Goal: Information Seeking & Learning: Learn about a topic

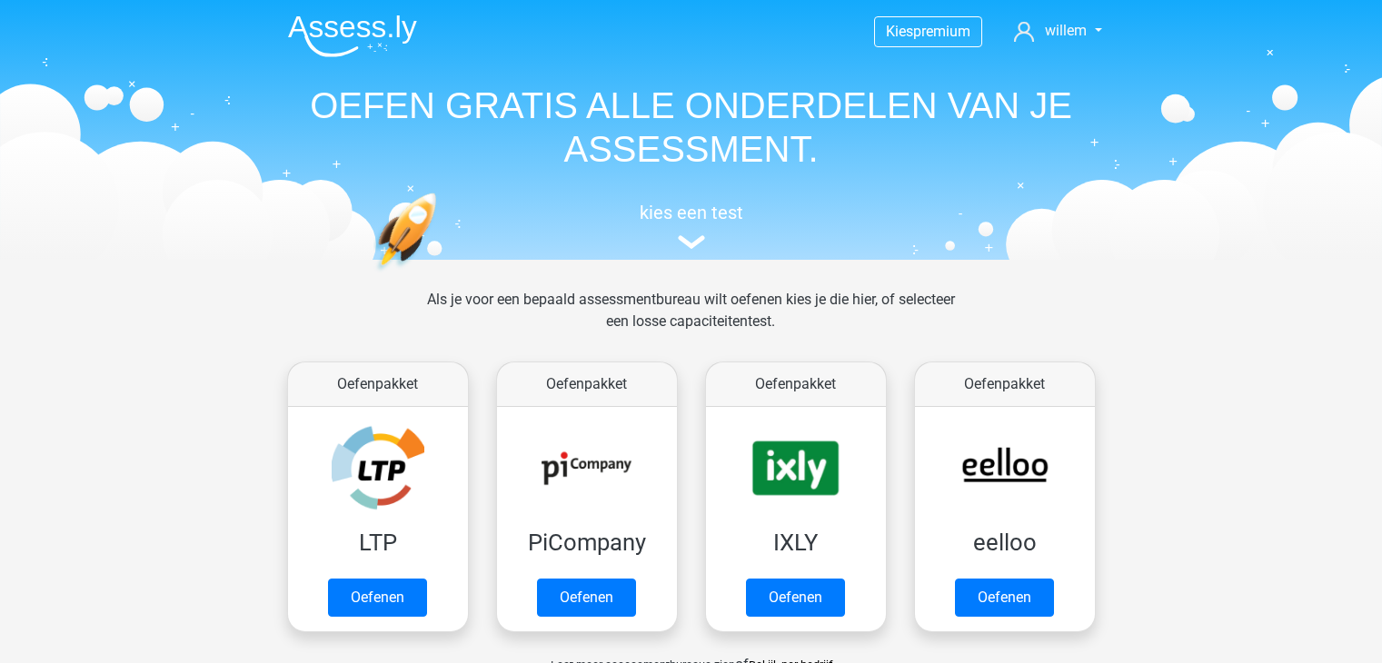
scroll to position [704, 0]
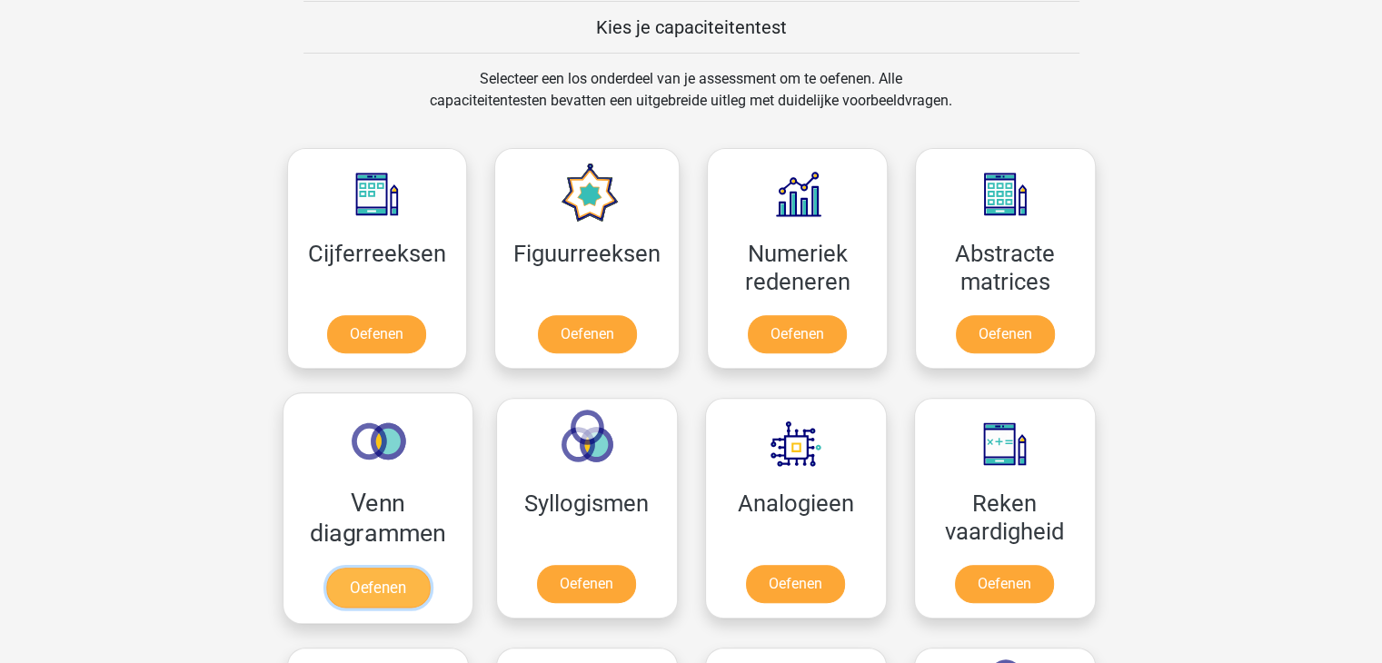
click at [368, 585] on link "Oefenen" at bounding box center [377, 588] width 104 height 40
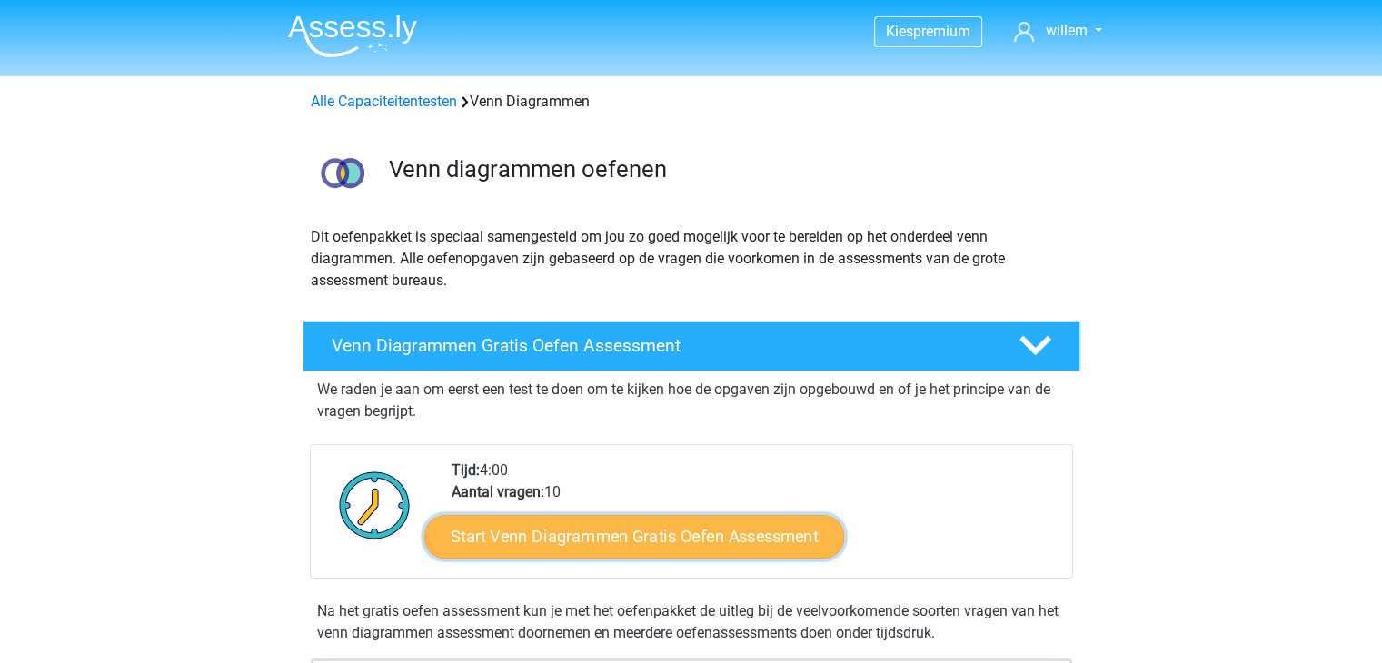
click at [513, 539] on link "Start Venn Diagrammen Gratis Oefen Assessment" at bounding box center [634, 537] width 420 height 44
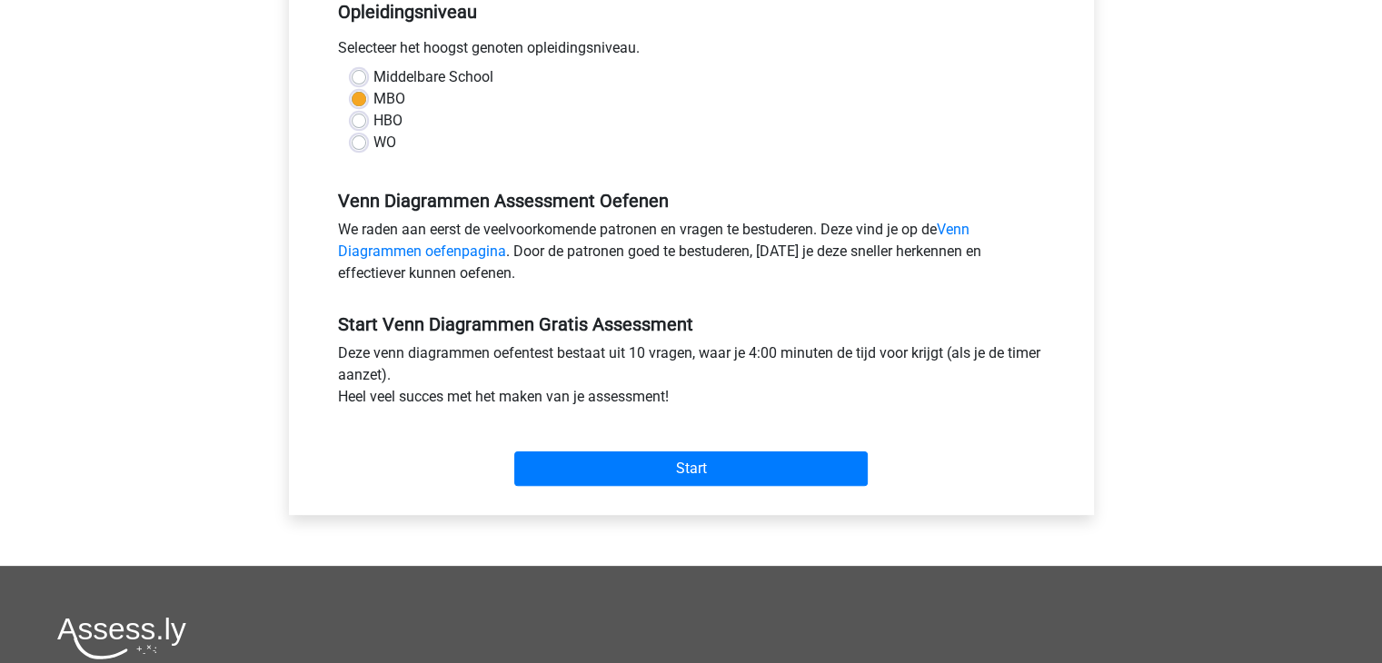
scroll to position [389, 0]
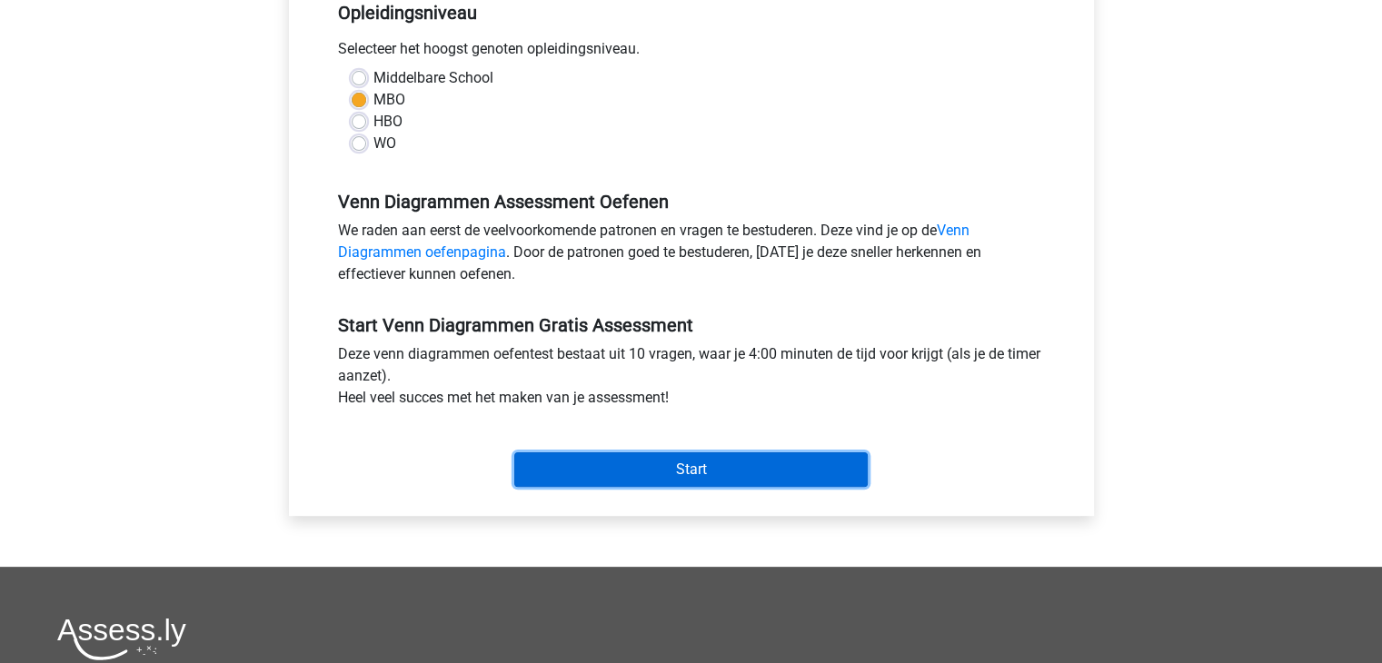
click at [684, 470] on input "Start" at bounding box center [690, 469] width 353 height 35
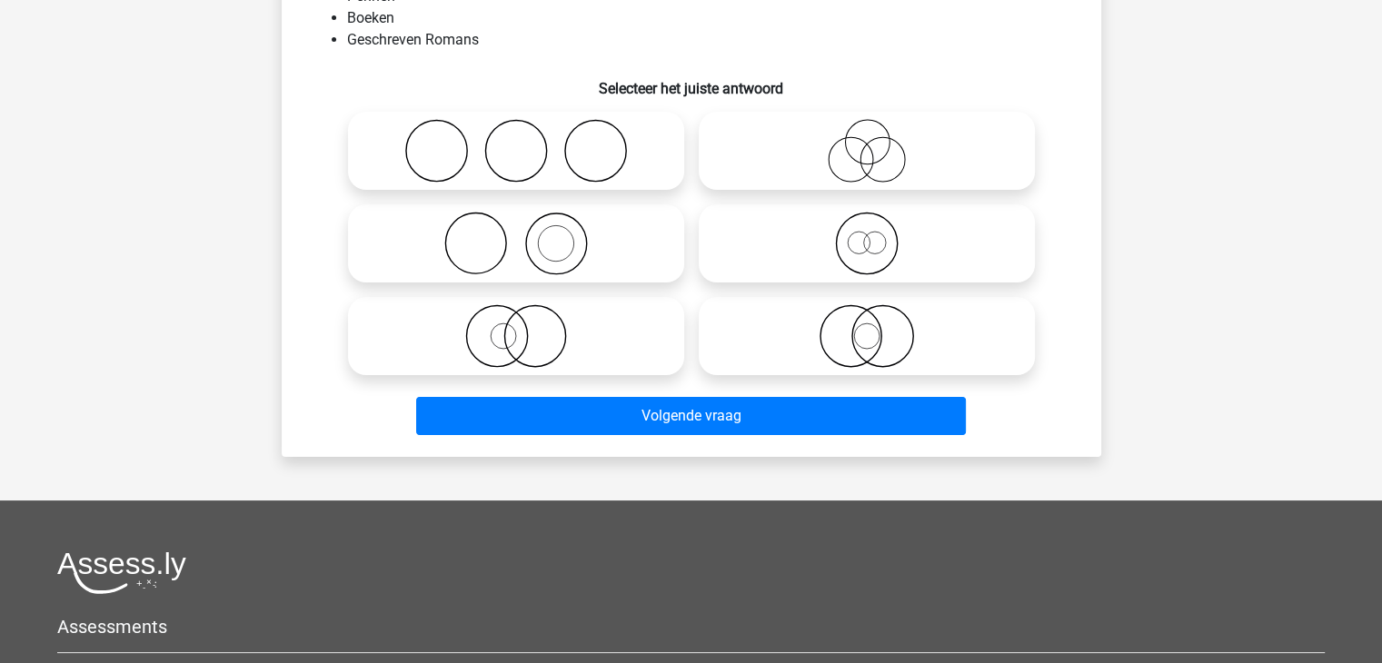
scroll to position [73, 0]
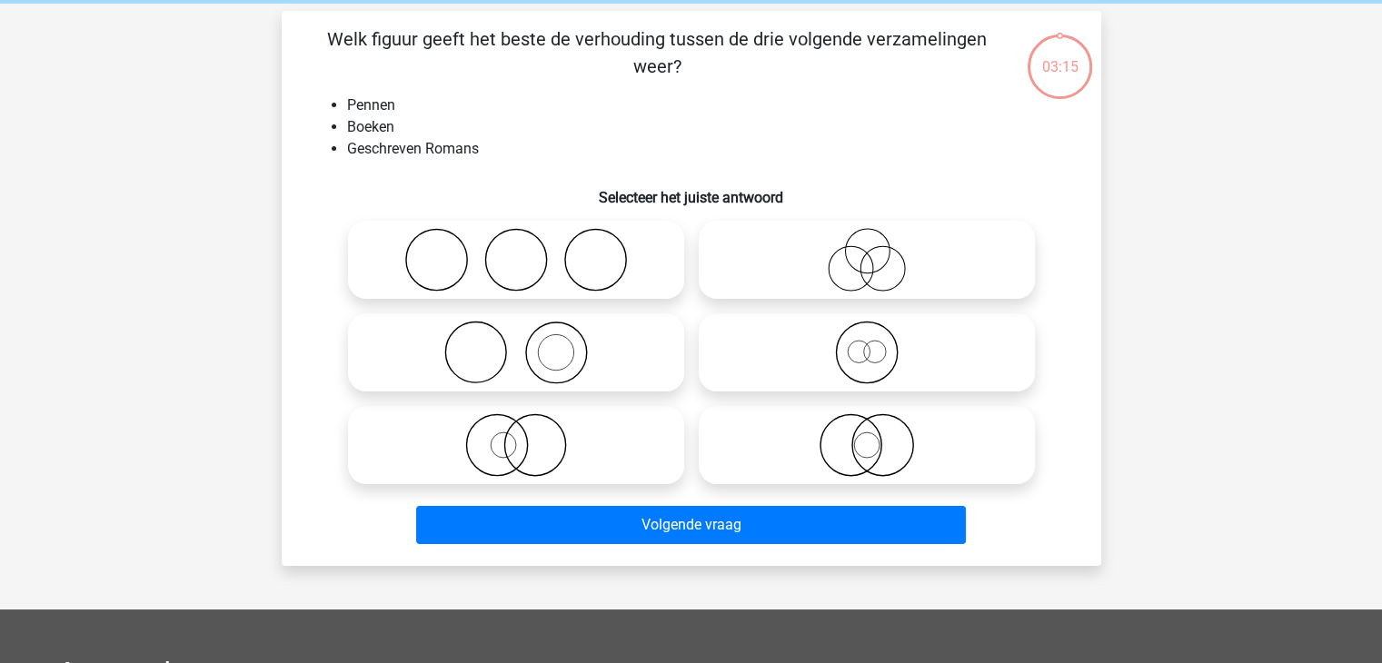
click at [868, 442] on icon at bounding box center [867, 445] width 322 height 64
click at [868, 436] on input "radio" at bounding box center [873, 430] width 12 height 12
radio input "true"
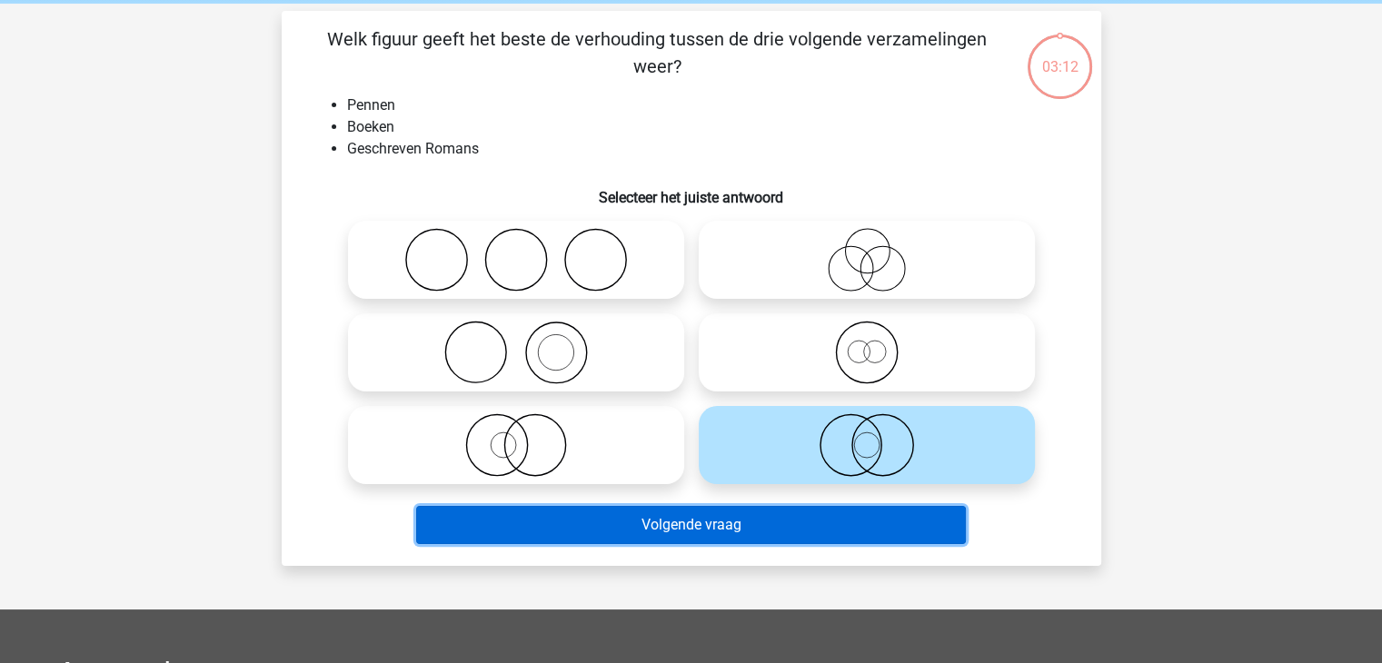
click at [701, 520] on button "Volgende vraag" at bounding box center [691, 525] width 550 height 38
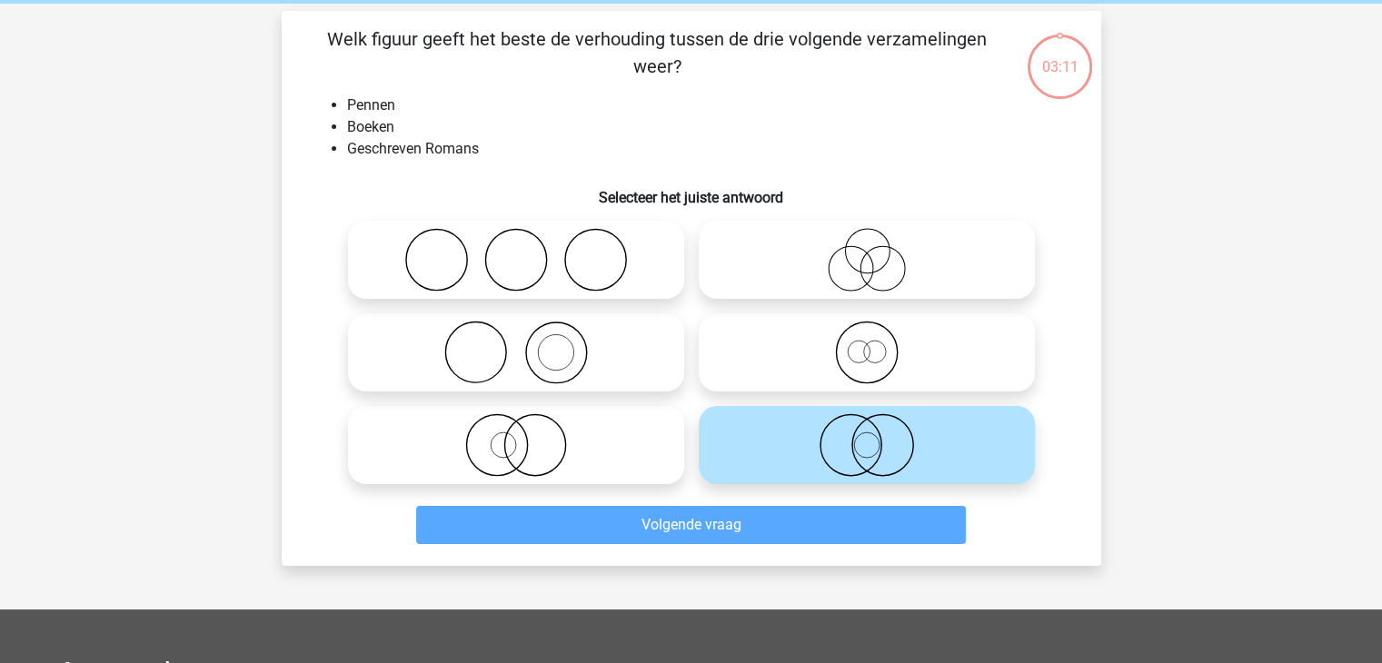
scroll to position [84, 0]
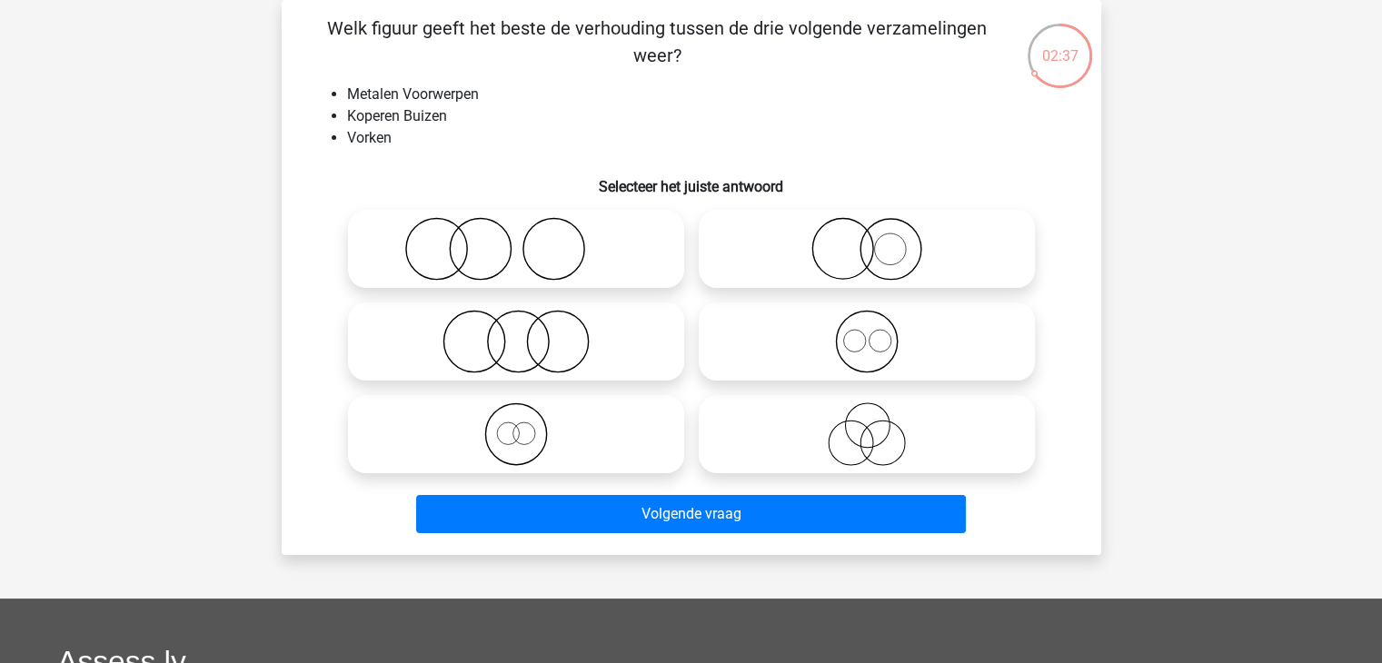
click at [859, 348] on icon at bounding box center [867, 342] width 322 height 64
click at [867, 332] on input "radio" at bounding box center [873, 327] width 12 height 12
radio input "true"
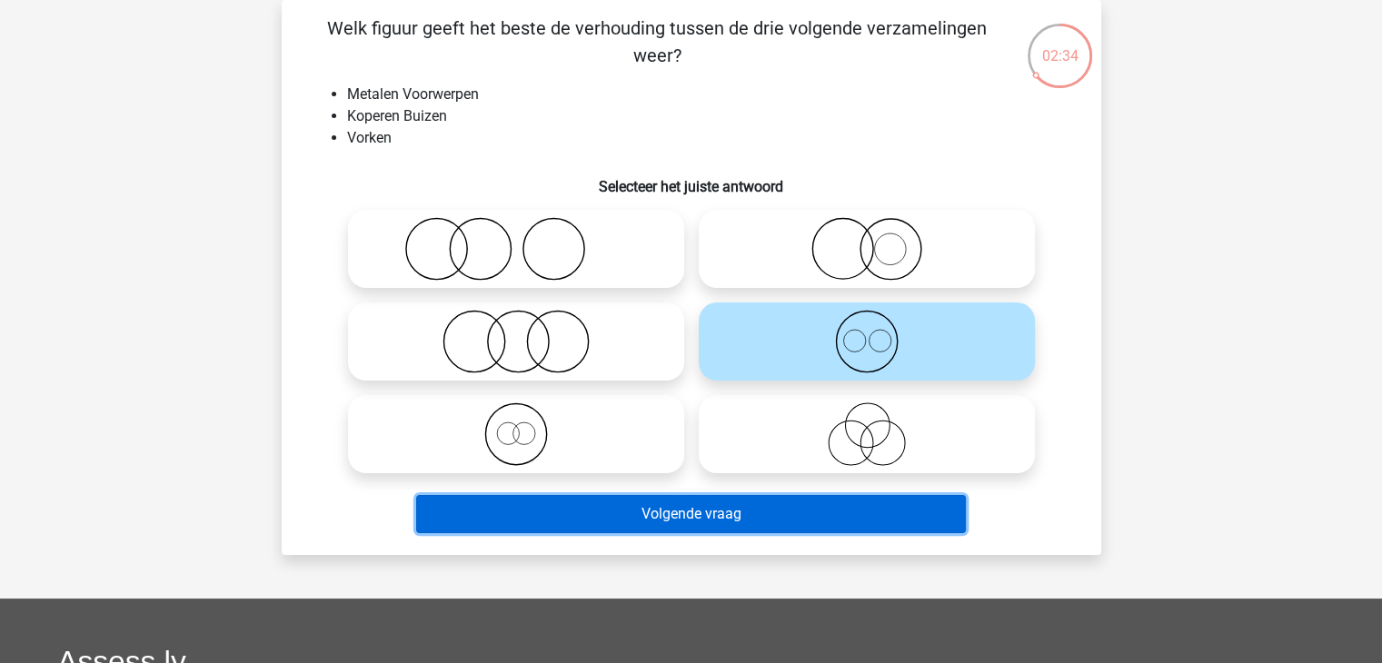
click at [698, 508] on button "Volgende vraag" at bounding box center [691, 514] width 550 height 38
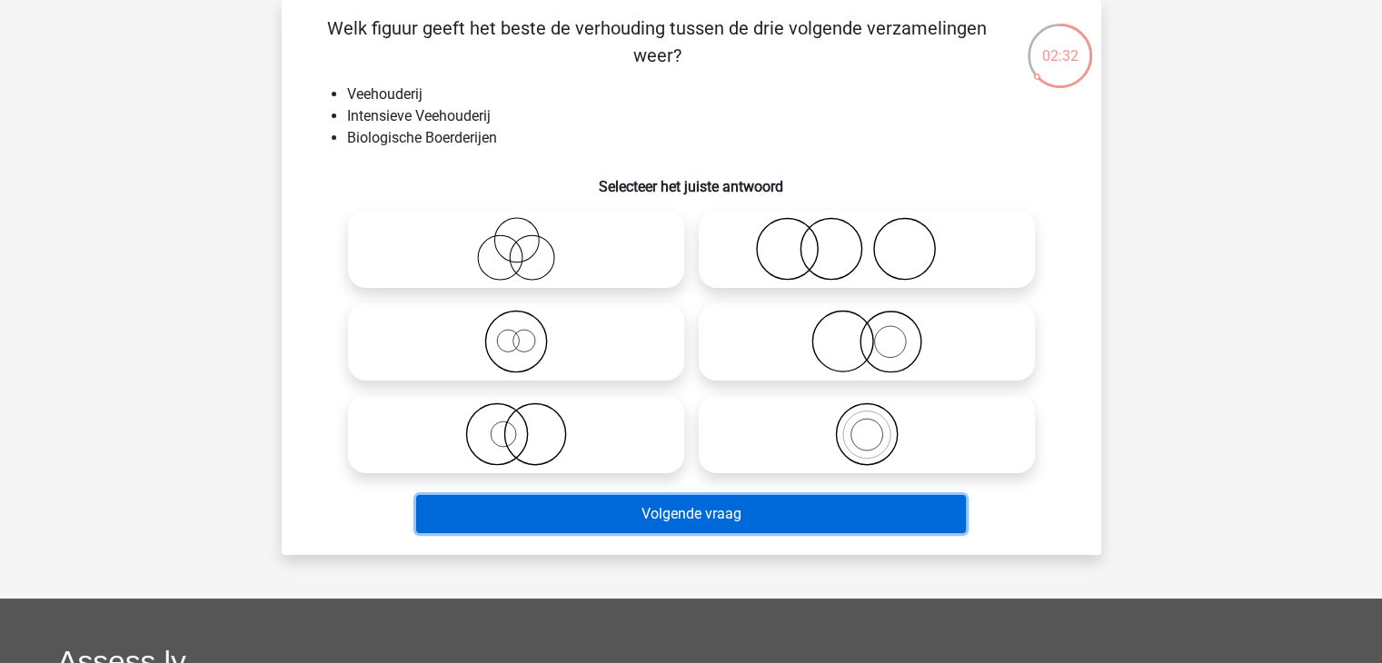
click at [698, 508] on button "Volgende vraag" at bounding box center [691, 514] width 550 height 38
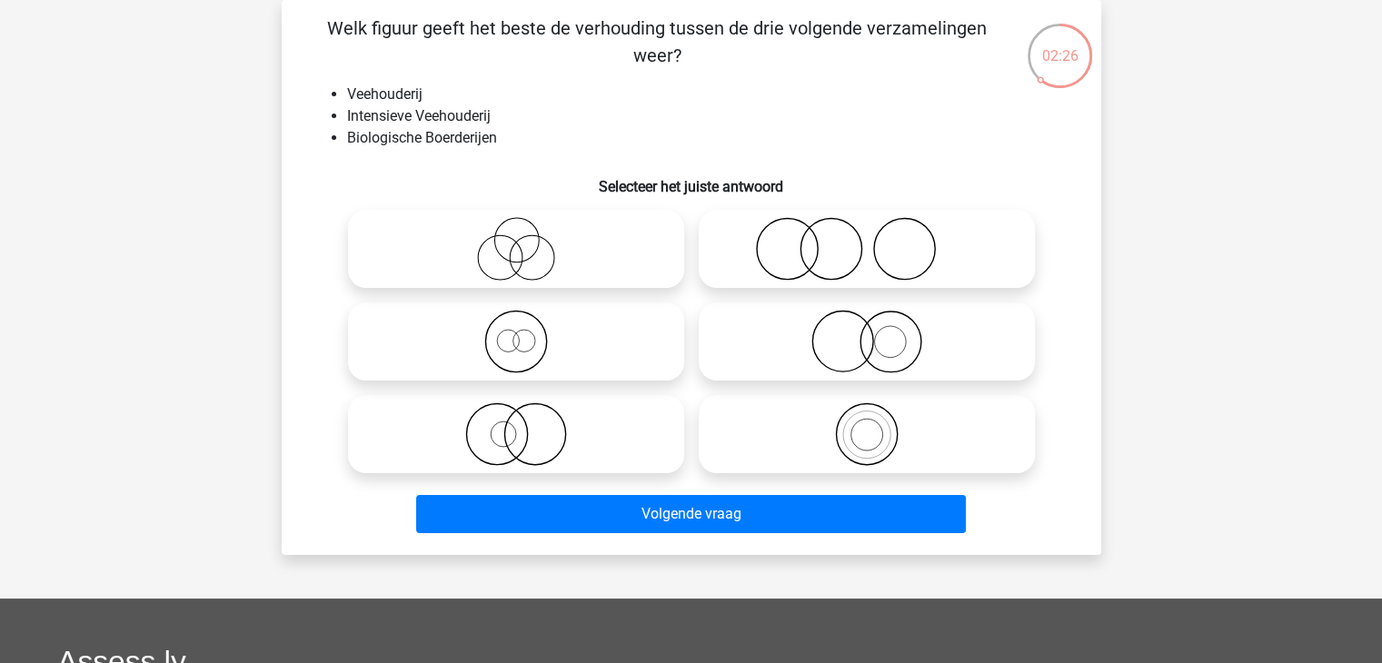
click at [845, 342] on icon at bounding box center [867, 342] width 322 height 64
click at [867, 332] on input "radio" at bounding box center [873, 327] width 12 height 12
radio input "true"
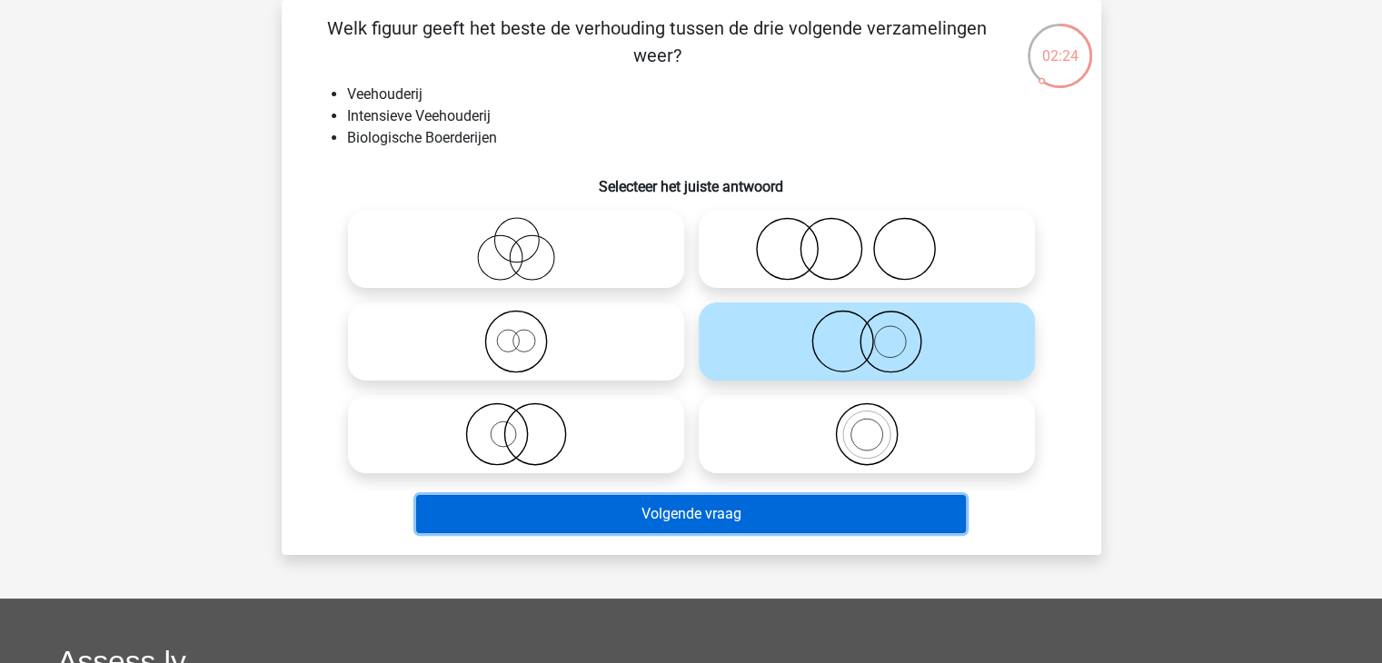
click at [685, 507] on button "Volgende vraag" at bounding box center [691, 514] width 550 height 38
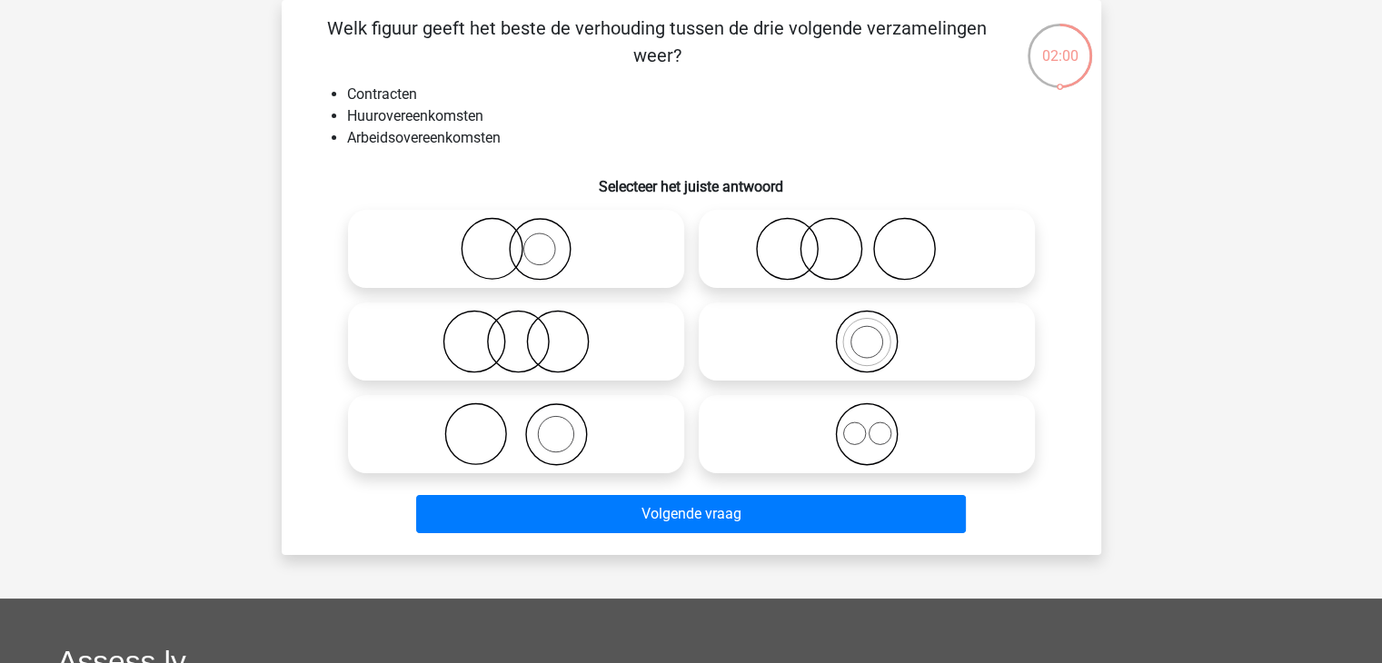
click at [857, 254] on icon at bounding box center [867, 249] width 322 height 64
click at [867, 240] on input "radio" at bounding box center [873, 234] width 12 height 12
radio input "true"
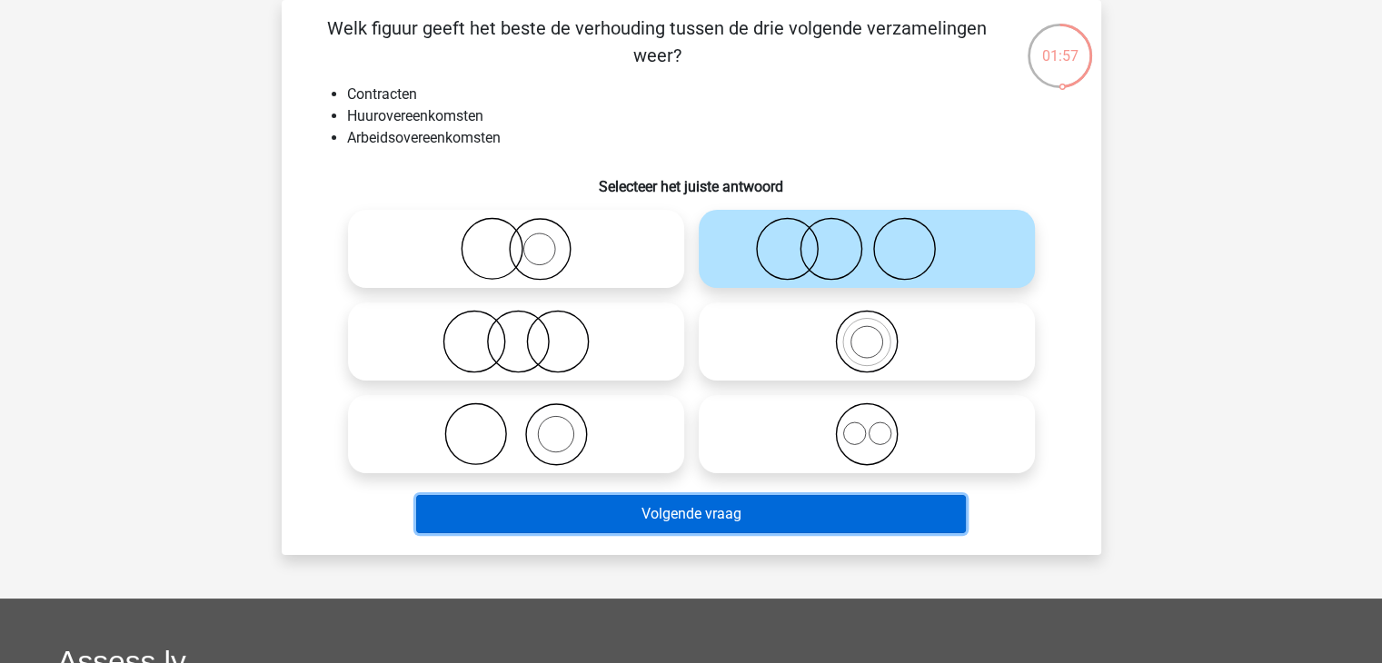
click at [676, 513] on button "Volgende vraag" at bounding box center [691, 514] width 550 height 38
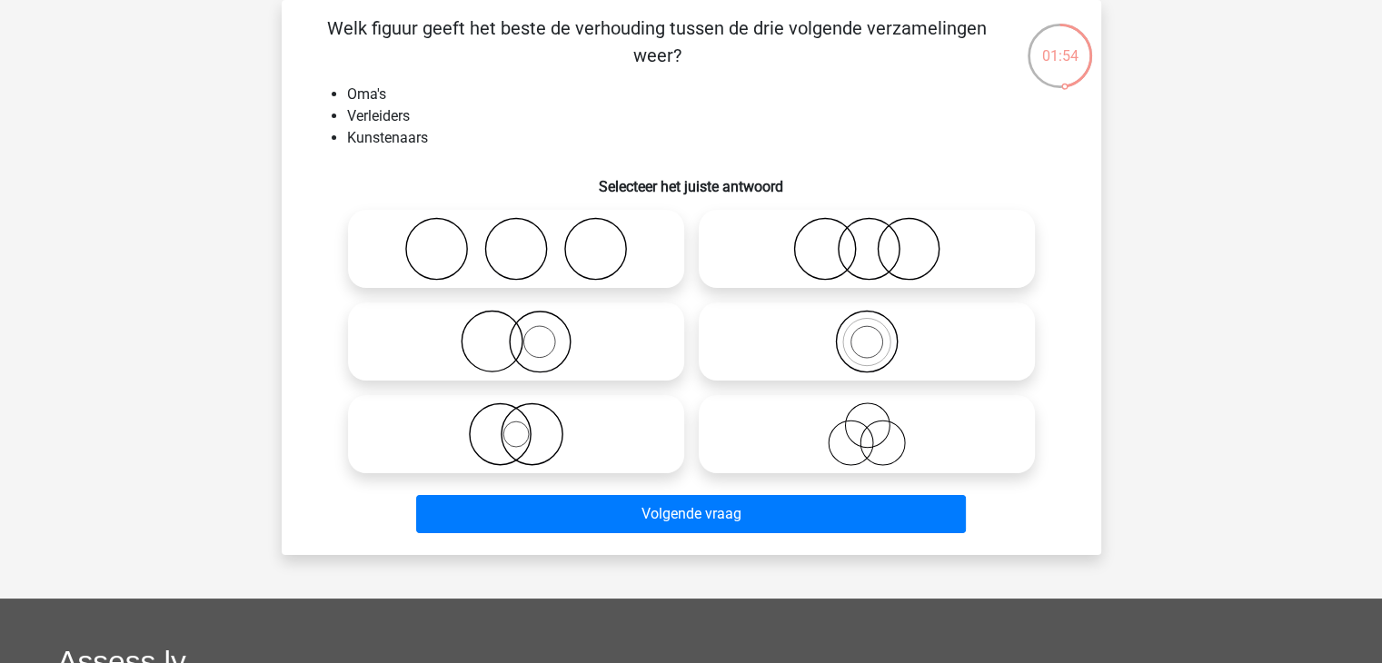
click at [872, 232] on input "radio" at bounding box center [873, 234] width 12 height 12
radio input "true"
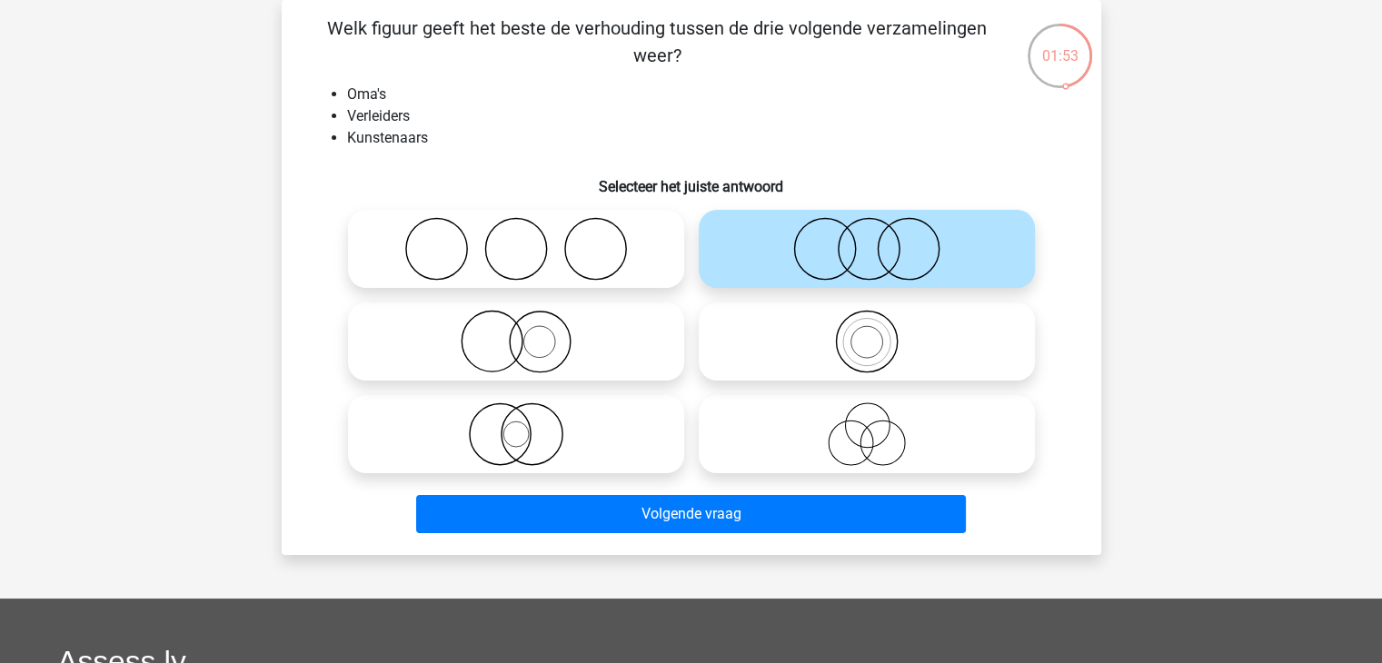
click at [872, 232] on input "radio" at bounding box center [873, 234] width 12 height 12
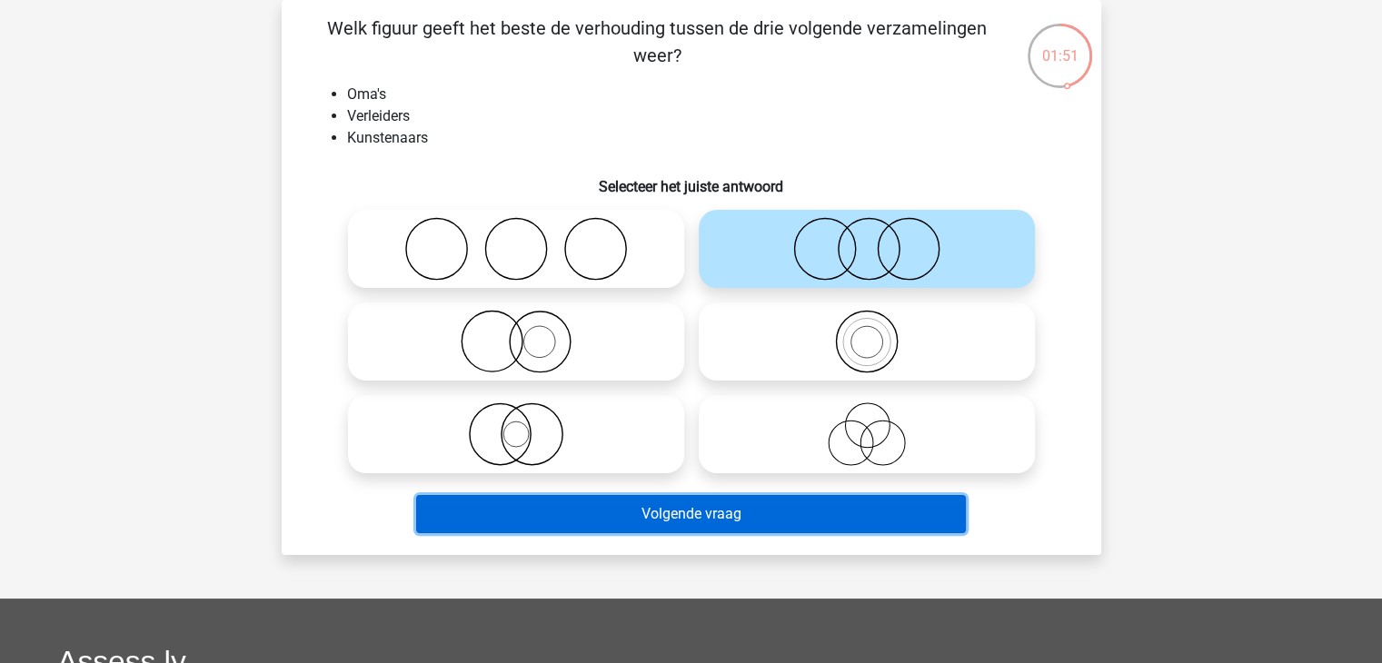
click at [682, 507] on button "Volgende vraag" at bounding box center [691, 514] width 550 height 38
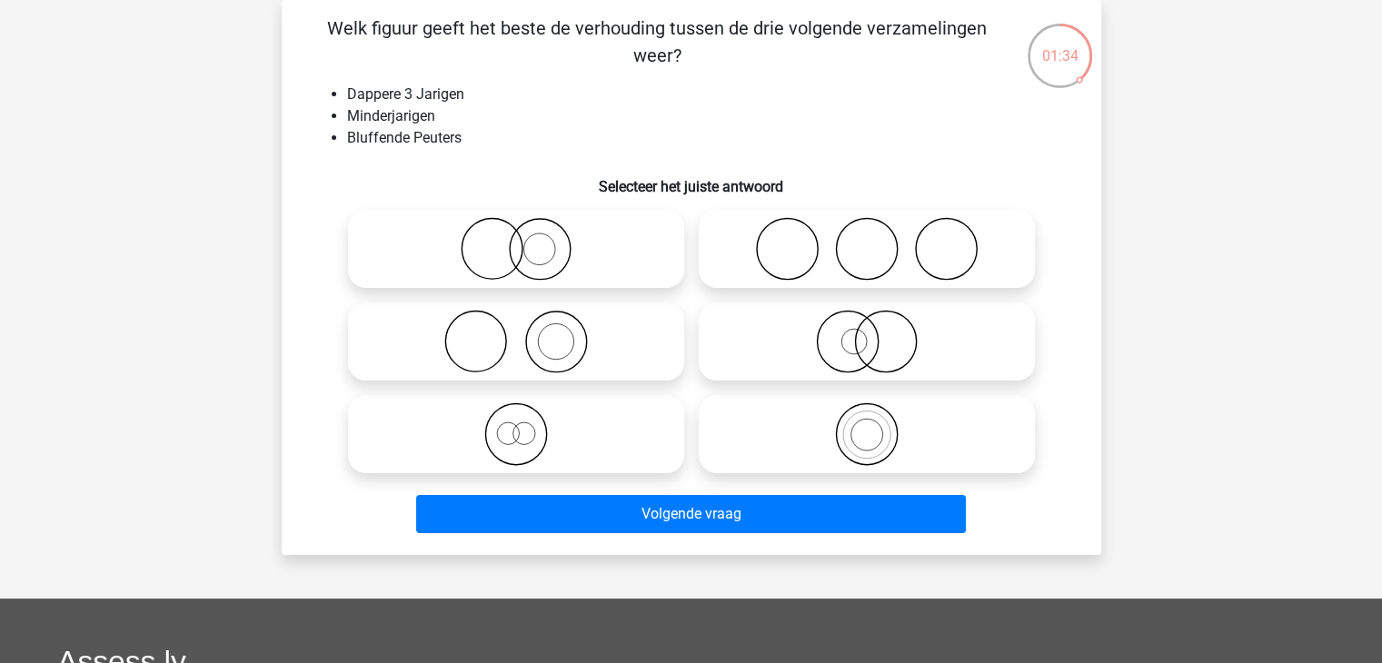
click at [848, 435] on icon at bounding box center [867, 434] width 322 height 64
click at [867, 425] on input "radio" at bounding box center [873, 419] width 12 height 12
radio input "true"
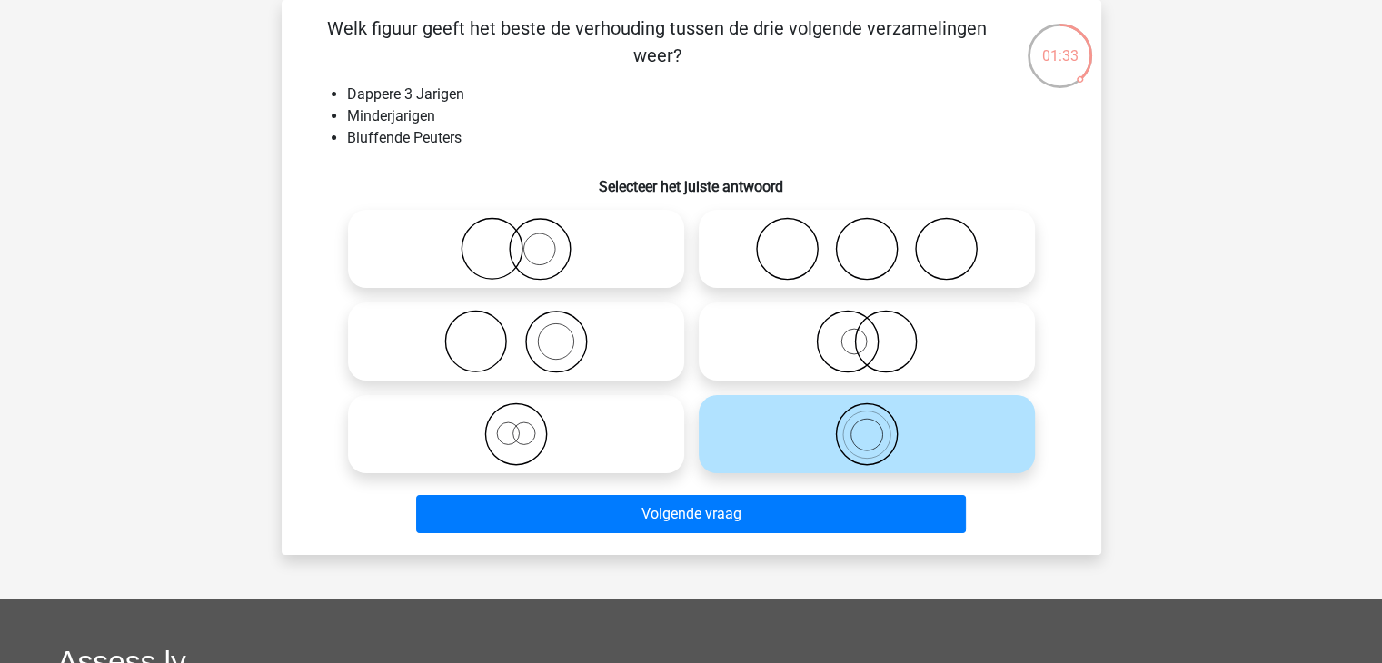
click at [848, 435] on icon at bounding box center [867, 434] width 322 height 64
click at [867, 425] on input "radio" at bounding box center [873, 419] width 12 height 12
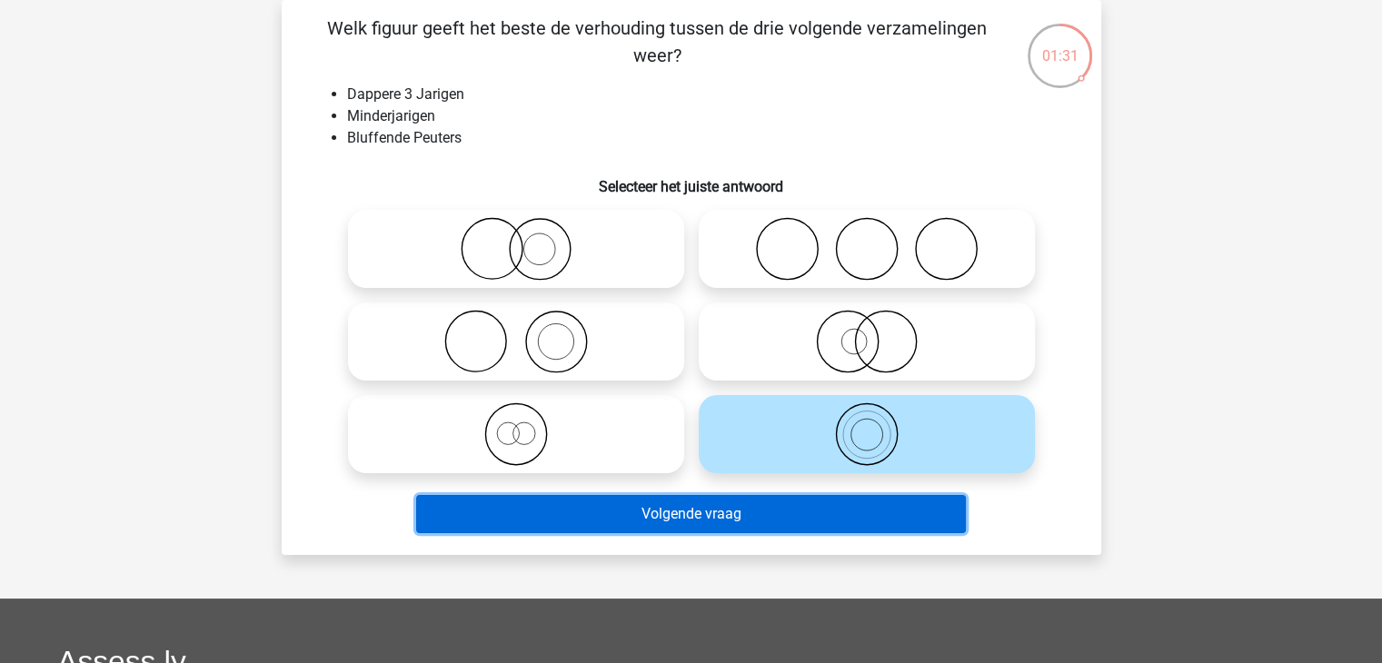
click at [696, 517] on button "Volgende vraag" at bounding box center [691, 514] width 550 height 38
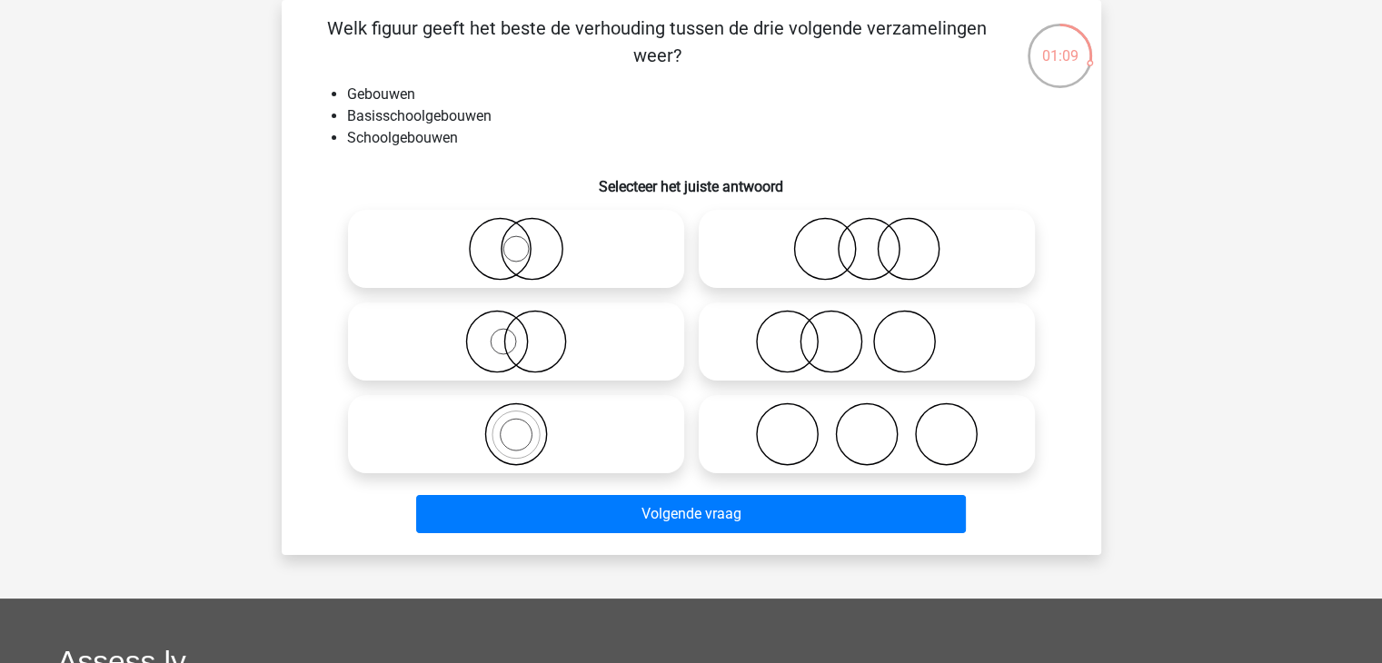
click at [521, 439] on icon at bounding box center [516, 434] width 322 height 64
click at [521, 425] on input "radio" at bounding box center [522, 419] width 12 height 12
radio input "true"
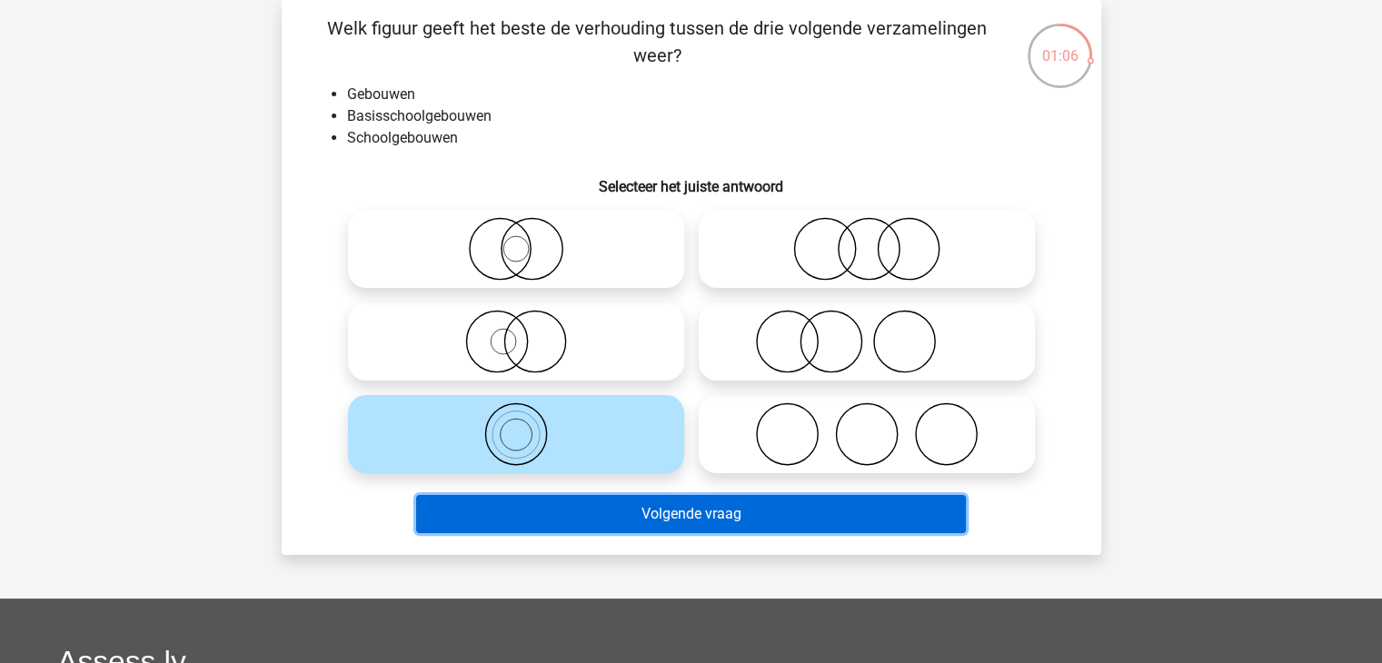
click at [694, 520] on button "Volgende vraag" at bounding box center [691, 514] width 550 height 38
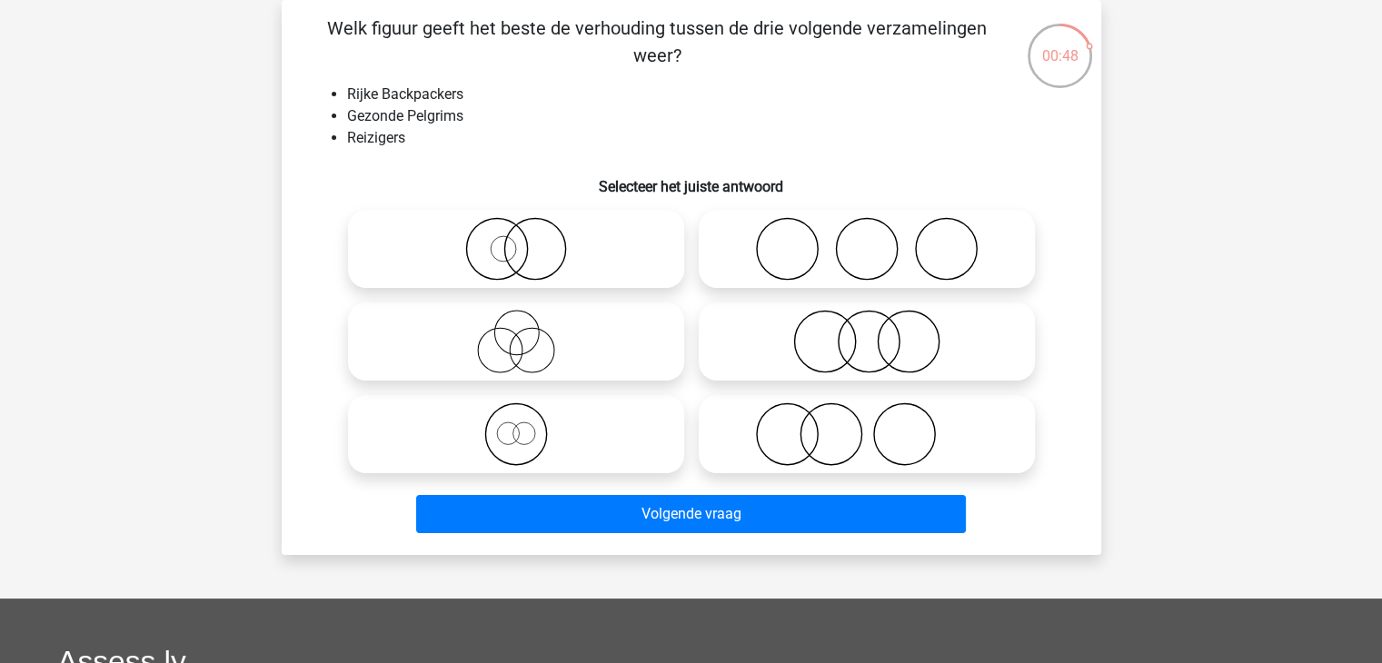
click at [515, 426] on circle at bounding box center [523, 433] width 22 height 22
click at [516, 425] on input "radio" at bounding box center [522, 419] width 12 height 12
radio input "true"
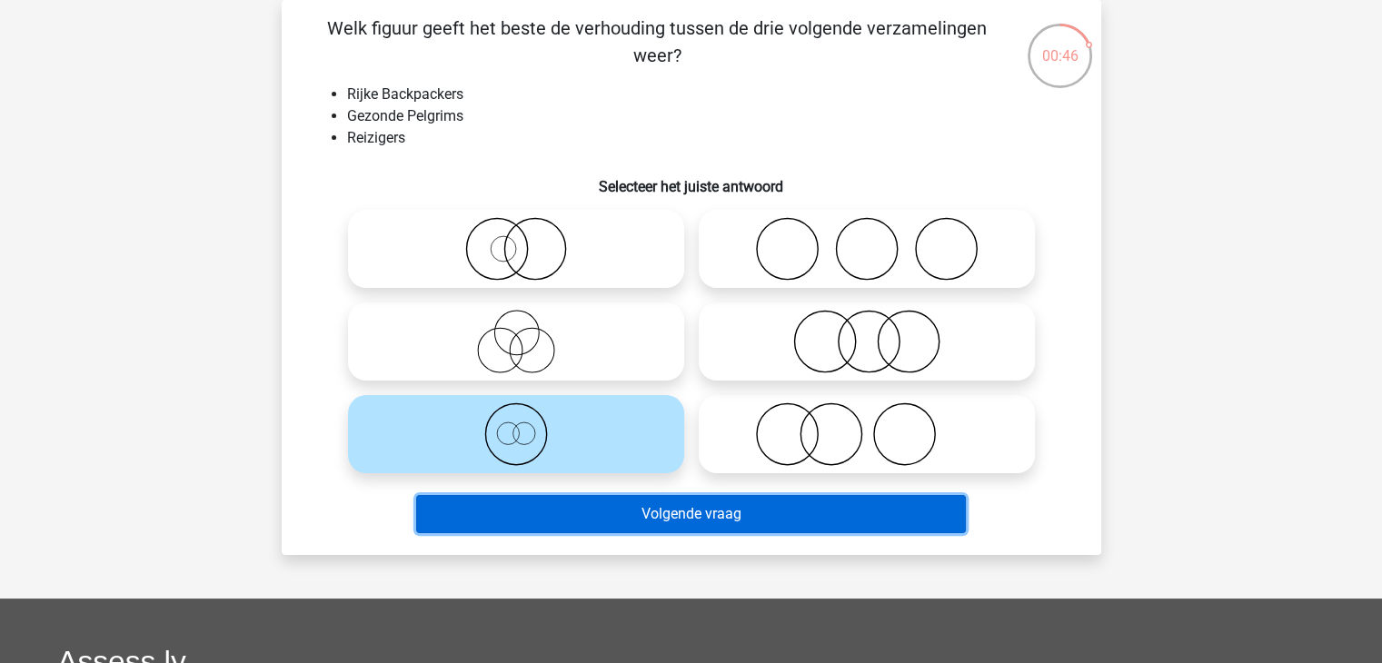
click at [651, 517] on button "Volgende vraag" at bounding box center [691, 514] width 550 height 38
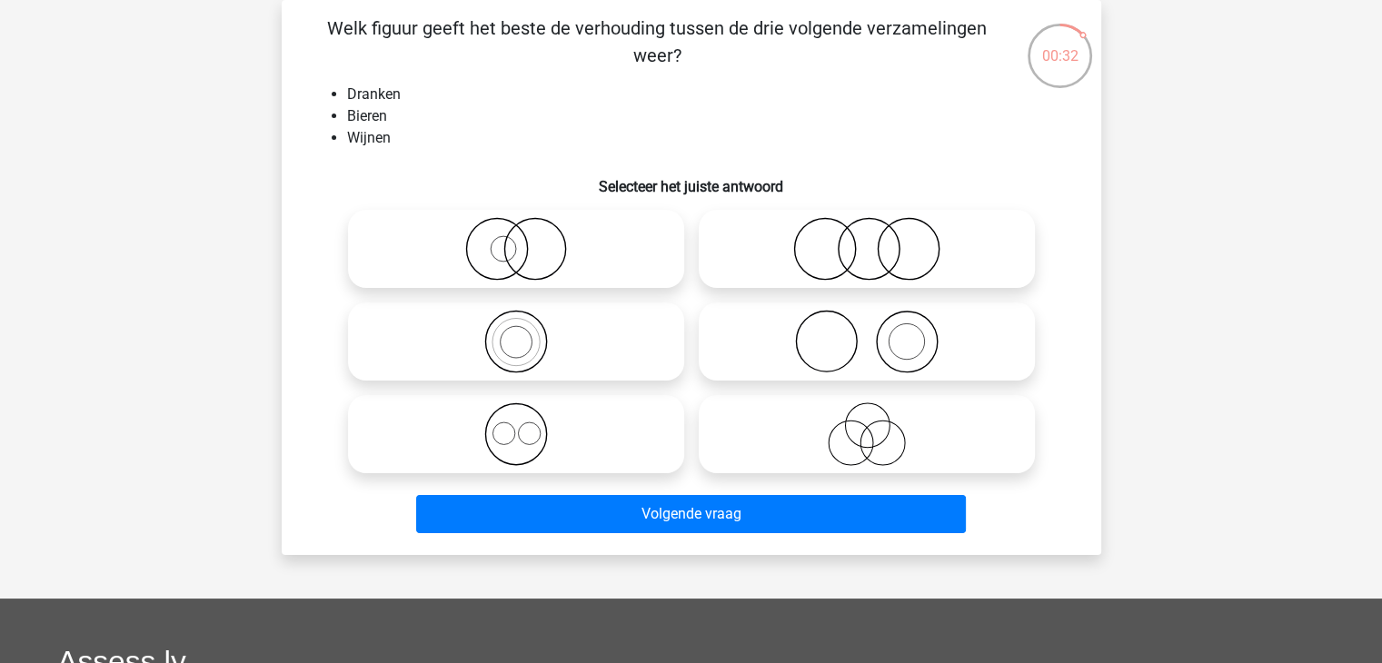
click at [500, 429] on icon at bounding box center [516, 434] width 322 height 64
click at [516, 425] on input "radio" at bounding box center [522, 419] width 12 height 12
radio input "true"
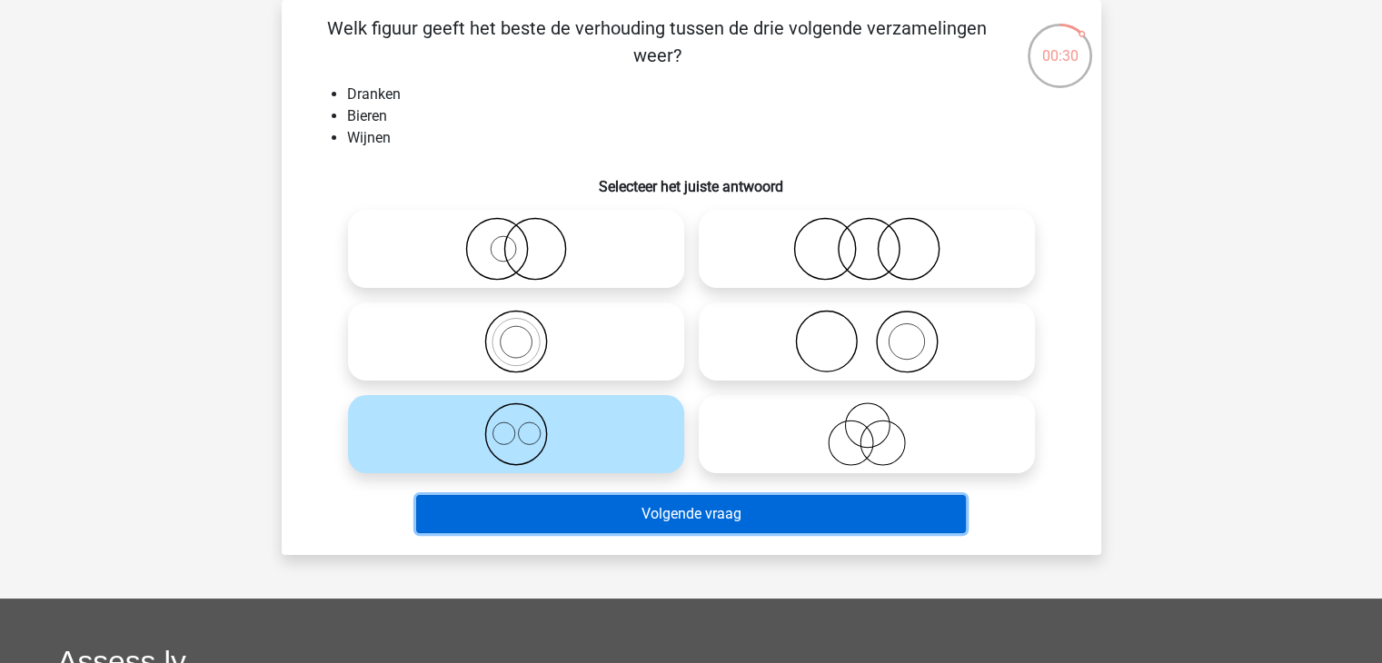
click at [668, 510] on button "Volgende vraag" at bounding box center [691, 514] width 550 height 38
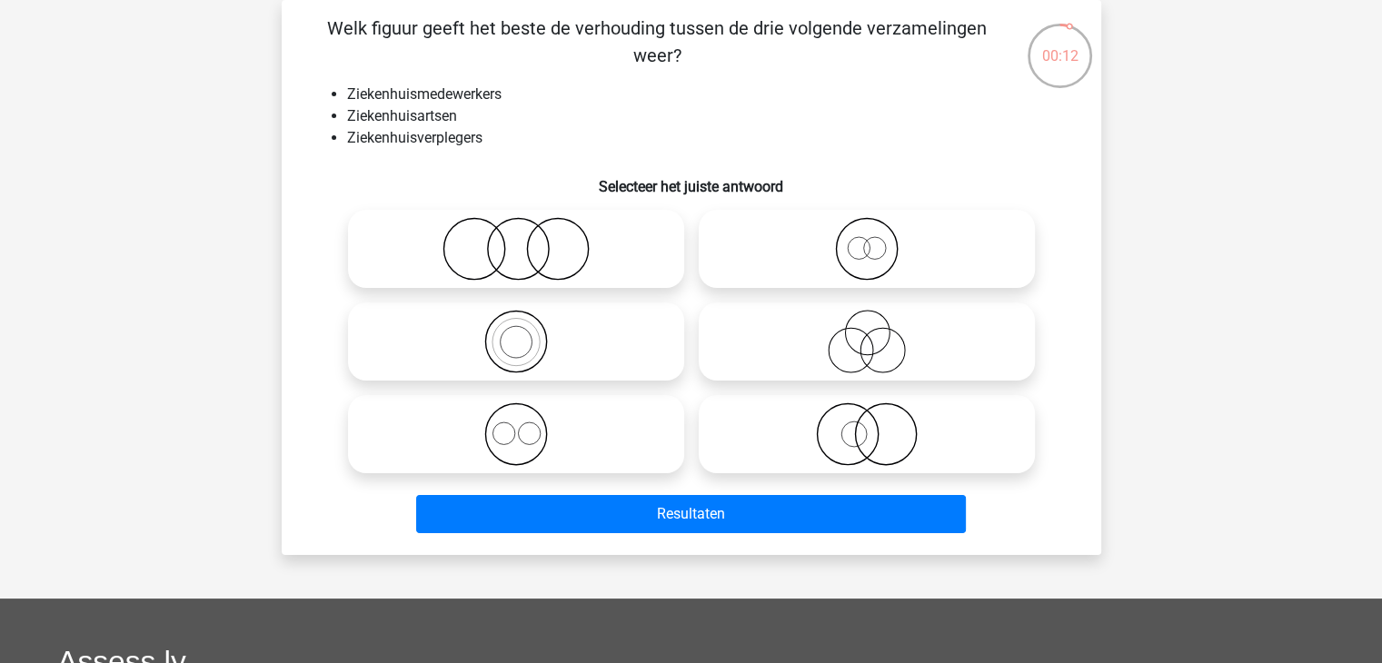
click at [855, 361] on icon at bounding box center [867, 342] width 322 height 64
click at [867, 332] on input "radio" at bounding box center [873, 327] width 12 height 12
radio input "true"
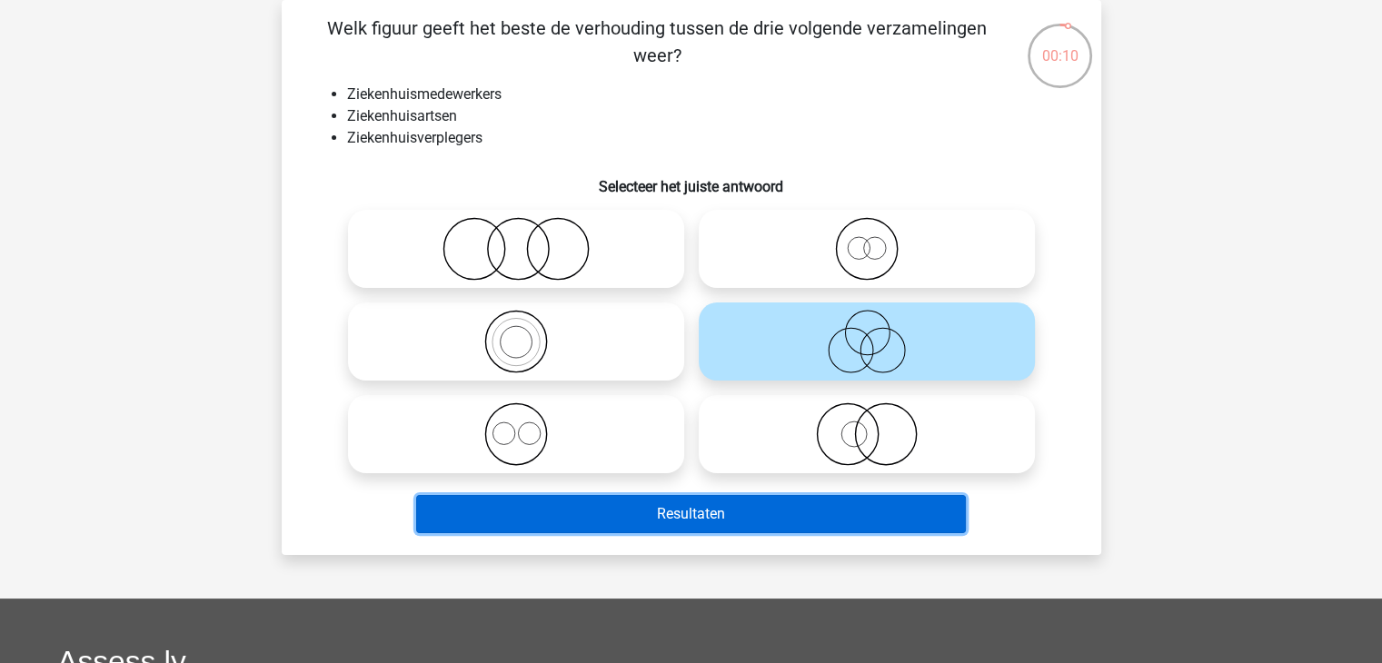
click at [660, 507] on button "Resultaten" at bounding box center [691, 514] width 550 height 38
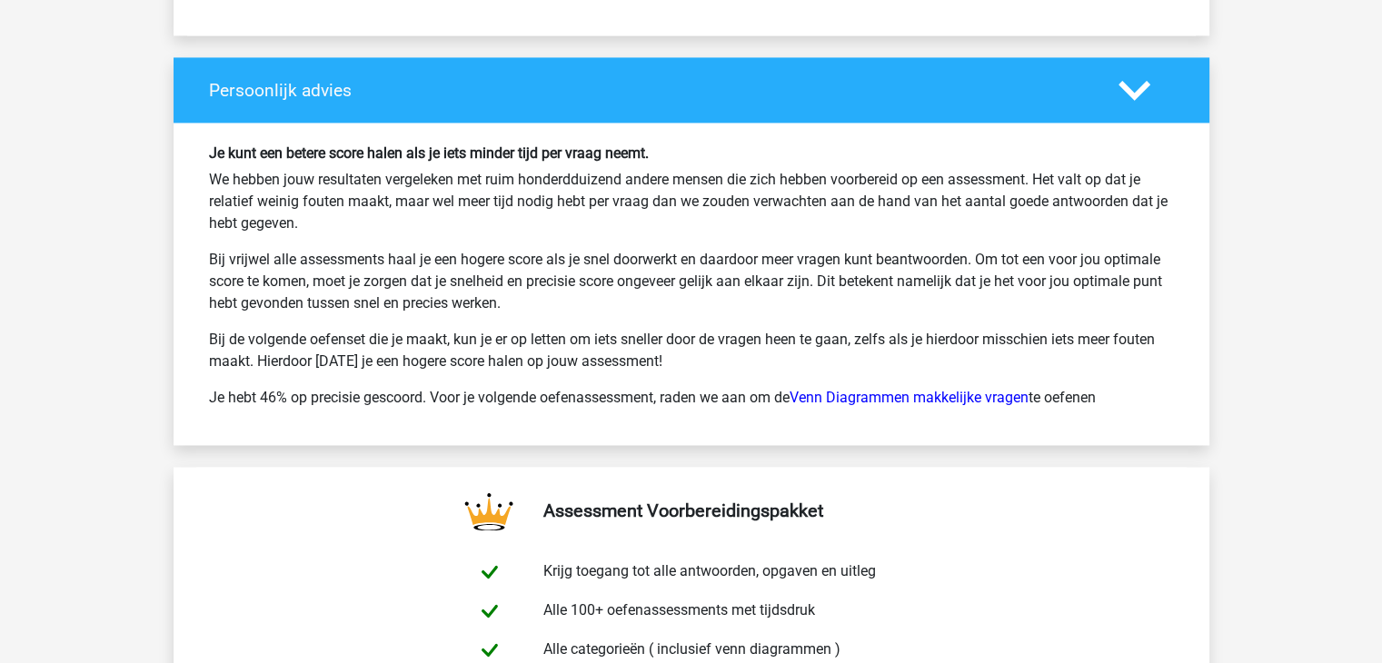
scroll to position [2681, 0]
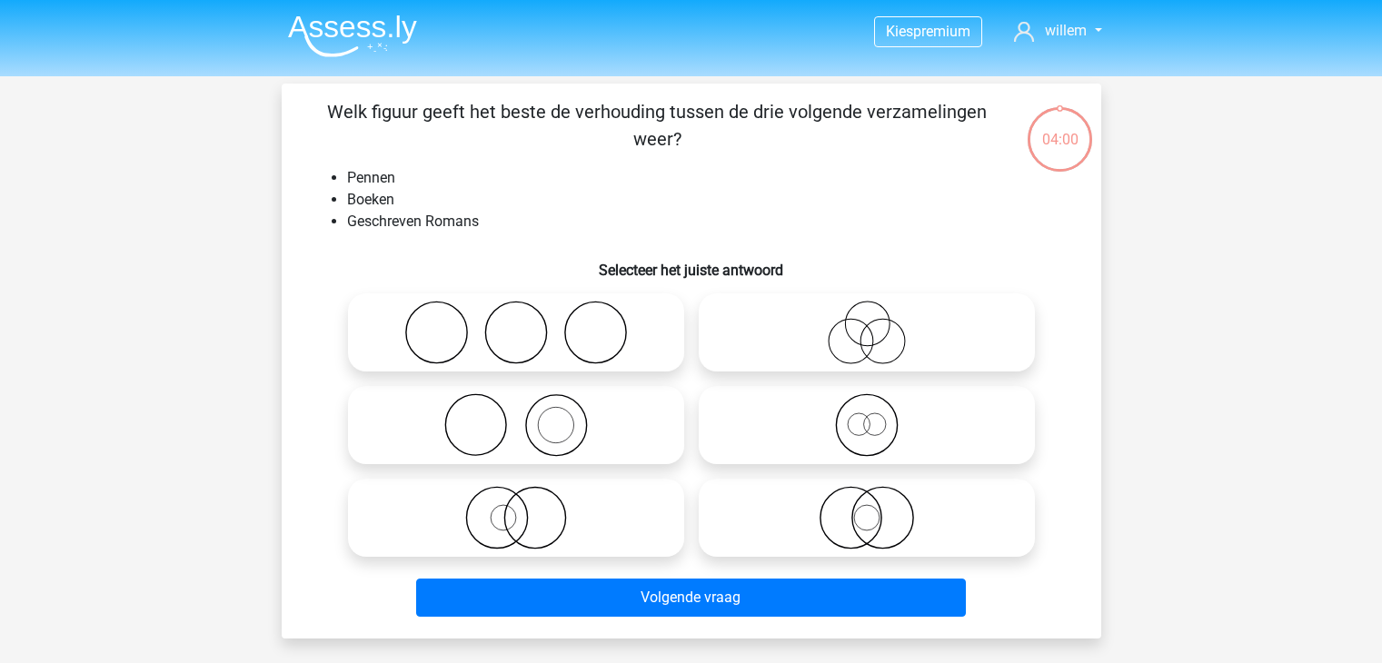
scroll to position [84, 0]
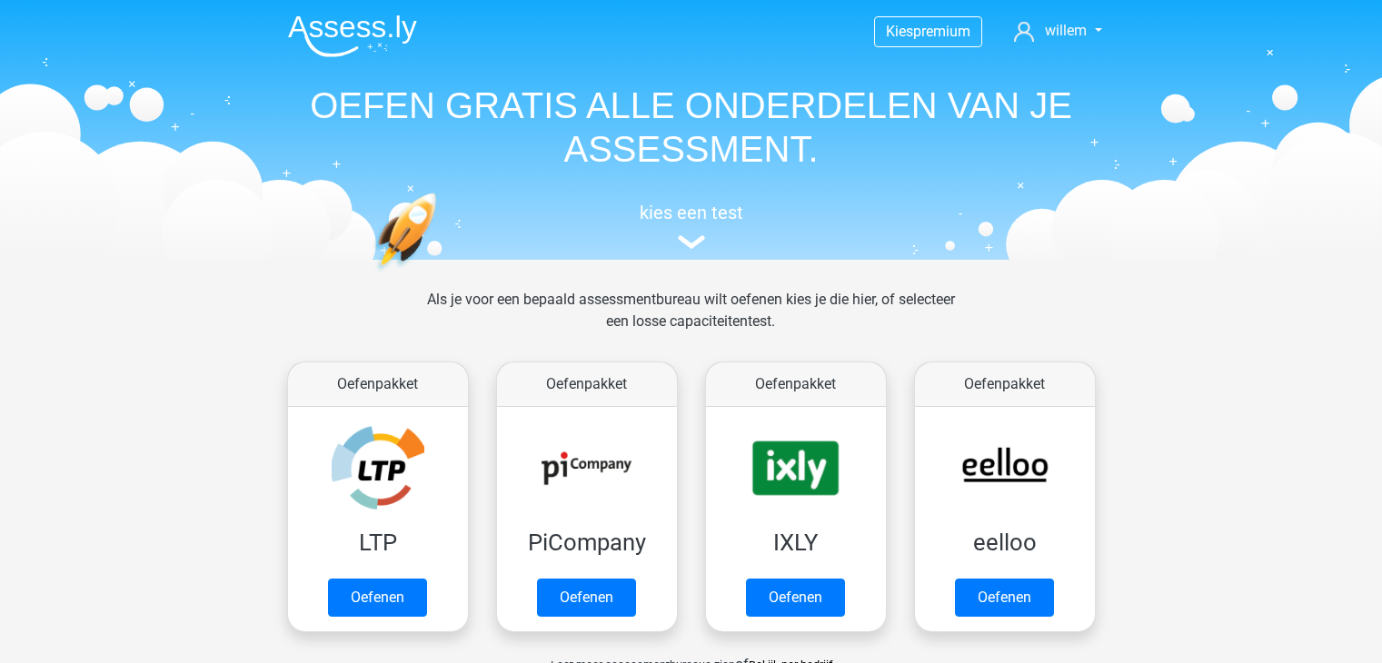
scroll to position [704, 0]
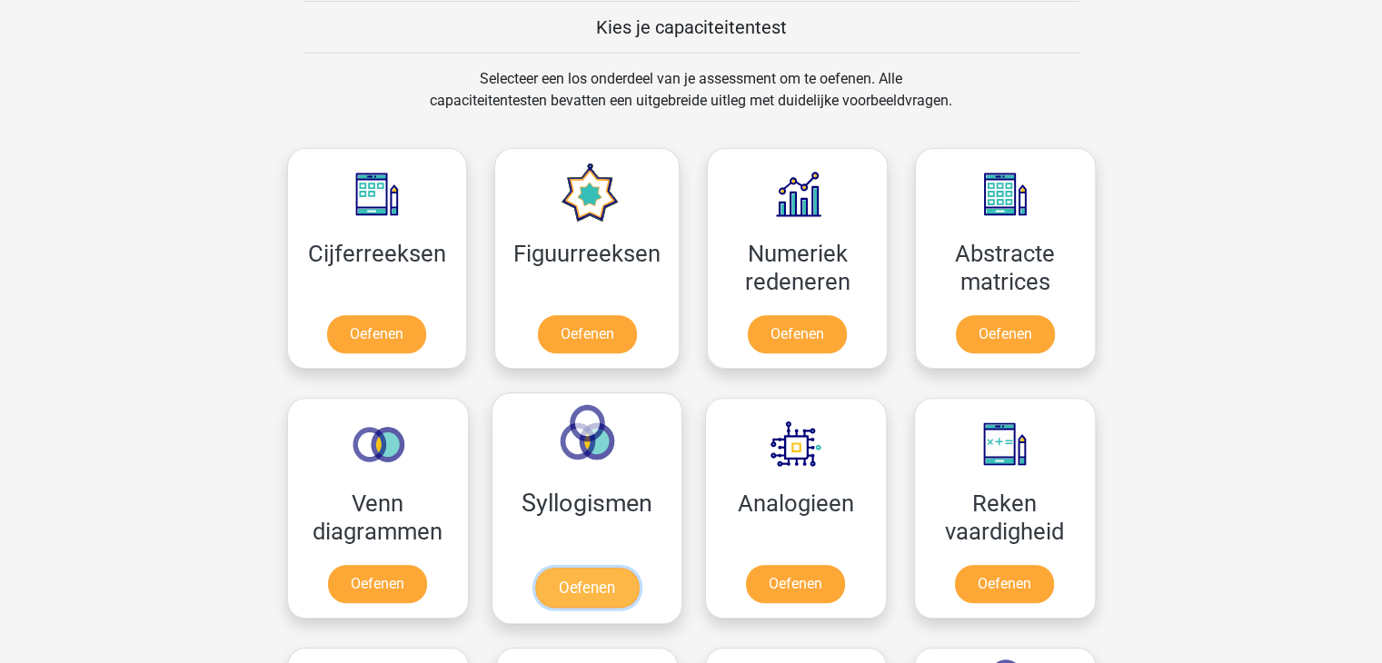
click at [589, 586] on link "Oefenen" at bounding box center [586, 588] width 104 height 40
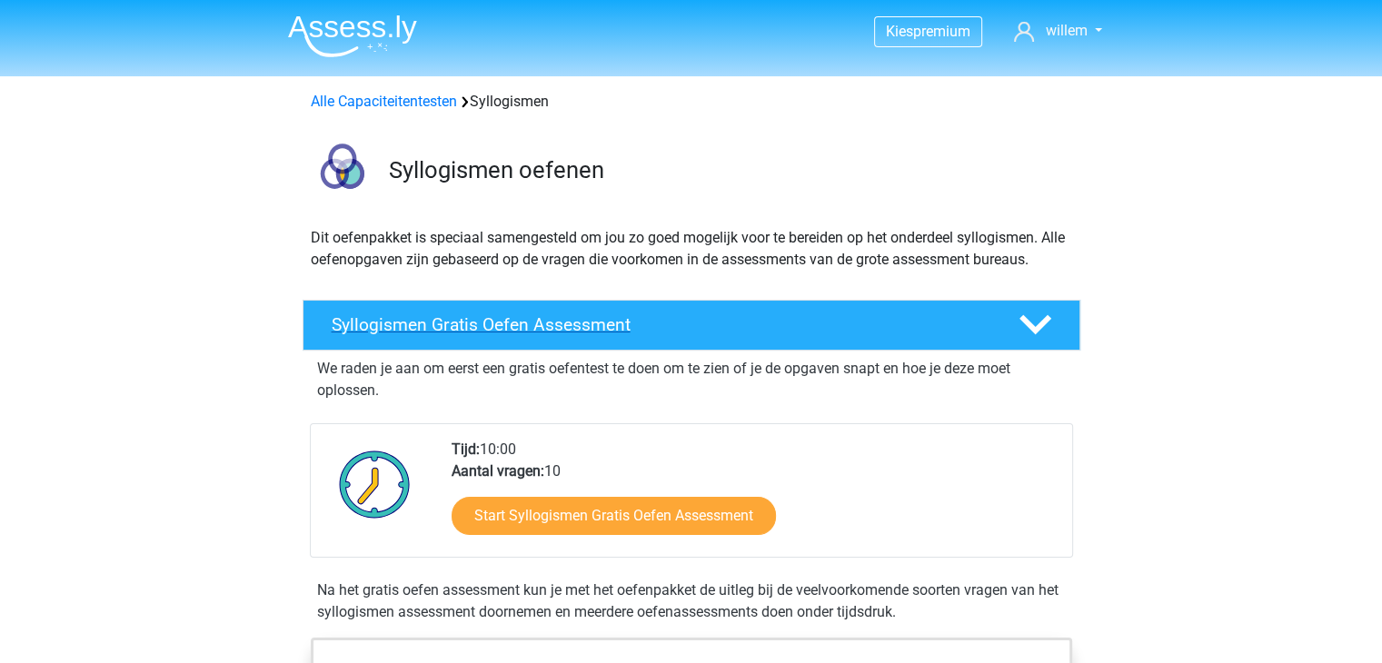
click at [1038, 321] on icon at bounding box center [1035, 325] width 32 height 32
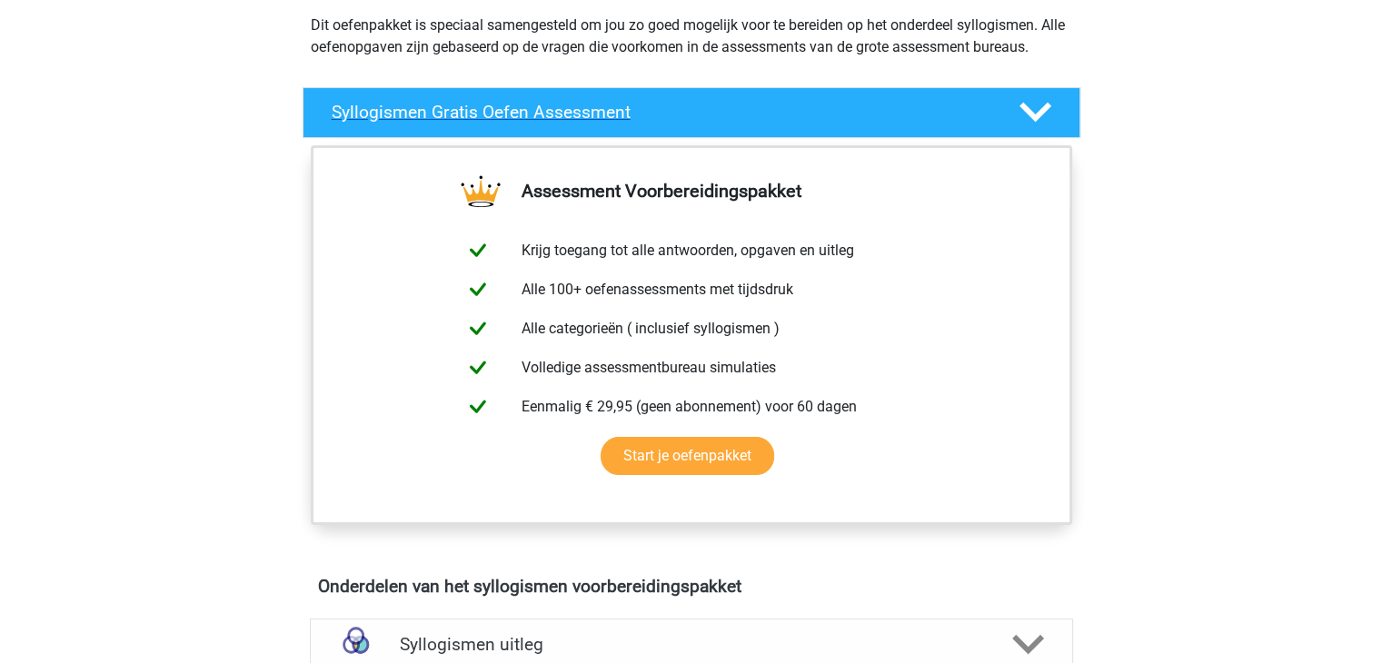
scroll to position [218, 0]
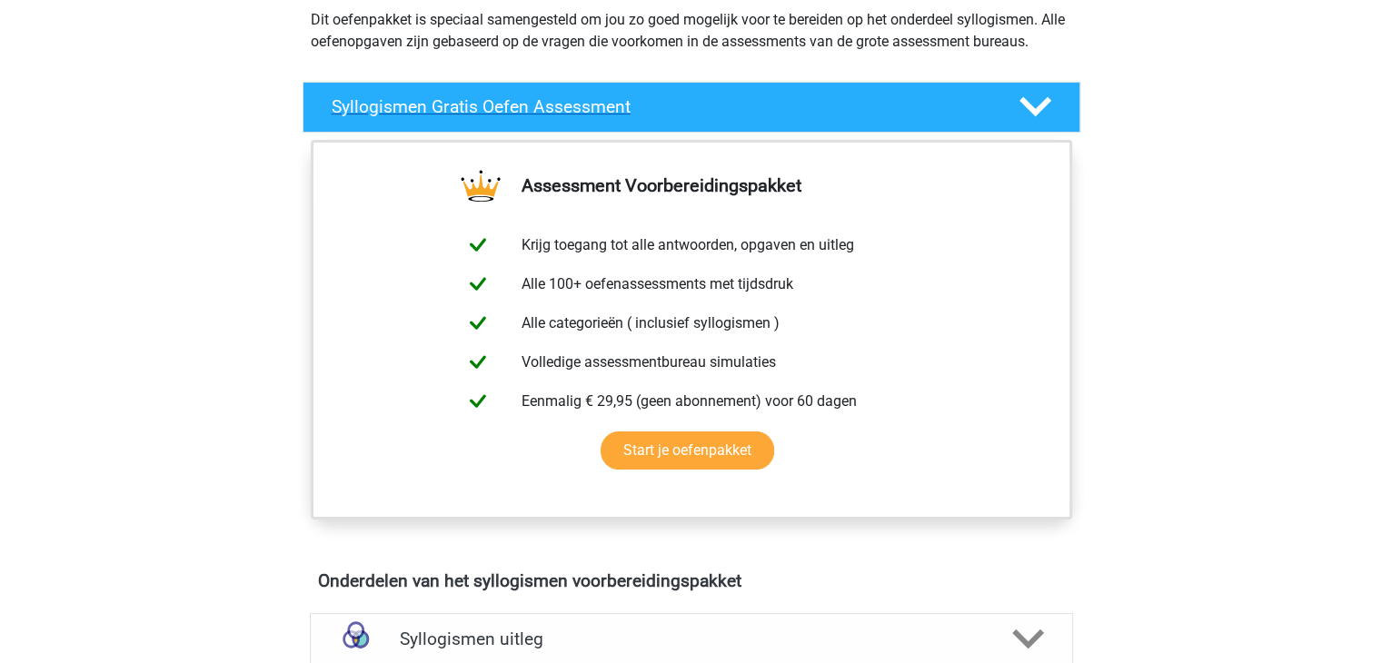
click at [1025, 99] on polygon at bounding box center [1035, 107] width 32 height 20
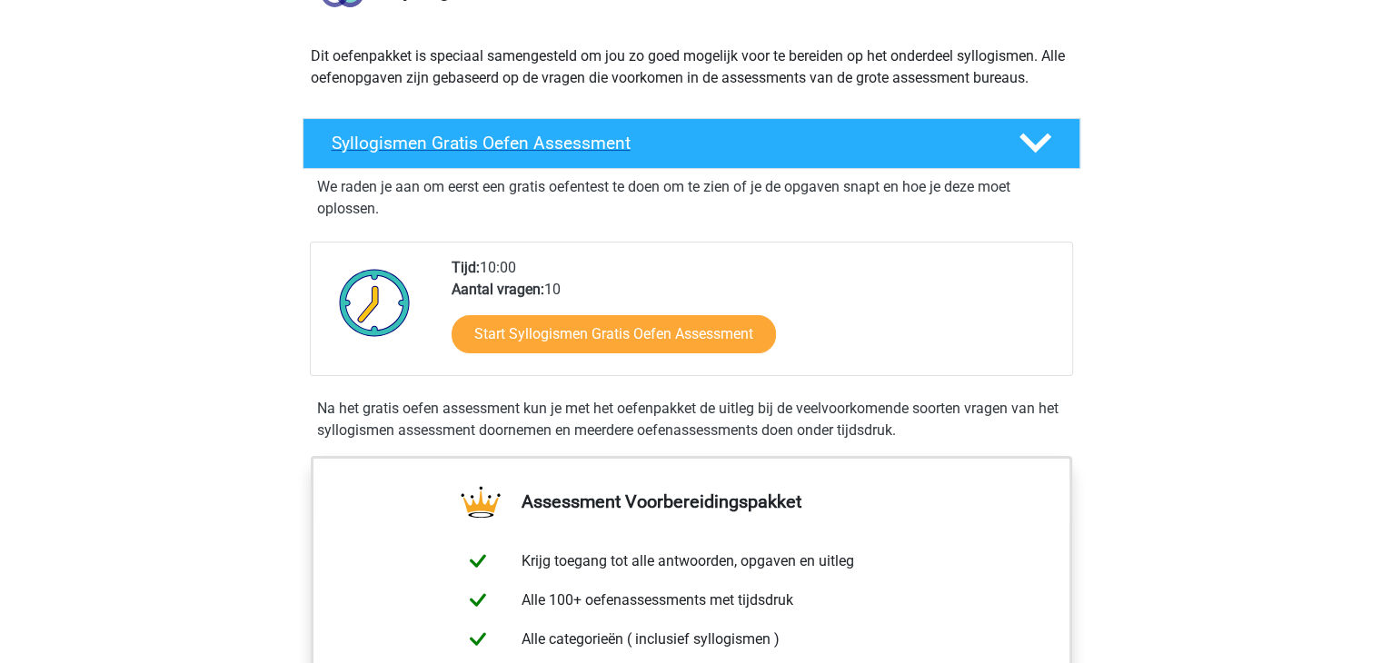
scroll to position [145, 0]
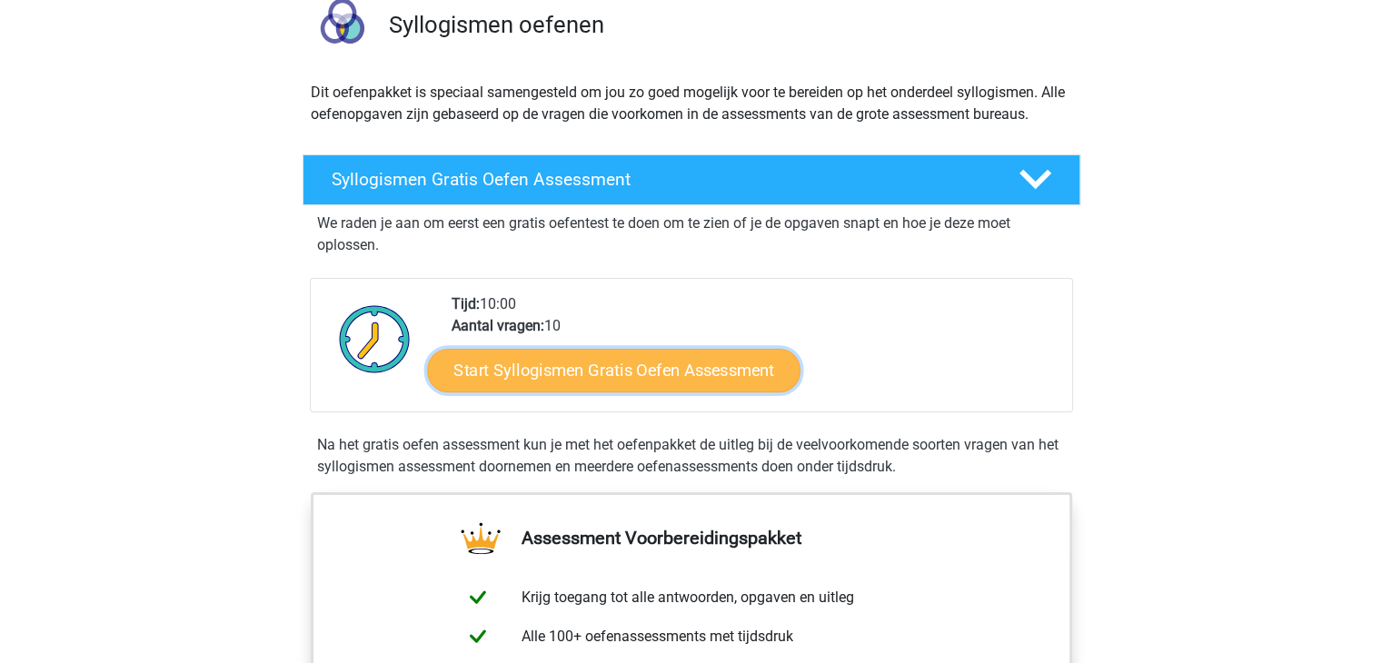
click at [618, 381] on link "Start Syllogismen Gratis Oefen Assessment" at bounding box center [613, 370] width 373 height 44
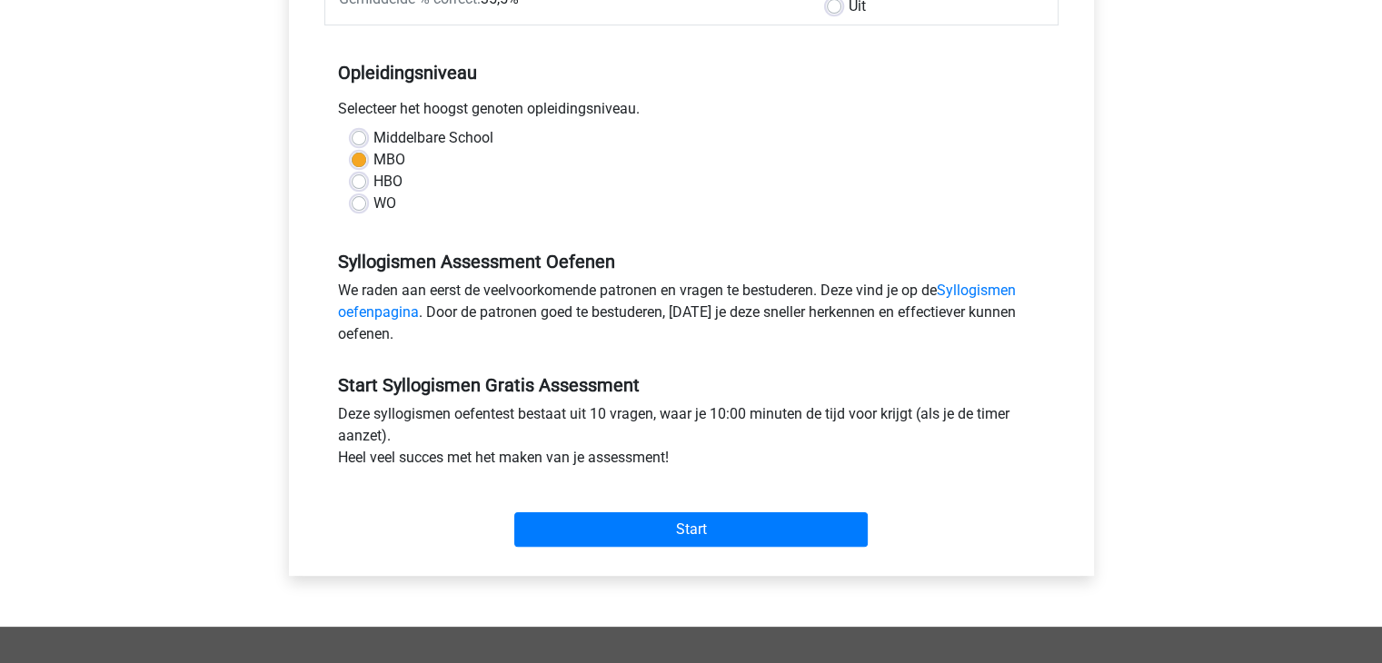
scroll to position [331, 0]
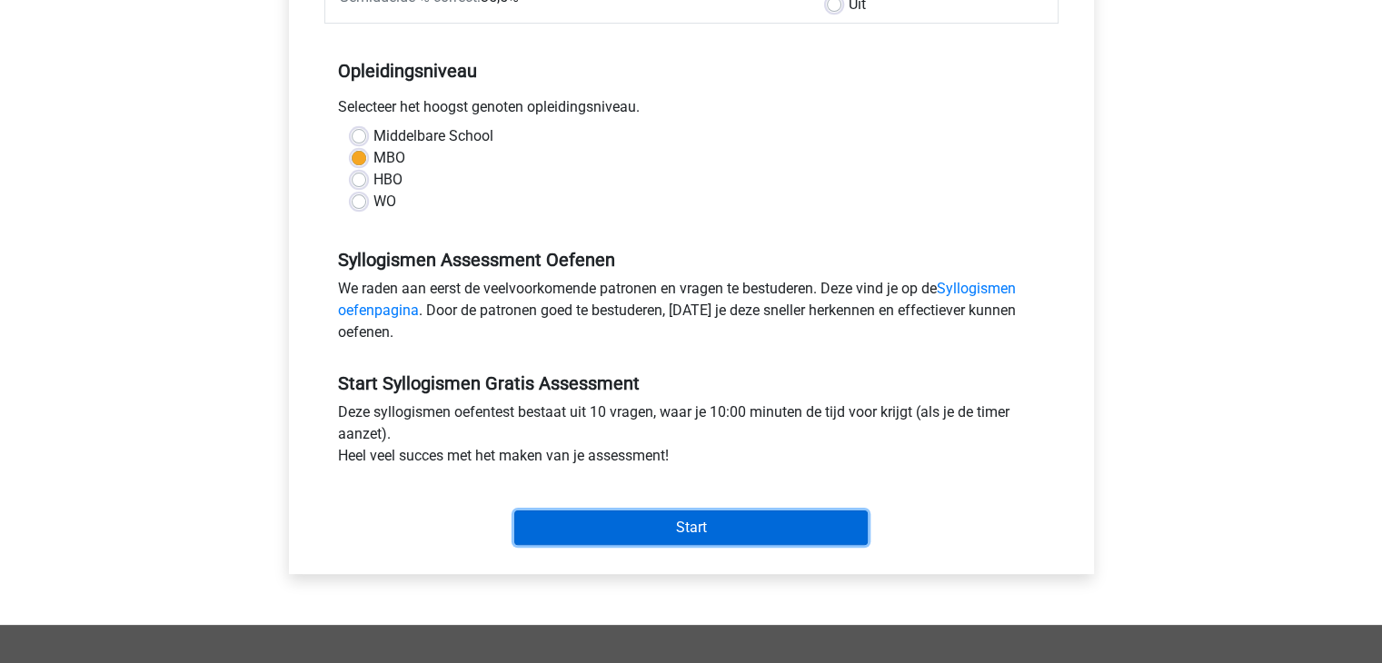
click at [686, 524] on input "Start" at bounding box center [690, 527] width 353 height 35
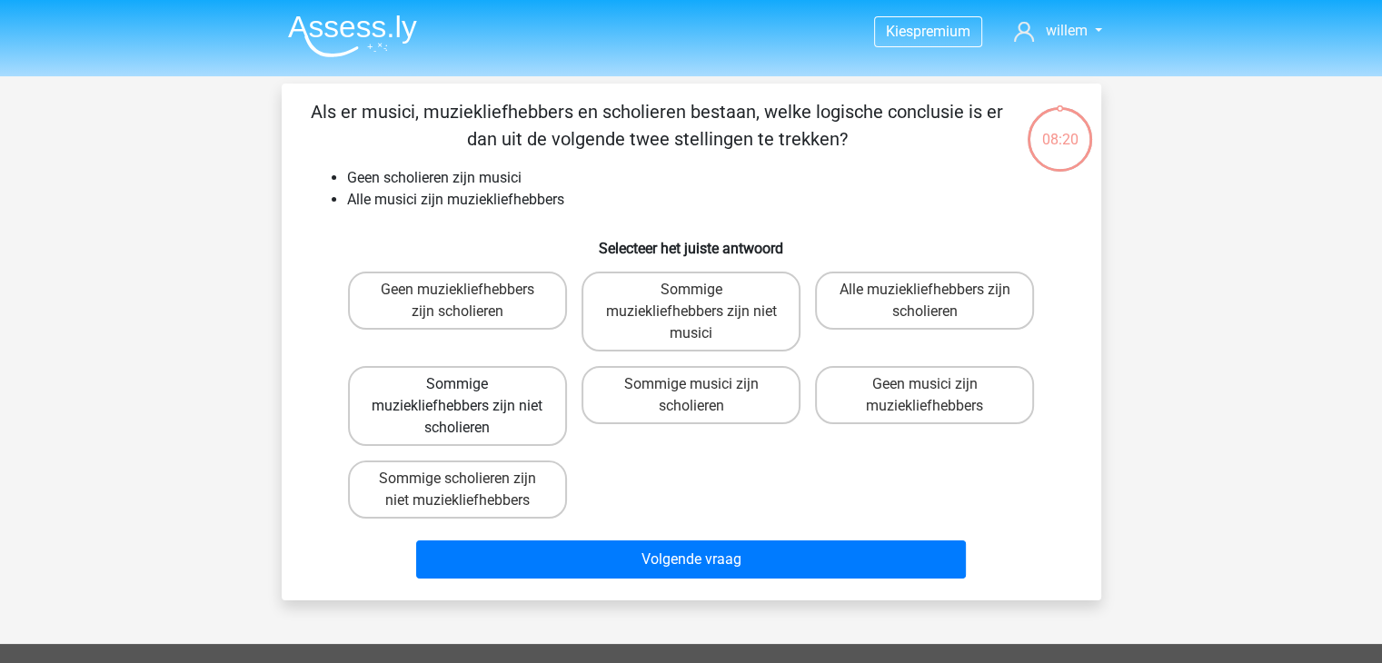
click at [490, 393] on label "Sommige muziekliefhebbers zijn niet scholieren" at bounding box center [457, 406] width 219 height 80
click at [469, 393] on input "Sommige muziekliefhebbers zijn niet scholieren" at bounding box center [463, 390] width 12 height 12
radio input "true"
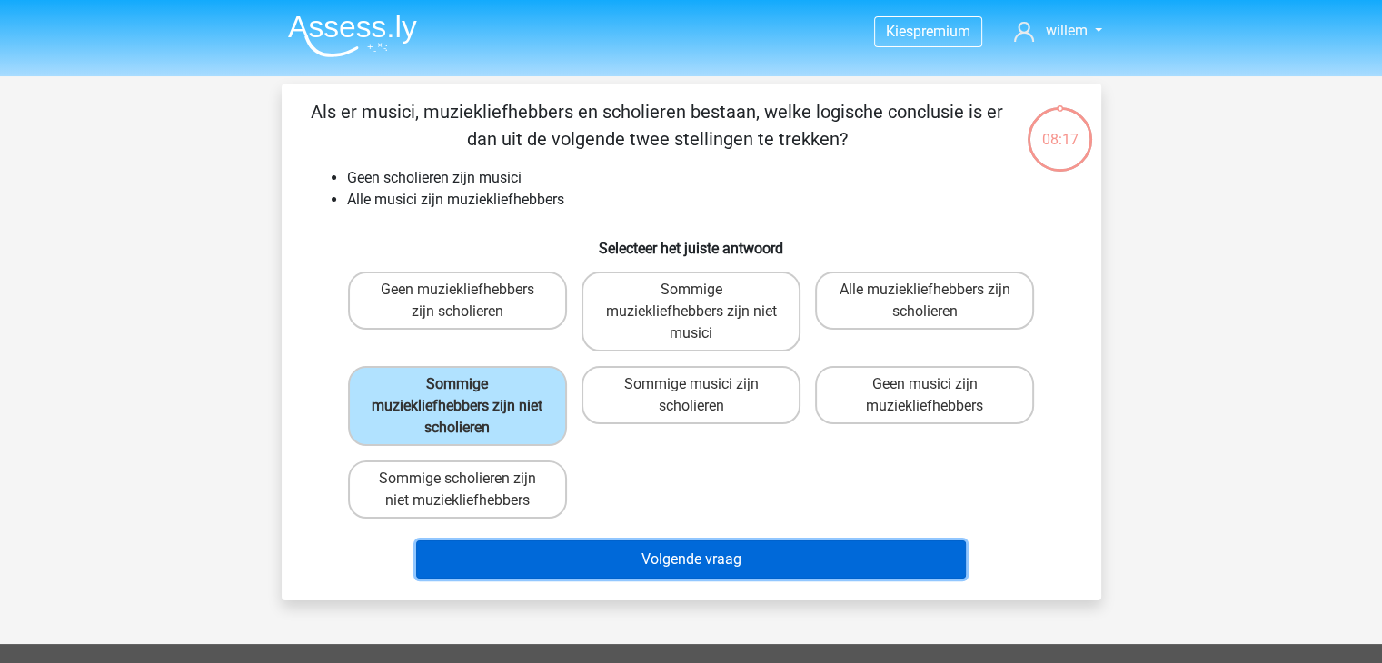
click at [699, 548] on button "Volgende vraag" at bounding box center [691, 559] width 550 height 38
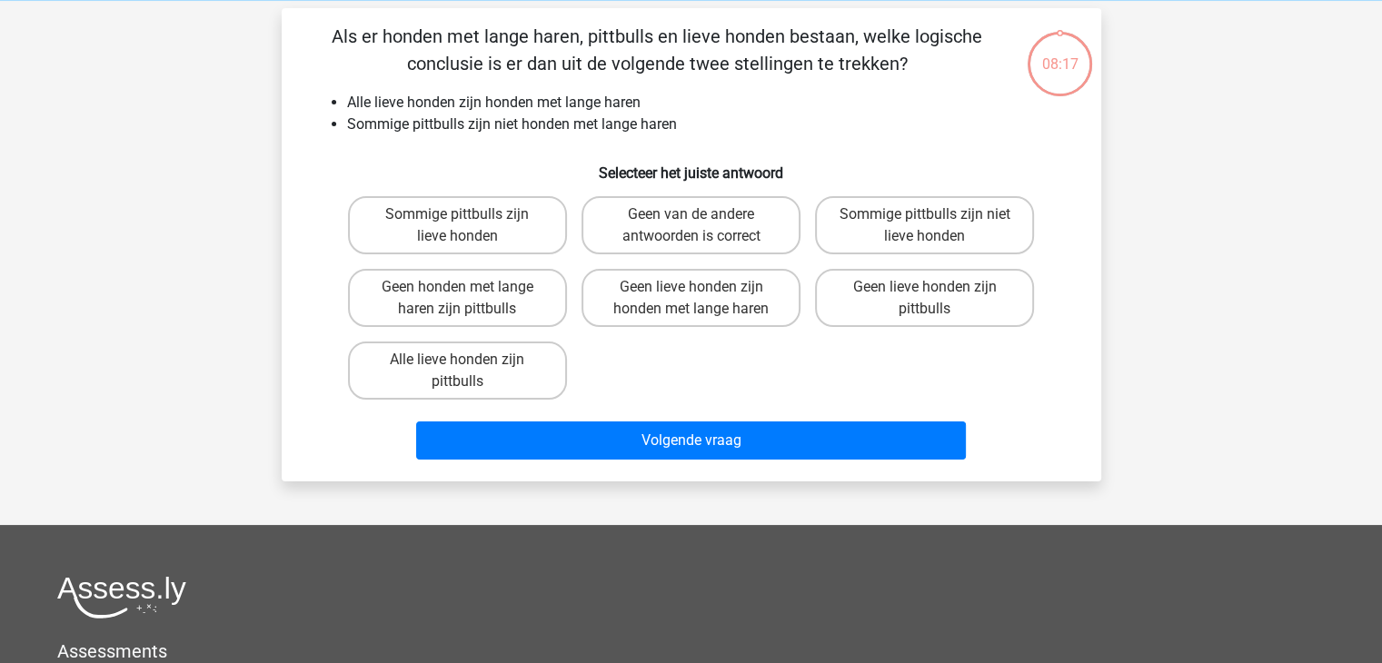
scroll to position [84, 0]
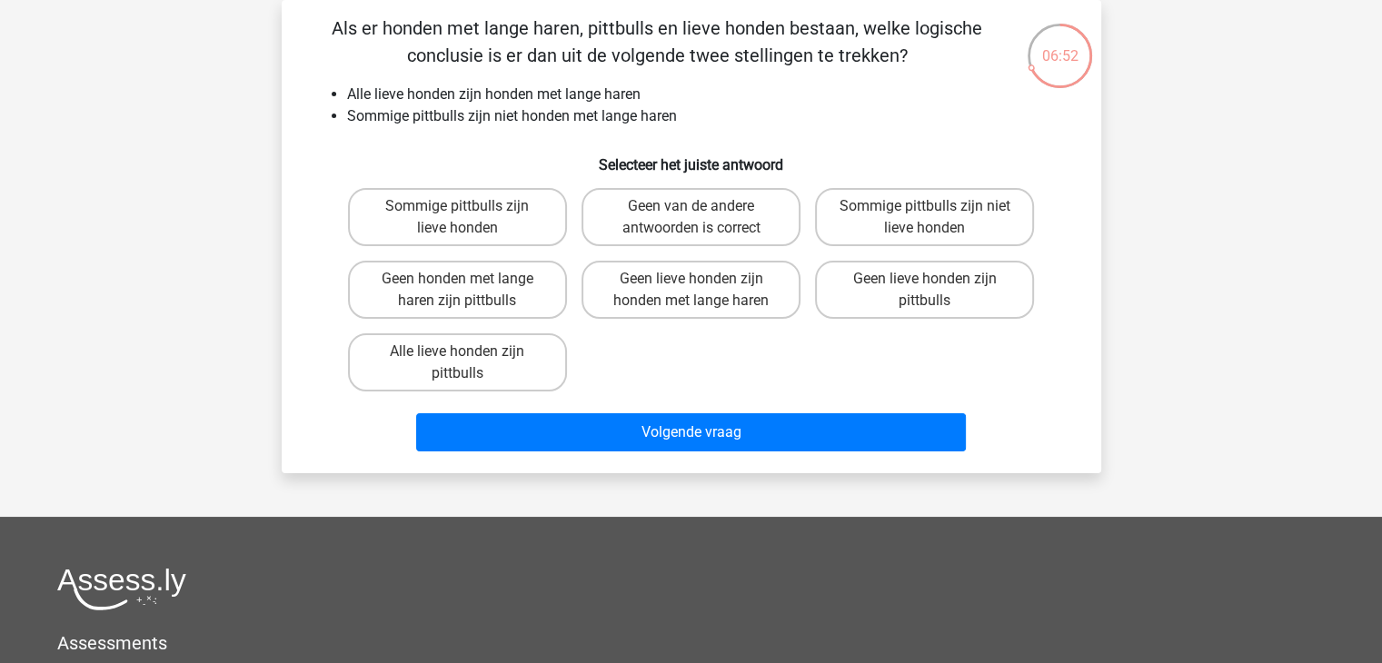
click at [464, 208] on input "Sommige pittbulls zijn lieve honden" at bounding box center [463, 212] width 12 height 12
radio input "true"
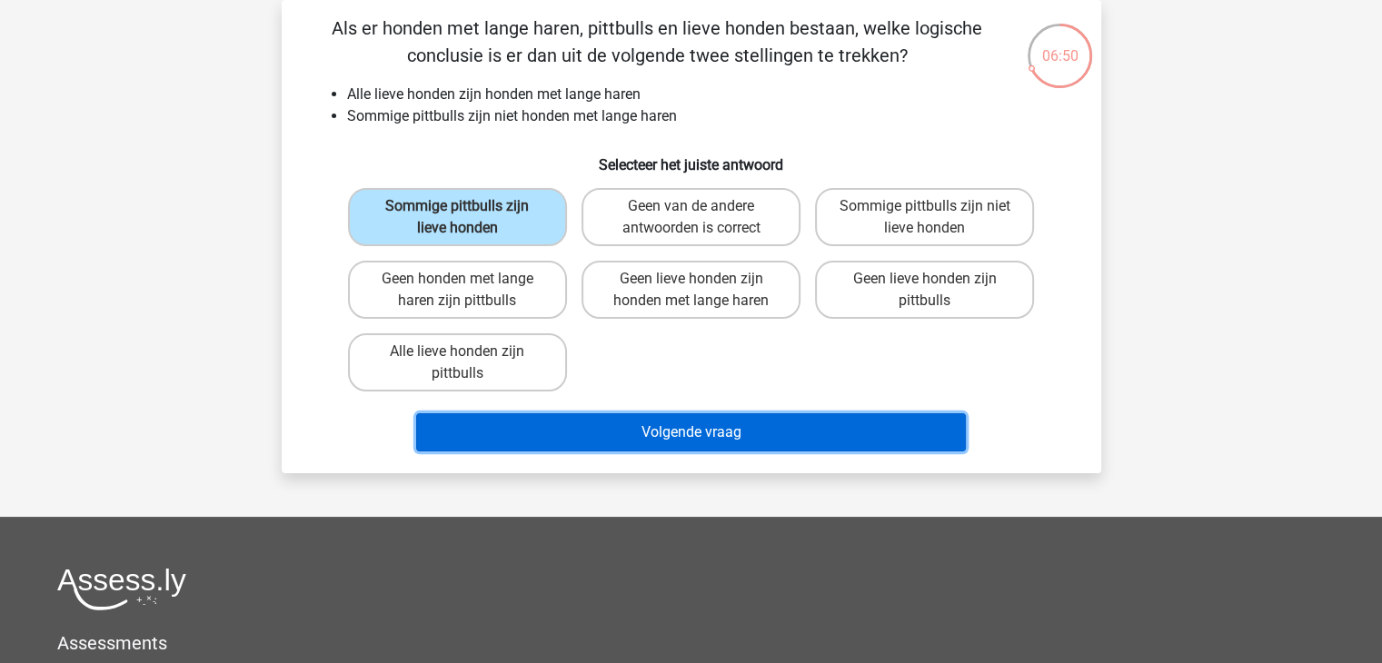
click at [658, 427] on button "Volgende vraag" at bounding box center [691, 432] width 550 height 38
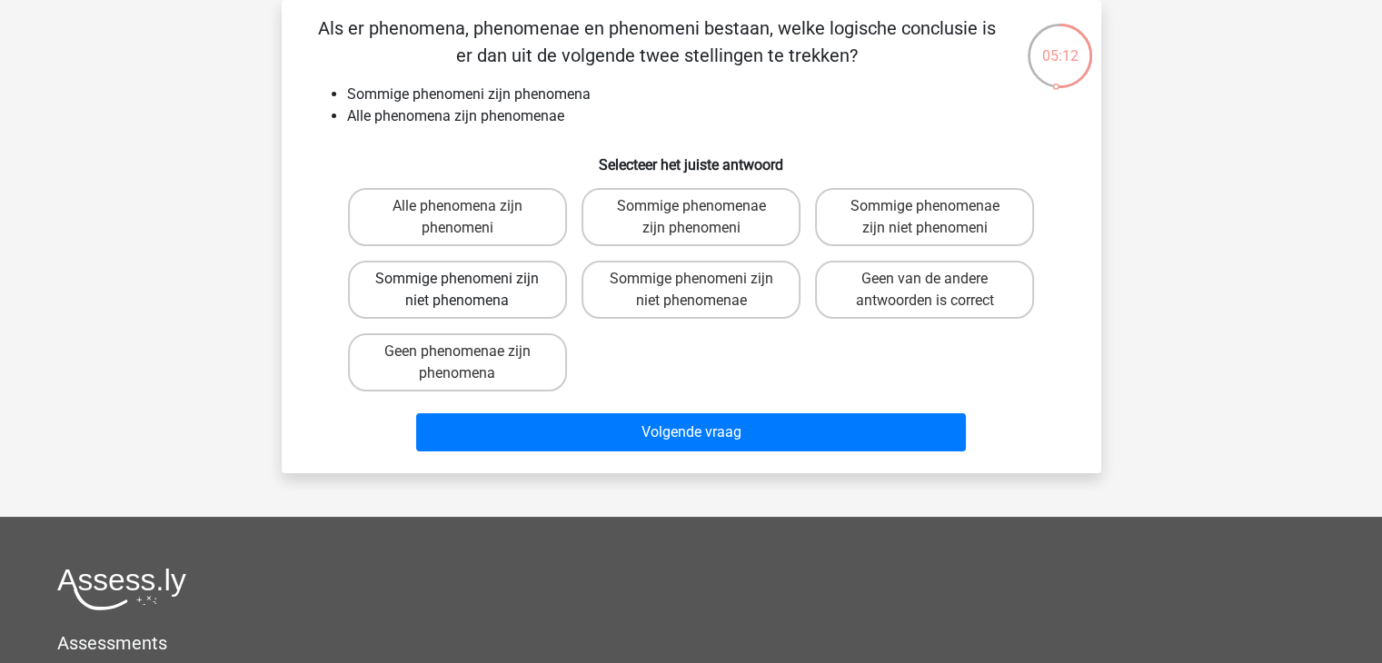
click at [442, 292] on label "Sommige phenomeni zijn niet phenomena" at bounding box center [457, 290] width 219 height 58
click at [457, 291] on input "Sommige phenomeni zijn niet phenomena" at bounding box center [463, 285] width 12 height 12
radio input "true"
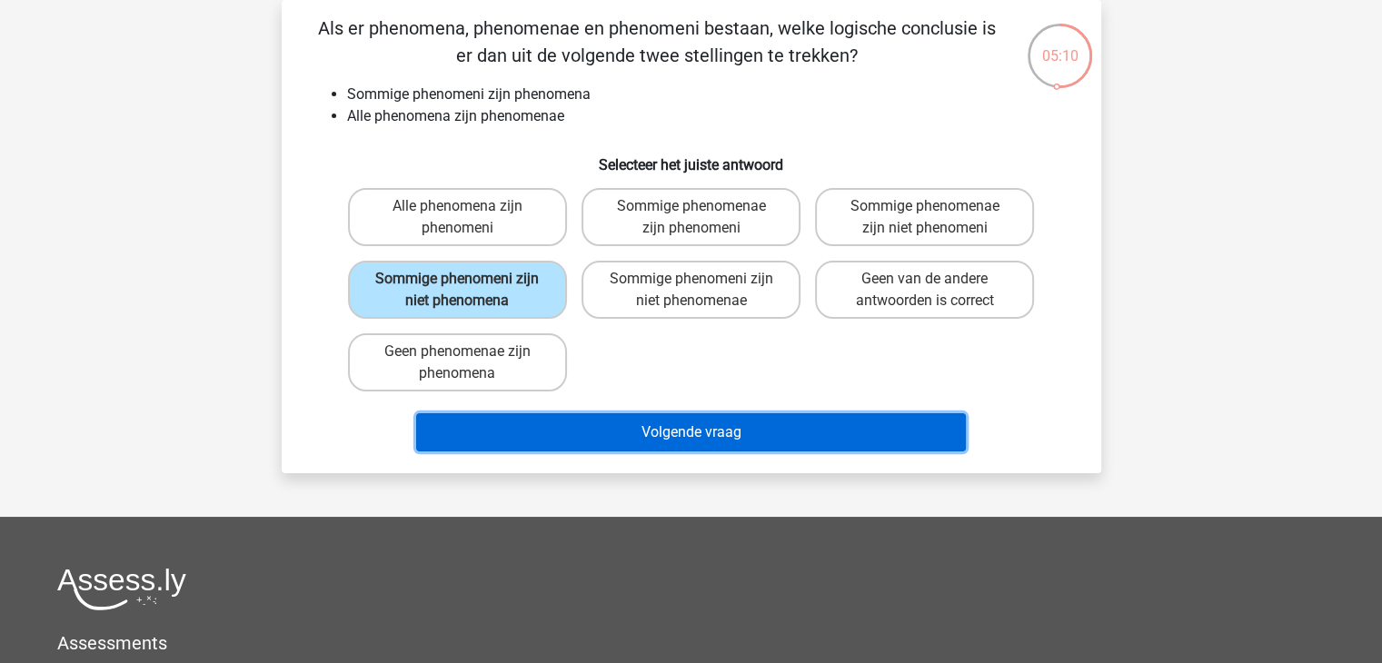
click at [695, 441] on button "Volgende vraag" at bounding box center [691, 432] width 550 height 38
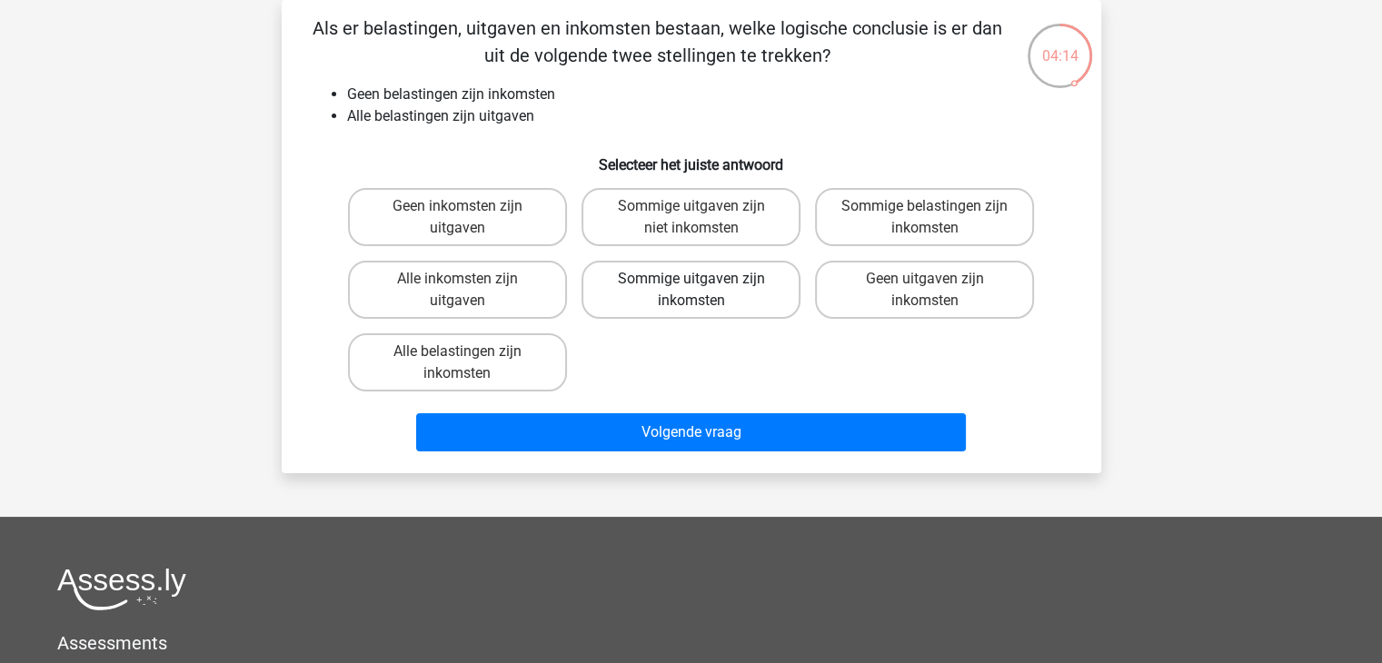
click at [683, 294] on label "Sommige uitgaven zijn inkomsten" at bounding box center [690, 290] width 219 height 58
click at [690, 291] on input "Sommige uitgaven zijn inkomsten" at bounding box center [696, 285] width 12 height 12
radio input "true"
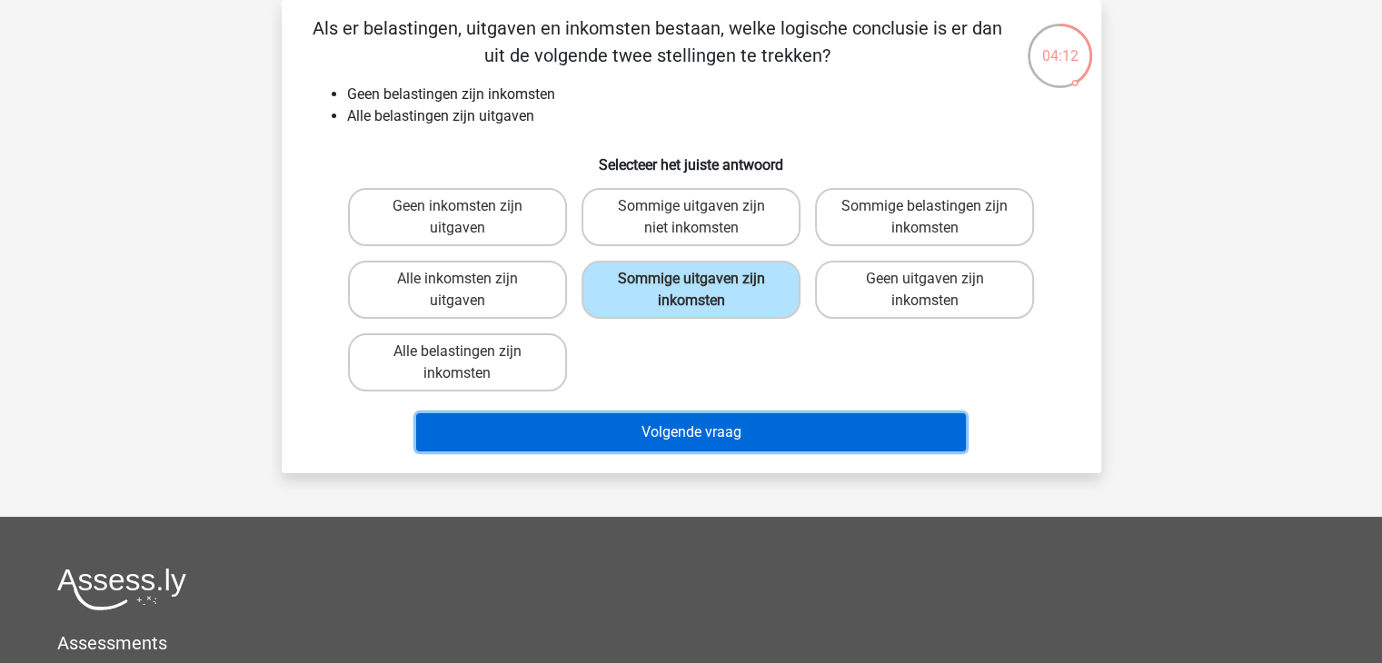
click at [708, 425] on button "Volgende vraag" at bounding box center [691, 432] width 550 height 38
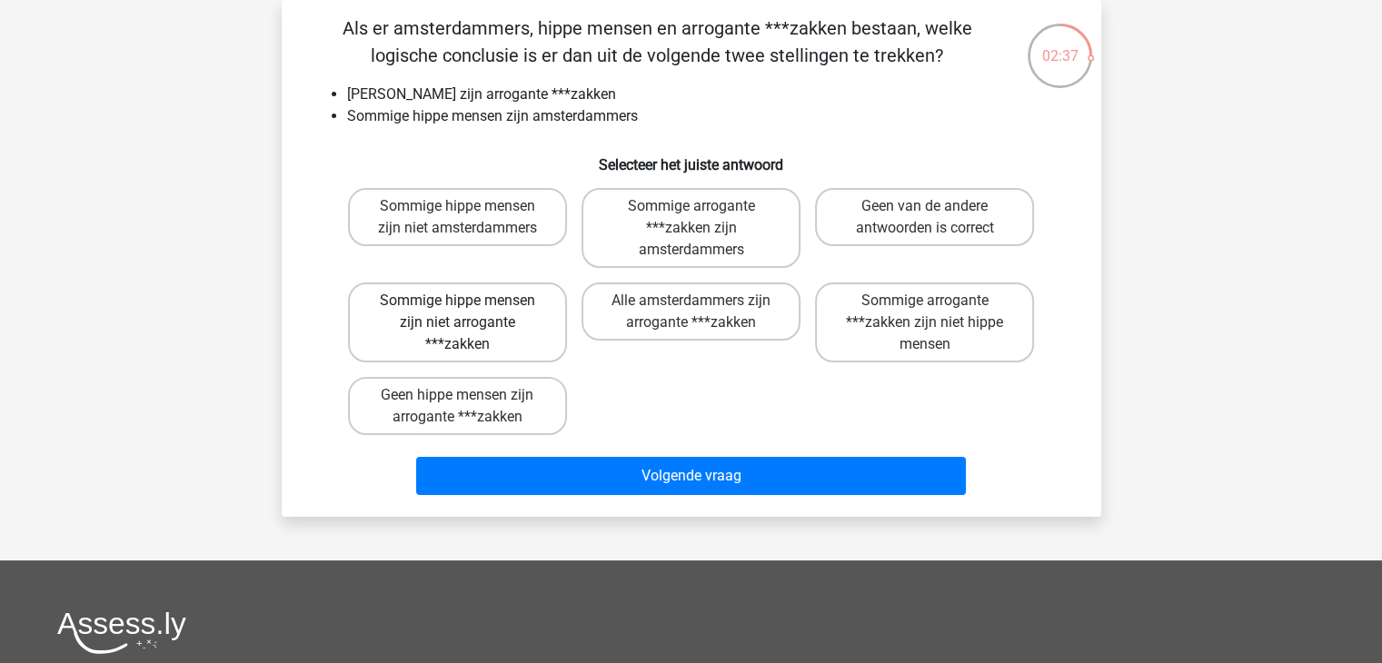
click at [538, 317] on label "Sommige hippe mensen zijn niet arrogante ***zakken" at bounding box center [457, 322] width 219 height 80
click at [469, 312] on input "Sommige hippe mensen zijn niet arrogante ***zakken" at bounding box center [463, 307] width 12 height 12
radio input "true"
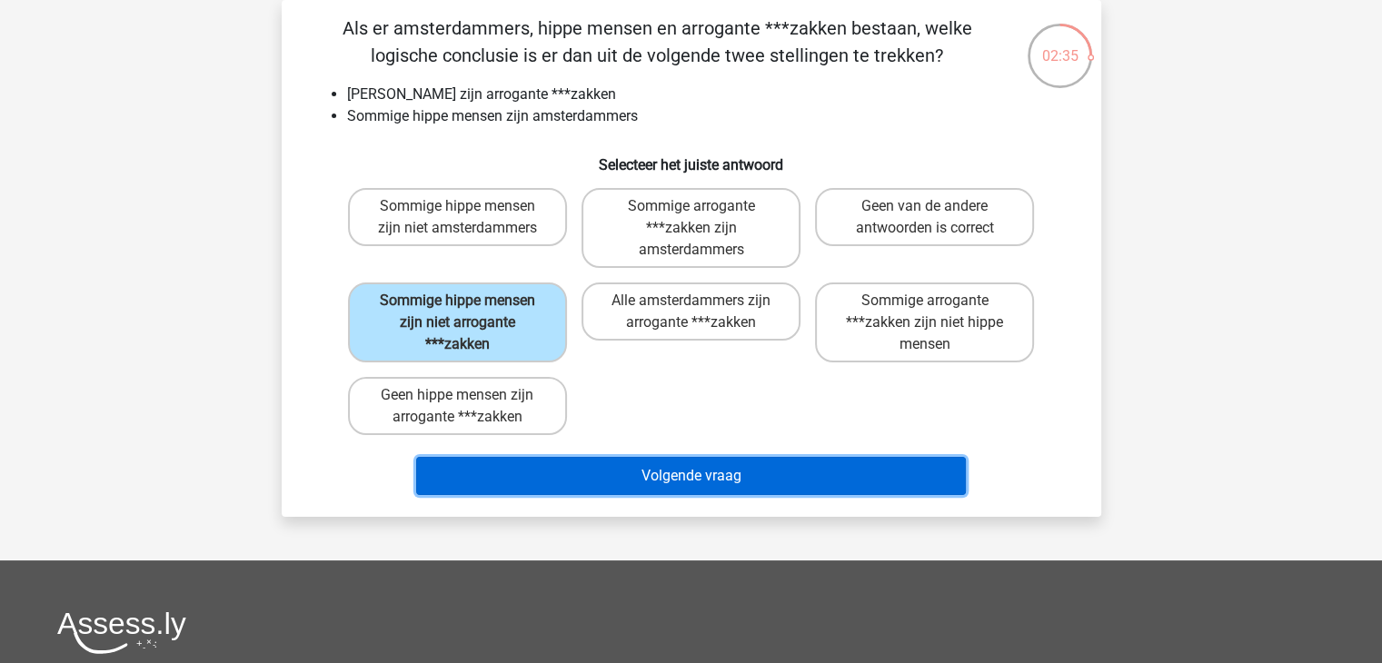
click at [665, 465] on button "Volgende vraag" at bounding box center [691, 476] width 550 height 38
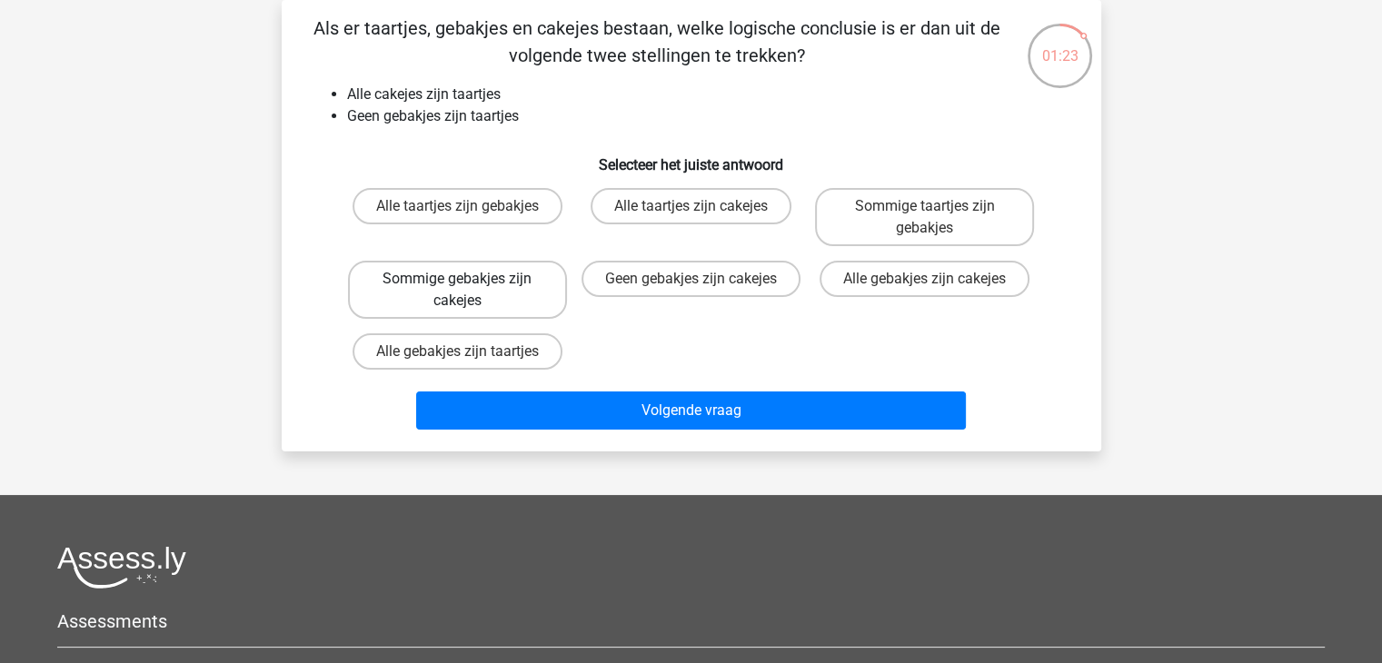
click at [487, 290] on label "Sommige gebakjes zijn cakejes" at bounding box center [457, 290] width 219 height 58
click at [469, 290] on input "Sommige gebakjes zijn cakejes" at bounding box center [463, 285] width 12 height 12
radio input "true"
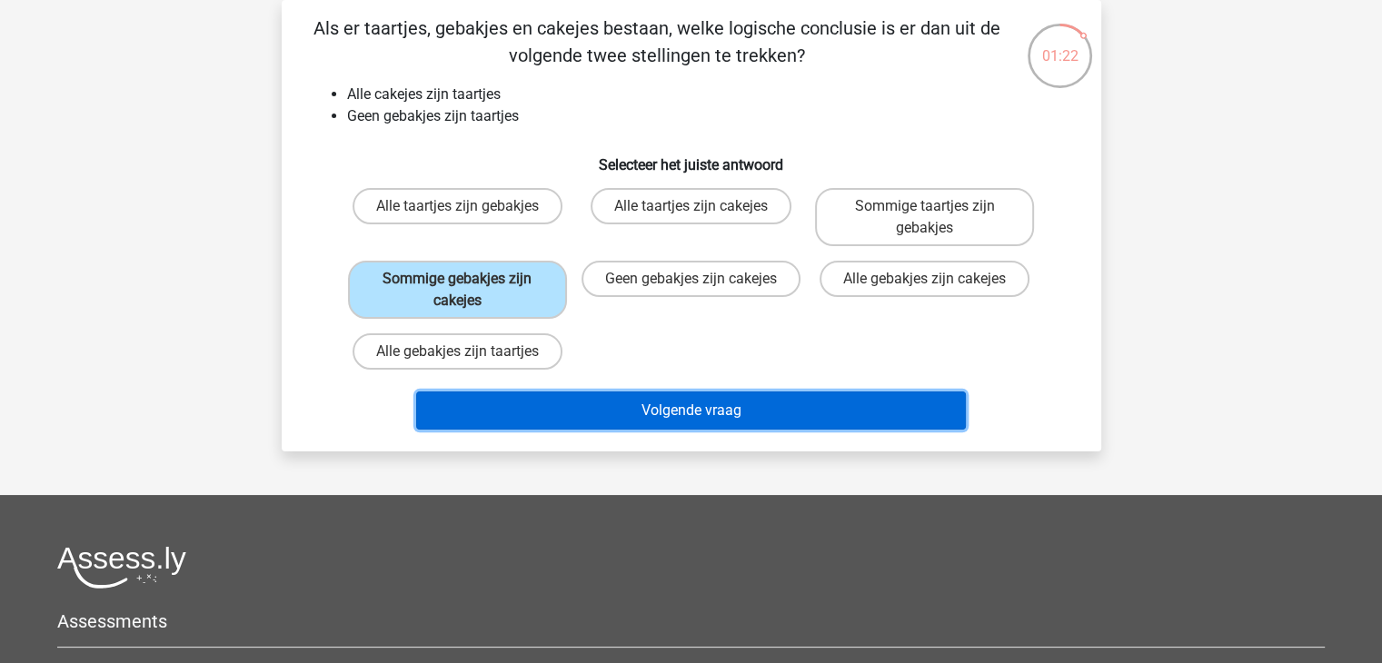
click at [679, 411] on button "Volgende vraag" at bounding box center [691, 410] width 550 height 38
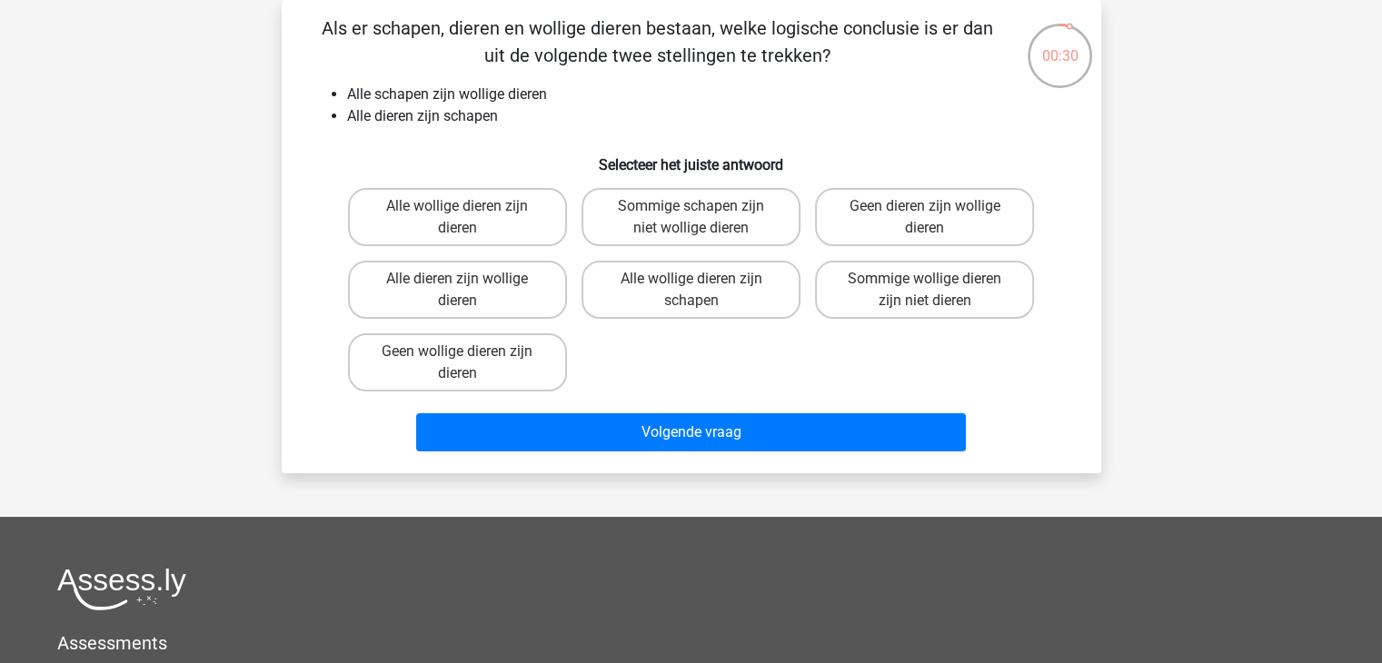
scroll to position [105, 0]
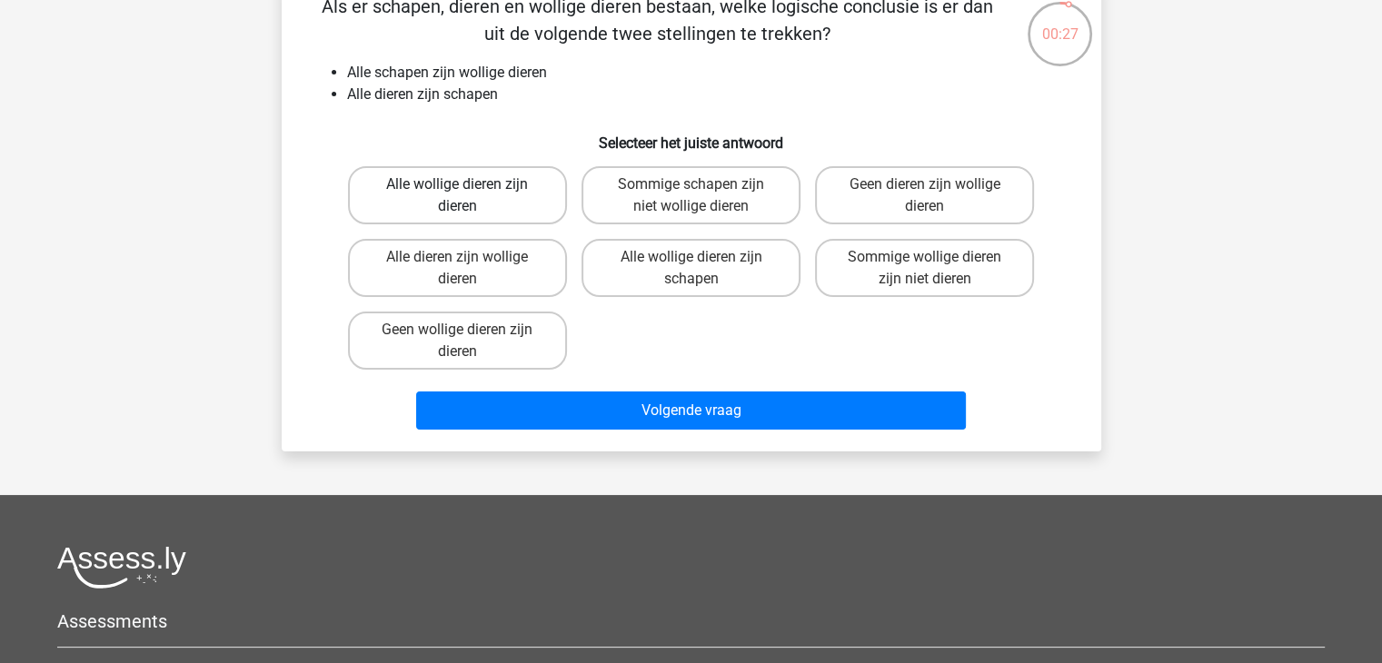
click at [451, 195] on label "Alle wollige dieren zijn dieren" at bounding box center [457, 195] width 219 height 58
click at [457, 195] on input "Alle wollige dieren zijn dieren" at bounding box center [463, 190] width 12 height 12
radio input "true"
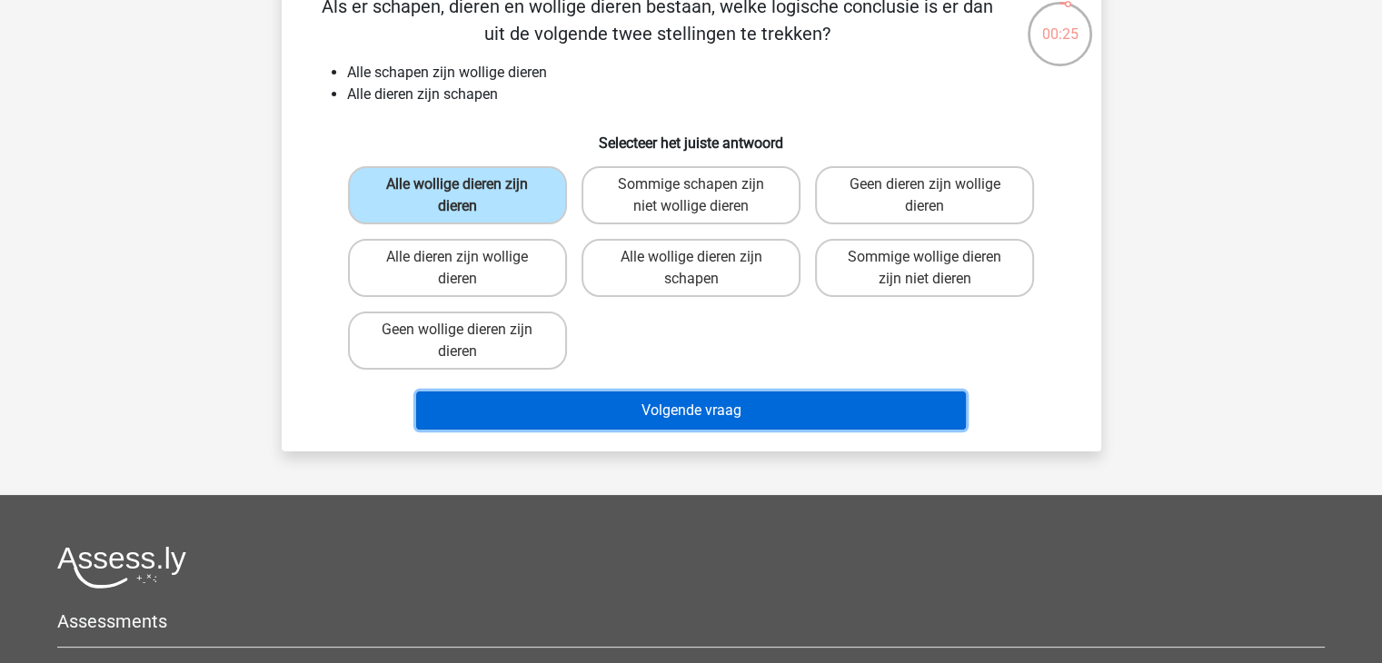
click at [690, 407] on button "Volgende vraag" at bounding box center [691, 410] width 550 height 38
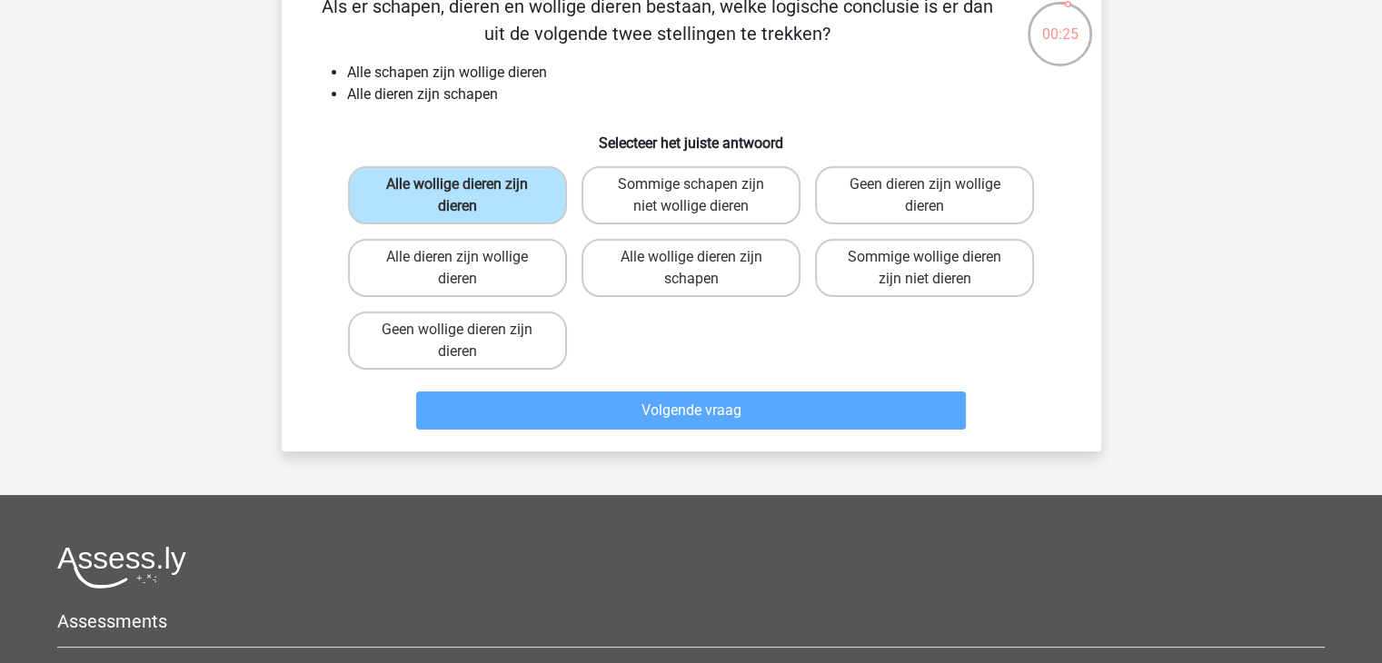
scroll to position [84, 0]
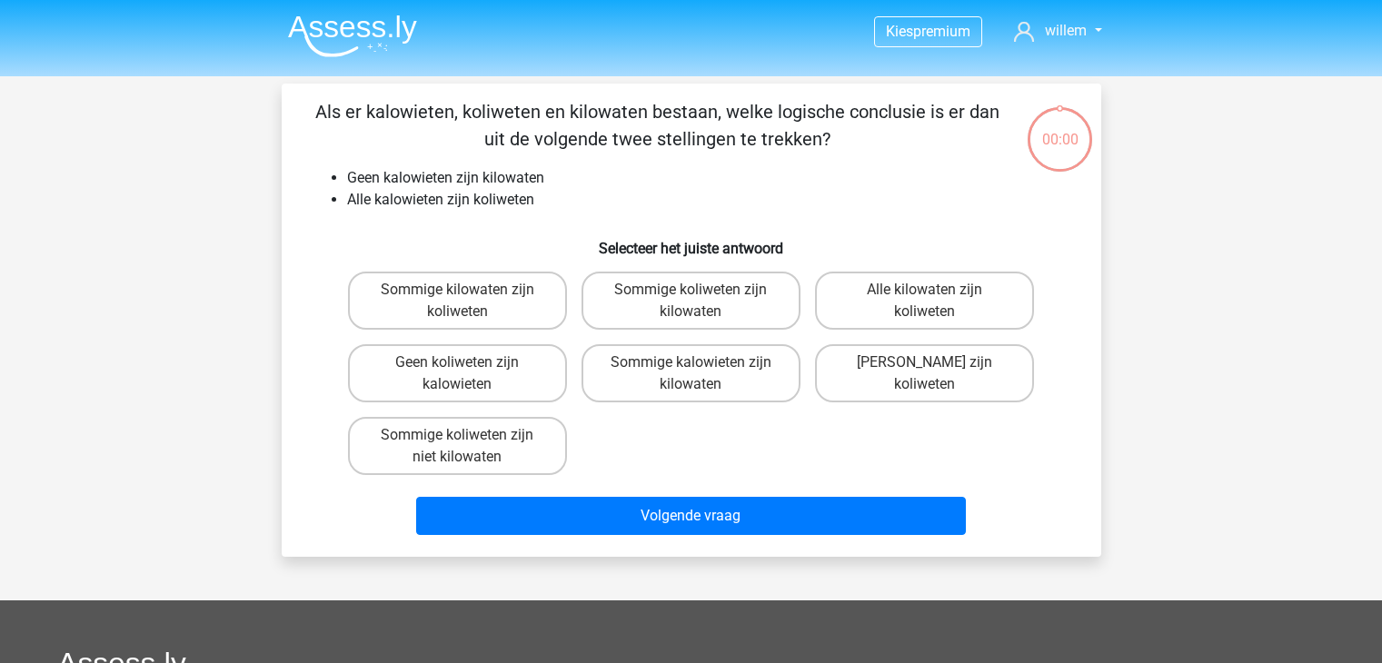
scroll to position [84, 0]
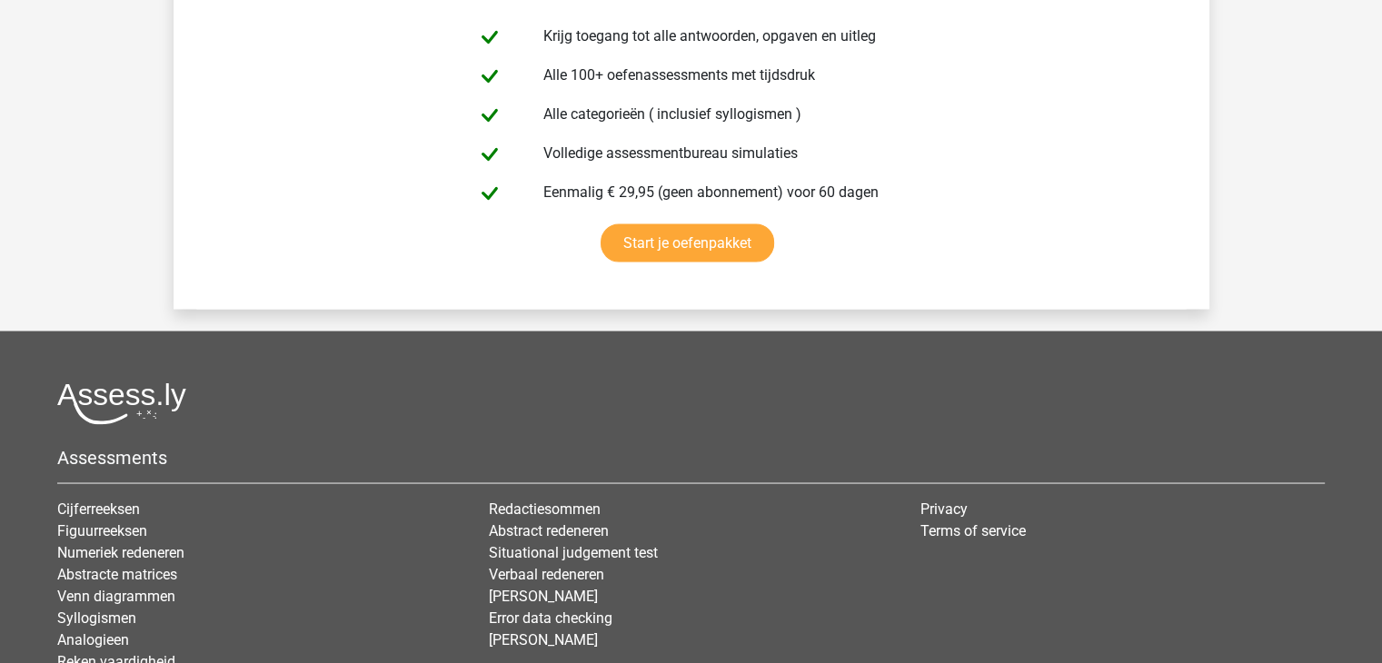
scroll to position [3270, 0]
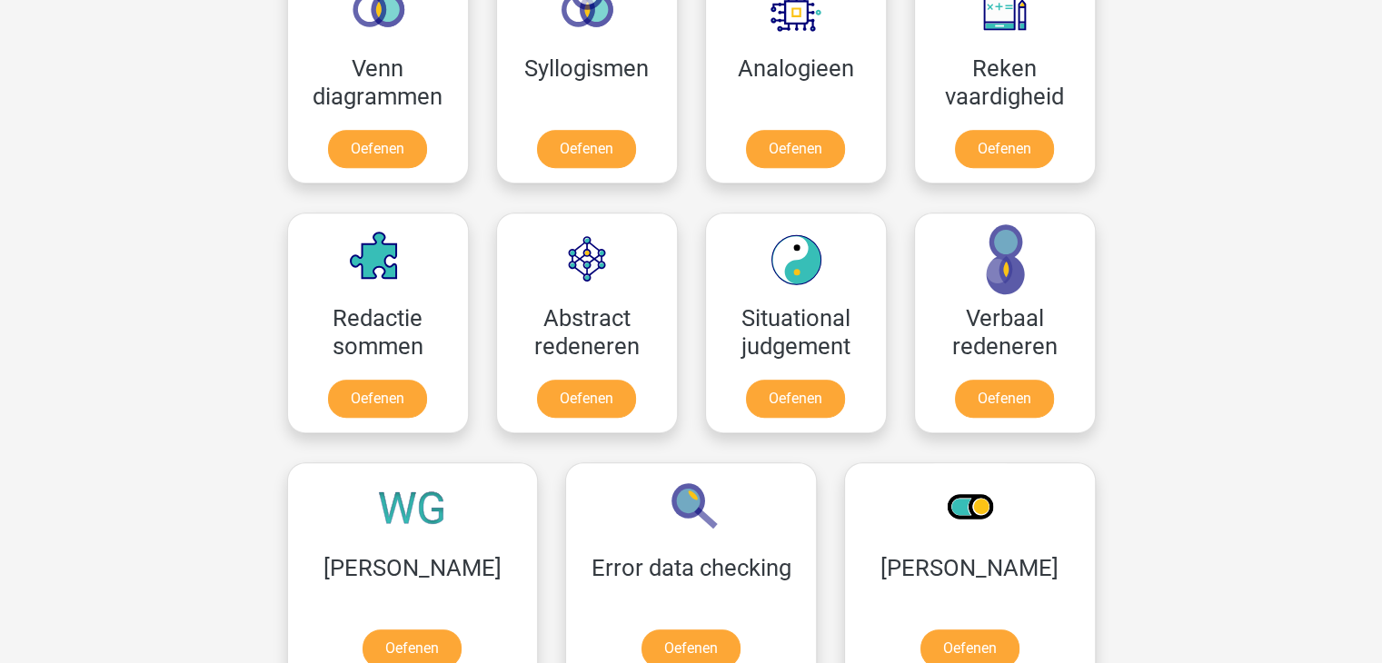
scroll to position [1140, 0]
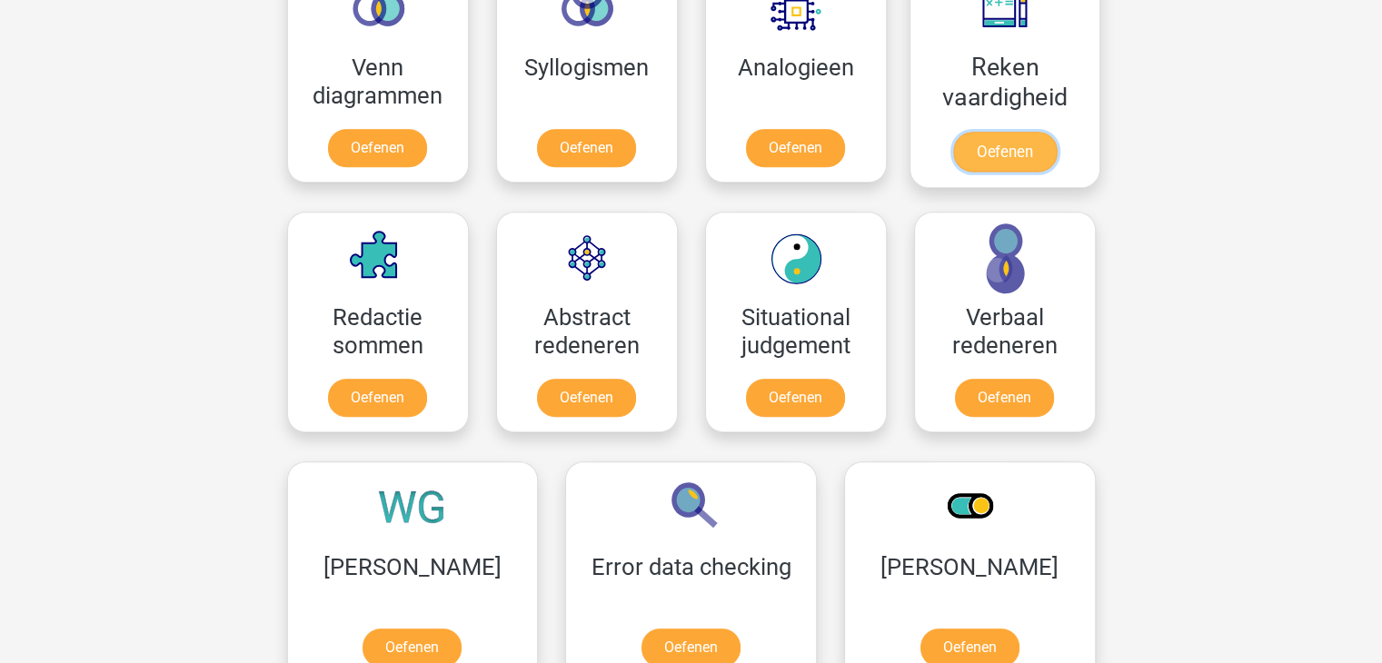
click at [994, 158] on link "Oefenen" at bounding box center [1004, 152] width 104 height 40
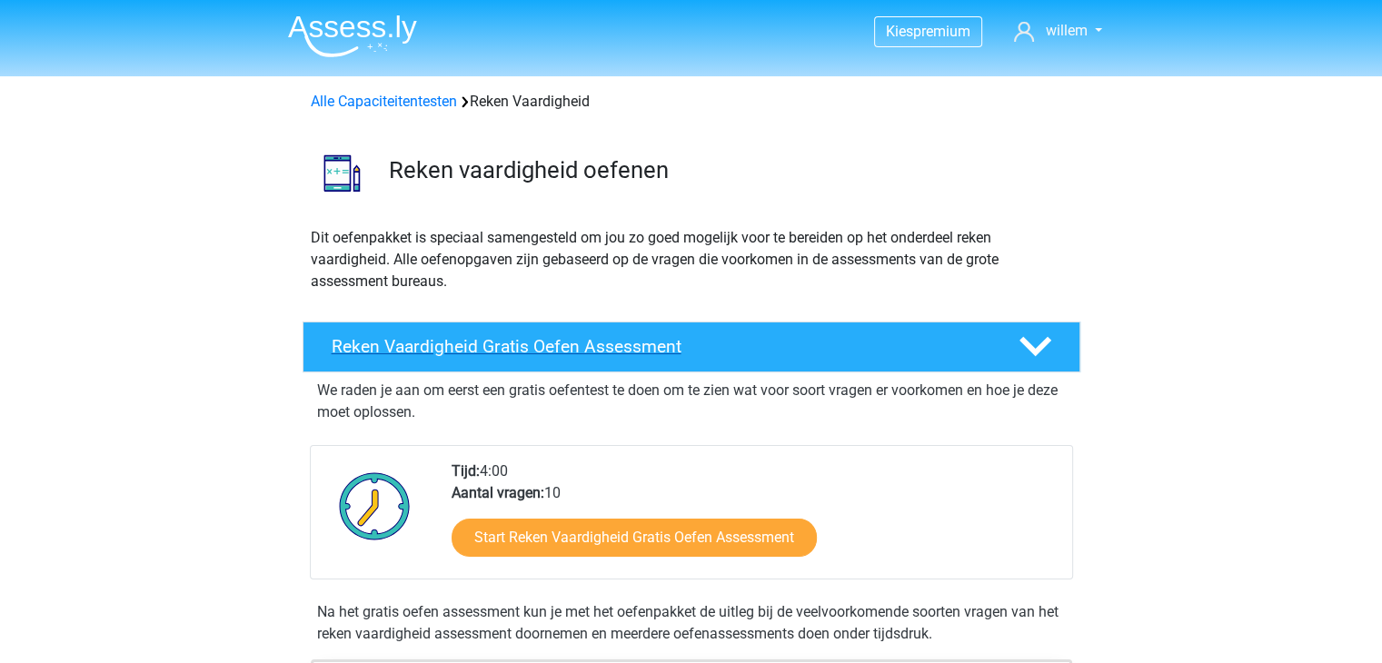
click at [1035, 347] on icon at bounding box center [1035, 347] width 32 height 32
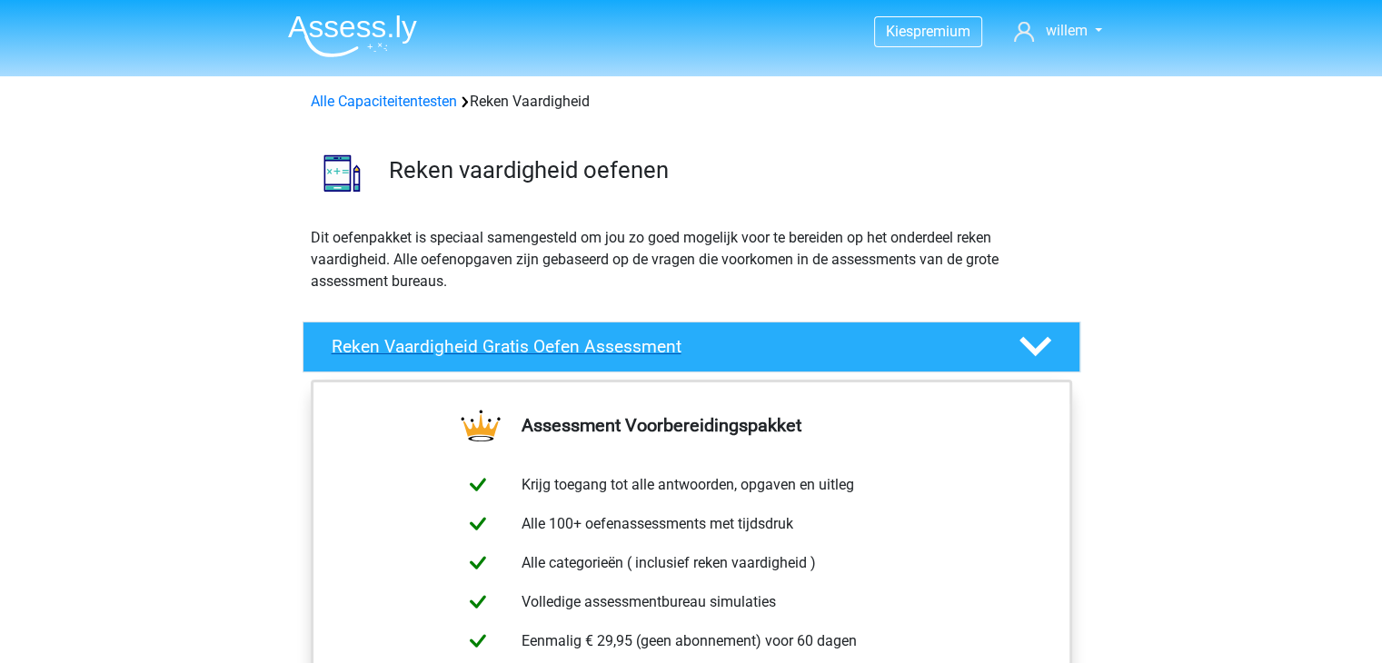
click at [1035, 347] on icon at bounding box center [1035, 347] width 32 height 32
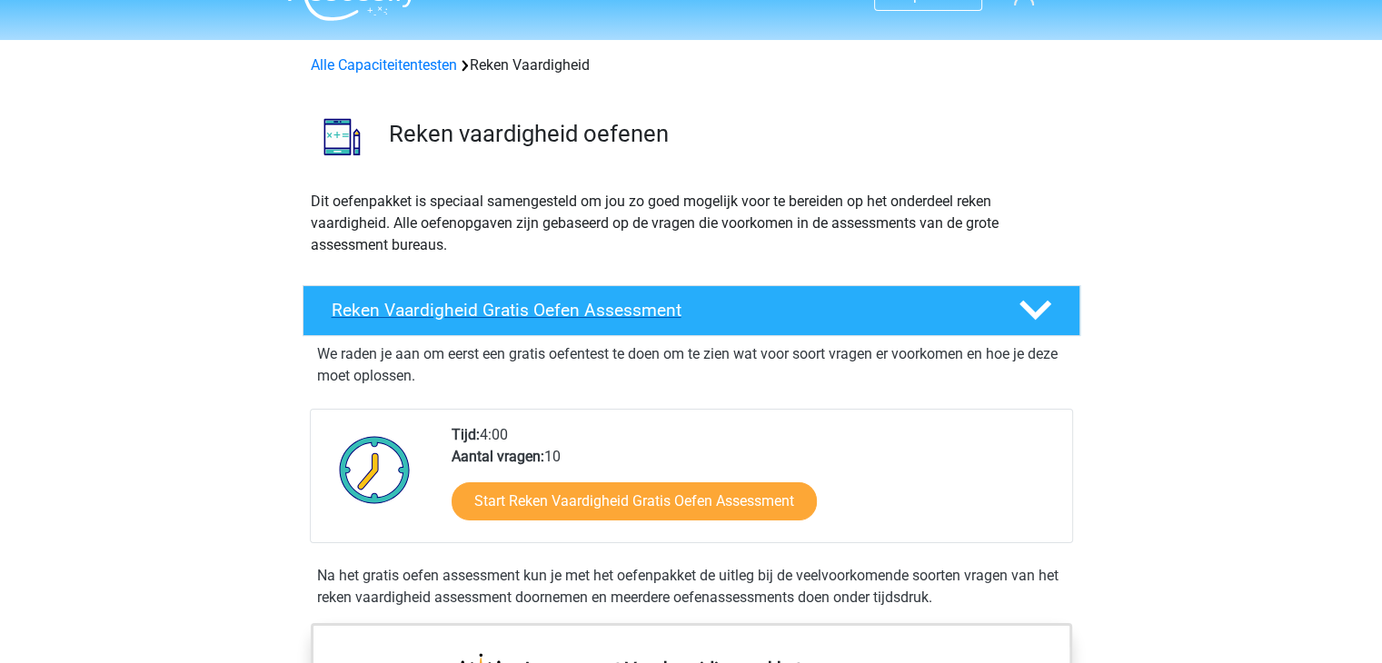
scroll to position [145, 0]
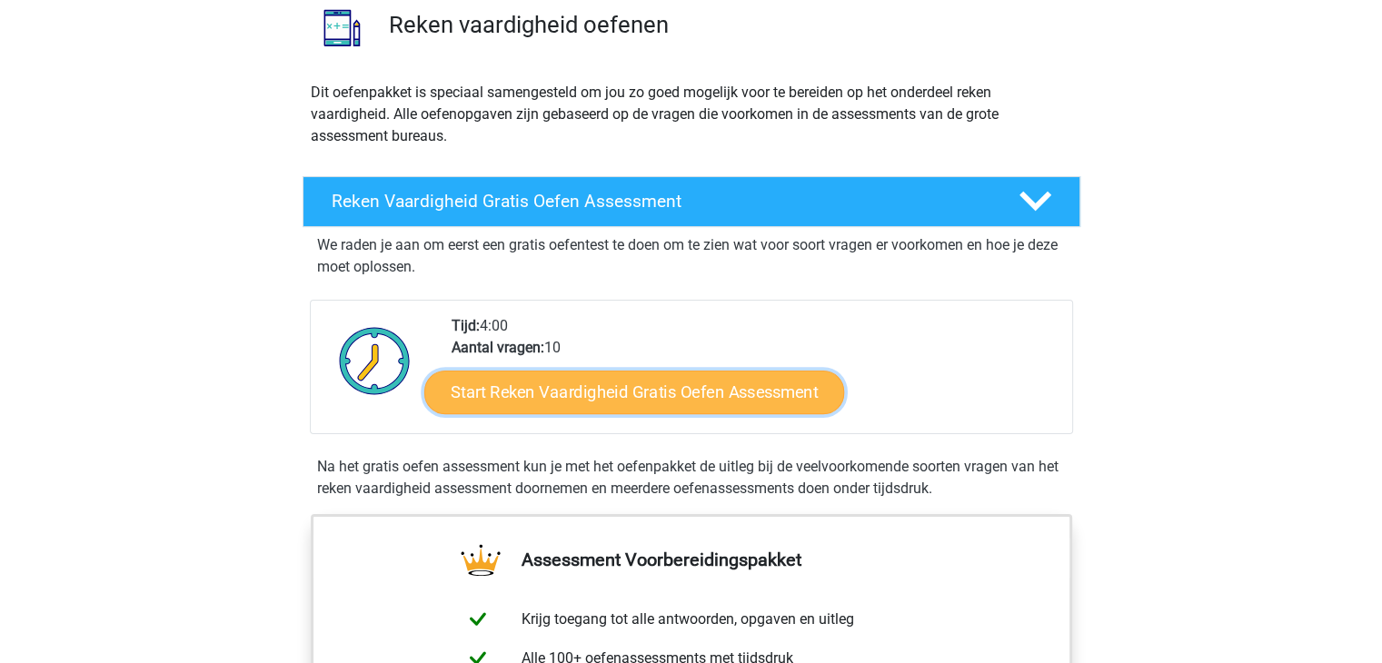
click at [603, 380] on link "Start Reken Vaardigheid Gratis Oefen Assessment" at bounding box center [634, 392] width 420 height 44
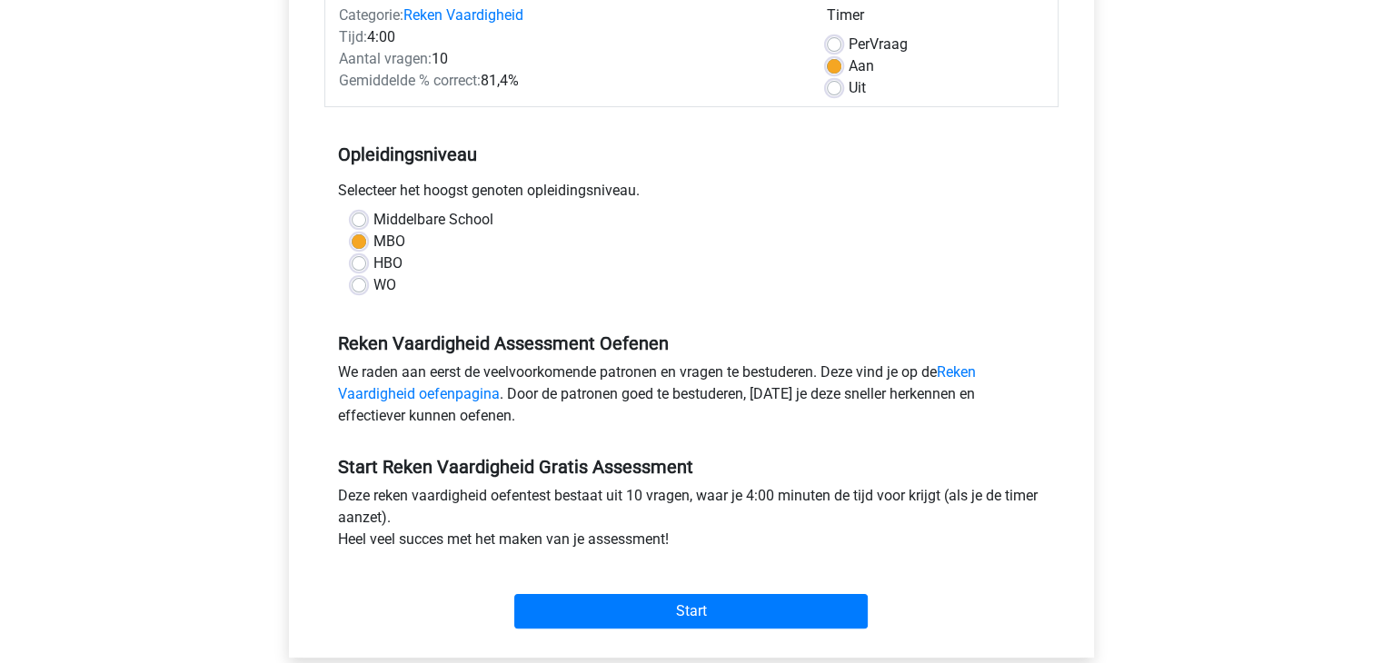
scroll to position [436, 0]
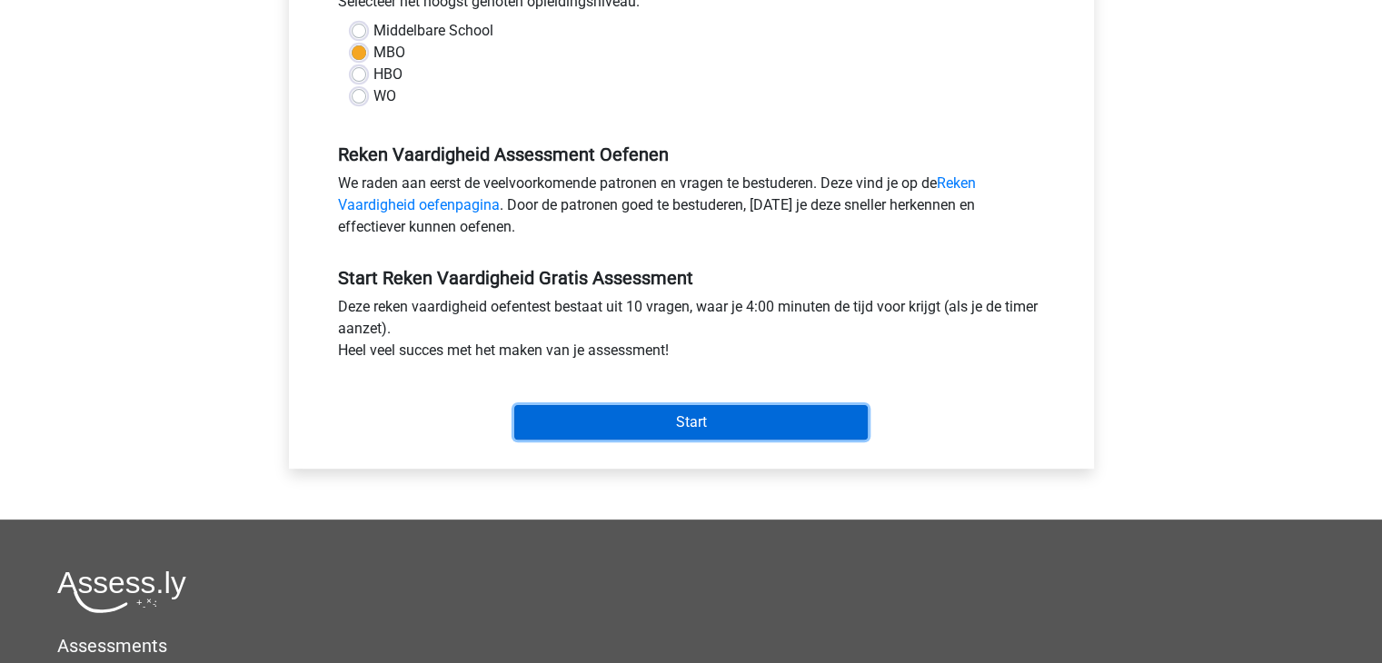
click at [685, 421] on input "Start" at bounding box center [690, 422] width 353 height 35
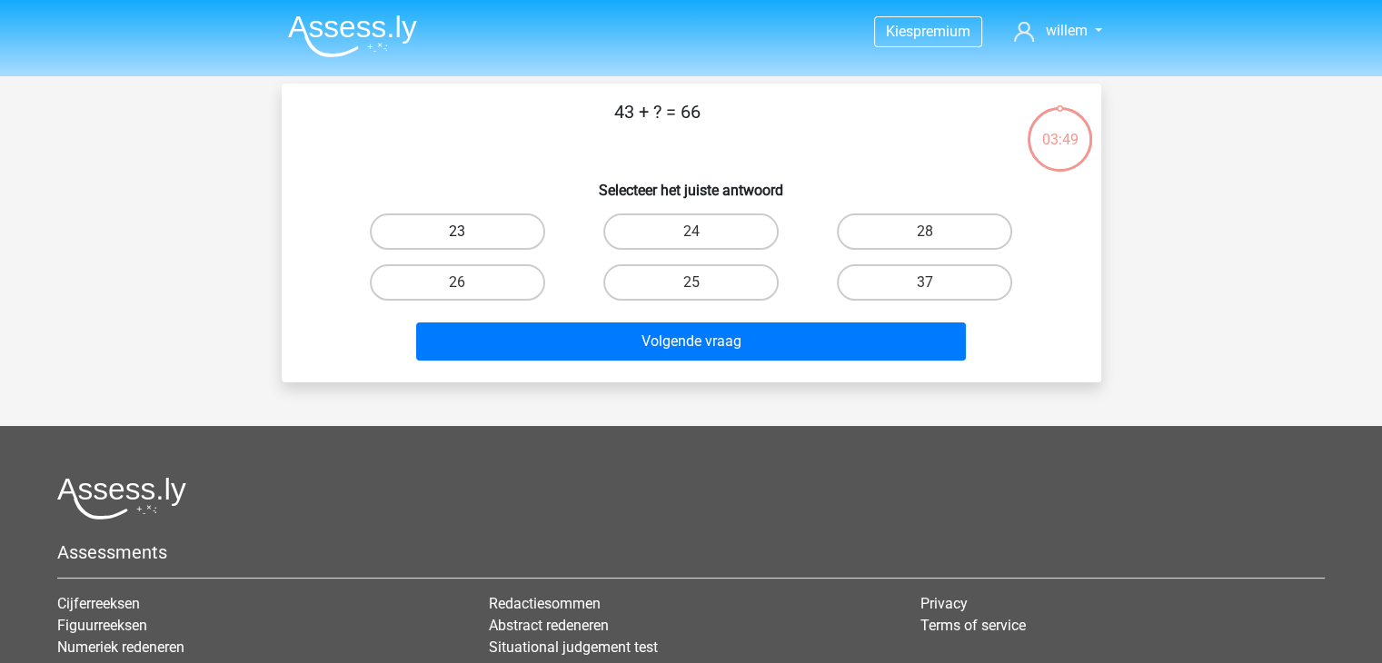
click at [461, 223] on label "23" at bounding box center [457, 231] width 175 height 36
click at [461, 232] on input "23" at bounding box center [463, 238] width 12 height 12
radio input "true"
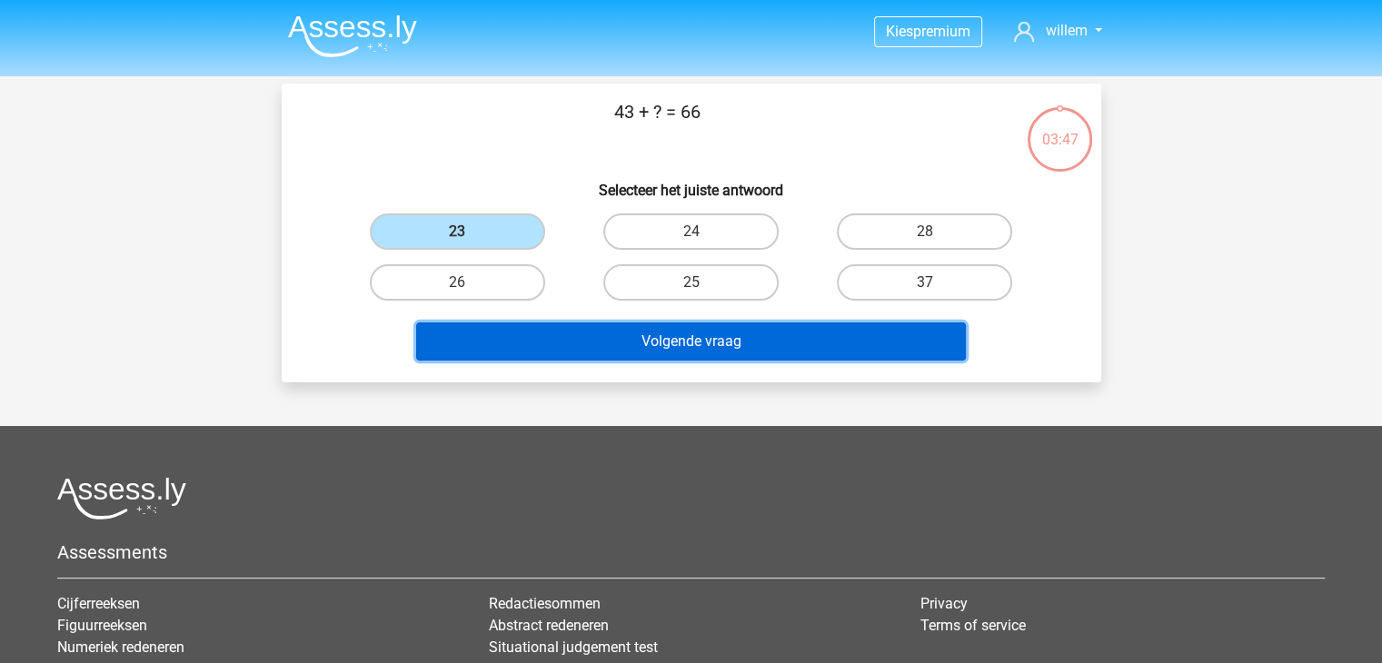
click at [698, 338] on button "Volgende vraag" at bounding box center [691, 341] width 550 height 38
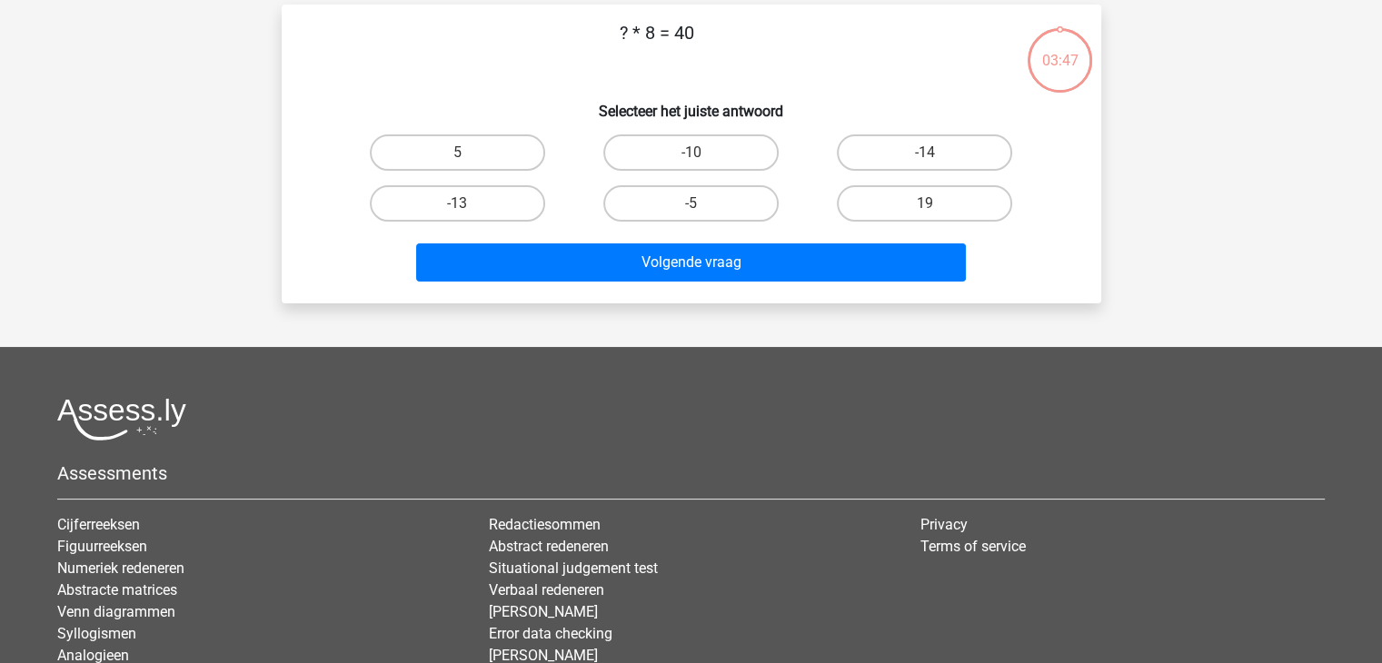
scroll to position [84, 0]
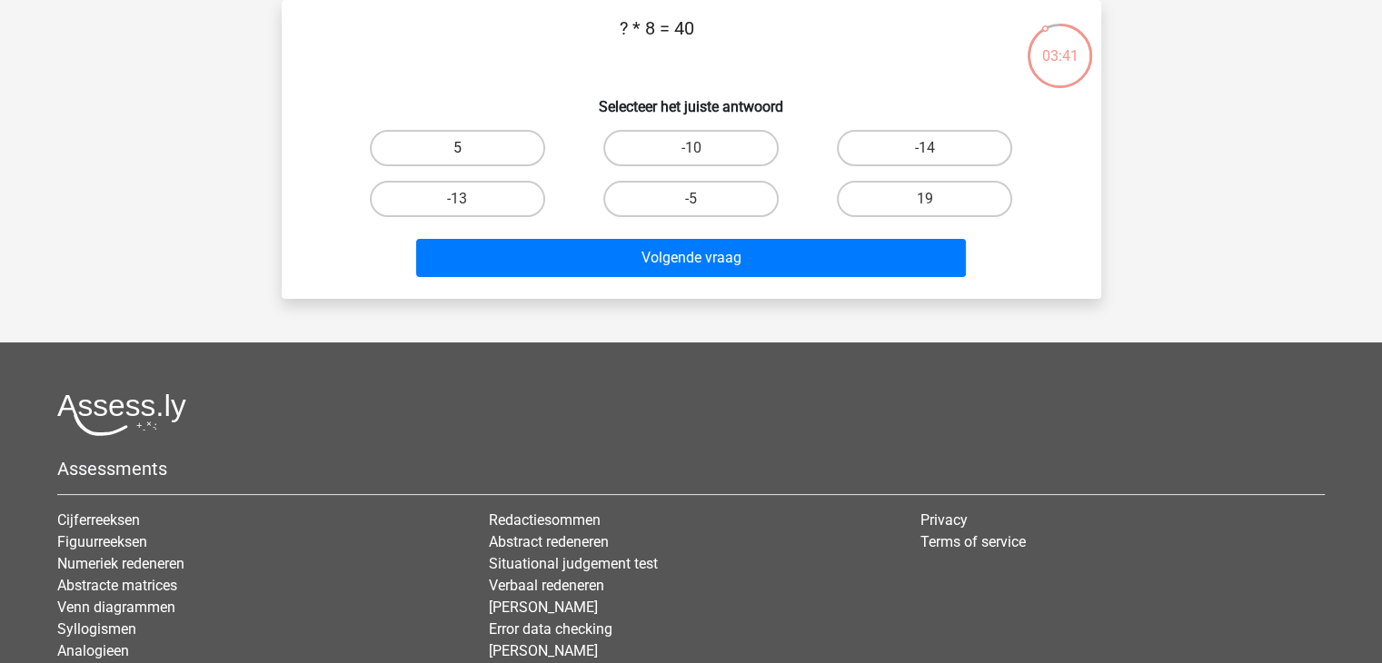
click at [461, 144] on label "5" at bounding box center [457, 148] width 175 height 36
click at [461, 148] on input "5" at bounding box center [463, 154] width 12 height 12
radio input "true"
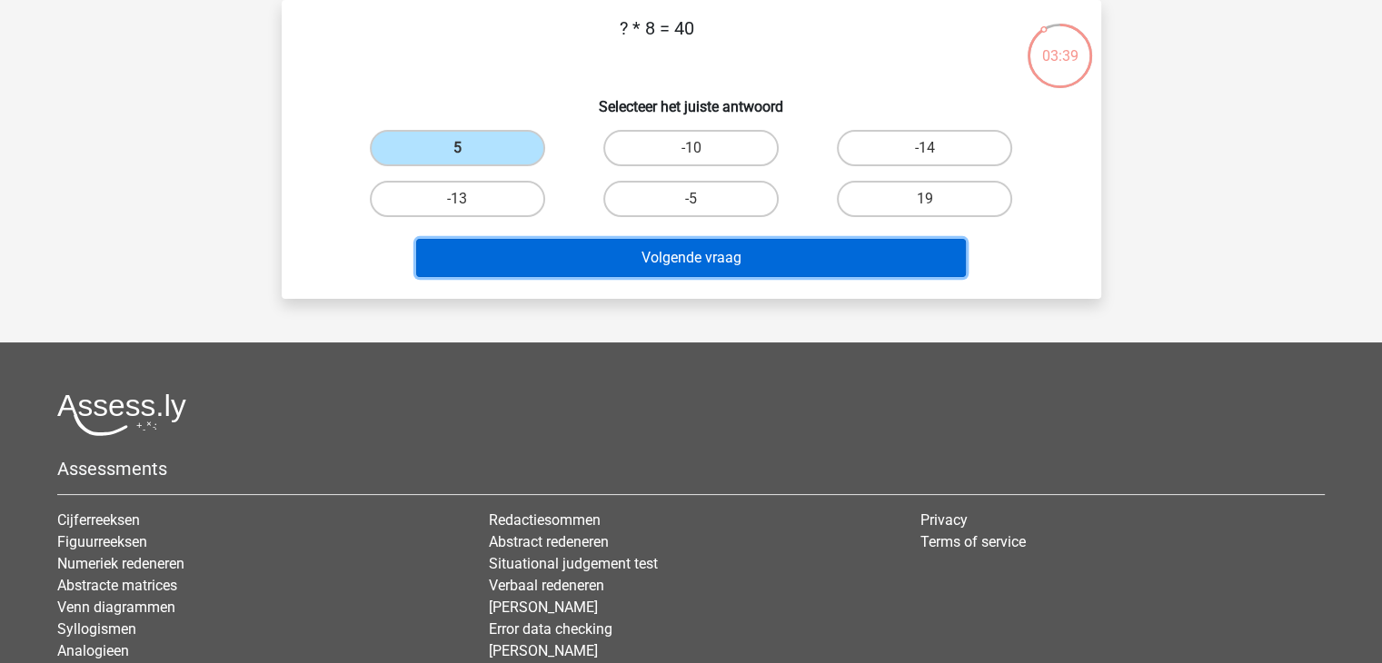
click at [660, 257] on button "Volgende vraag" at bounding box center [691, 258] width 550 height 38
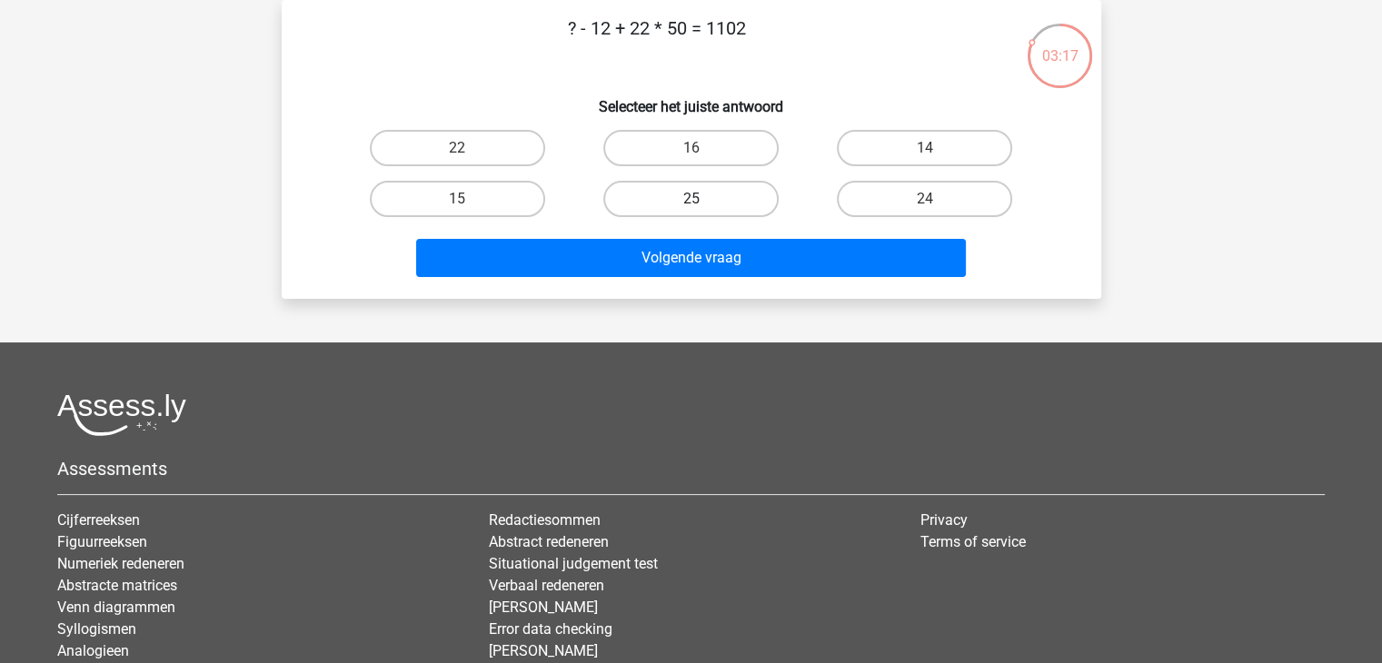
click at [698, 197] on label "25" at bounding box center [690, 199] width 175 height 36
click at [698, 199] on input "25" at bounding box center [696, 205] width 12 height 12
radio input "true"
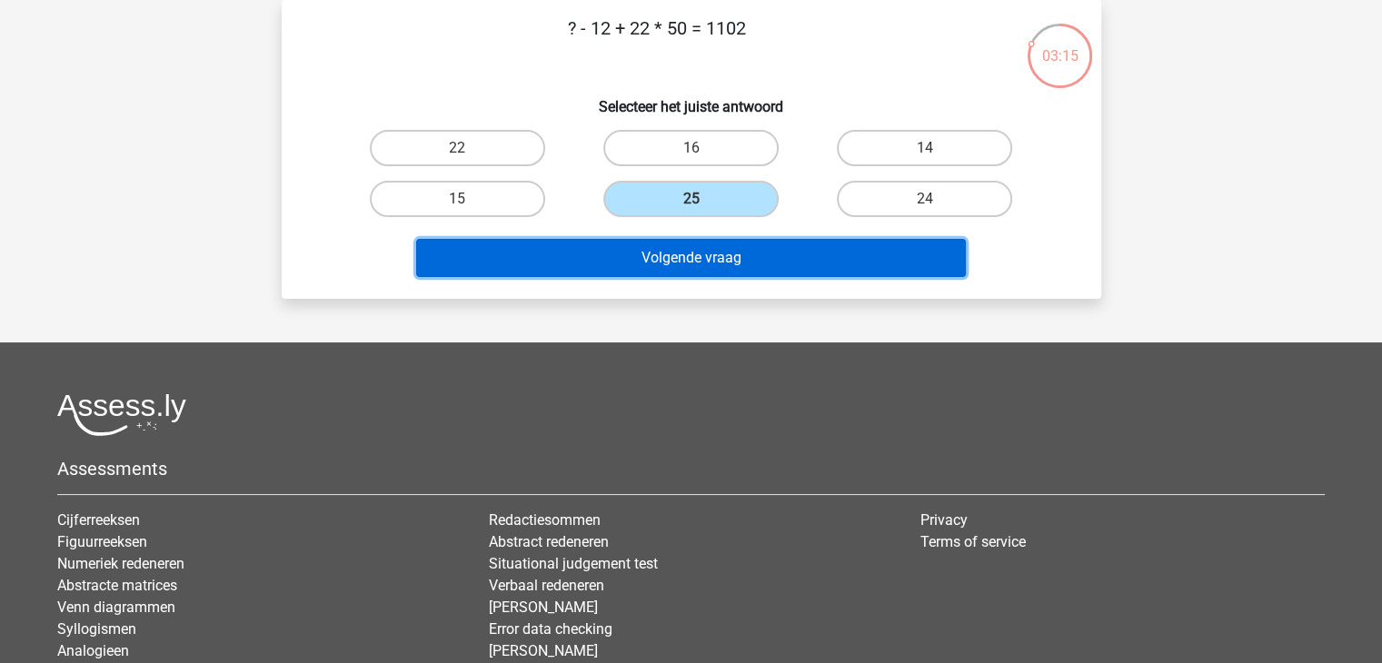
click at [678, 252] on button "Volgende vraag" at bounding box center [691, 258] width 550 height 38
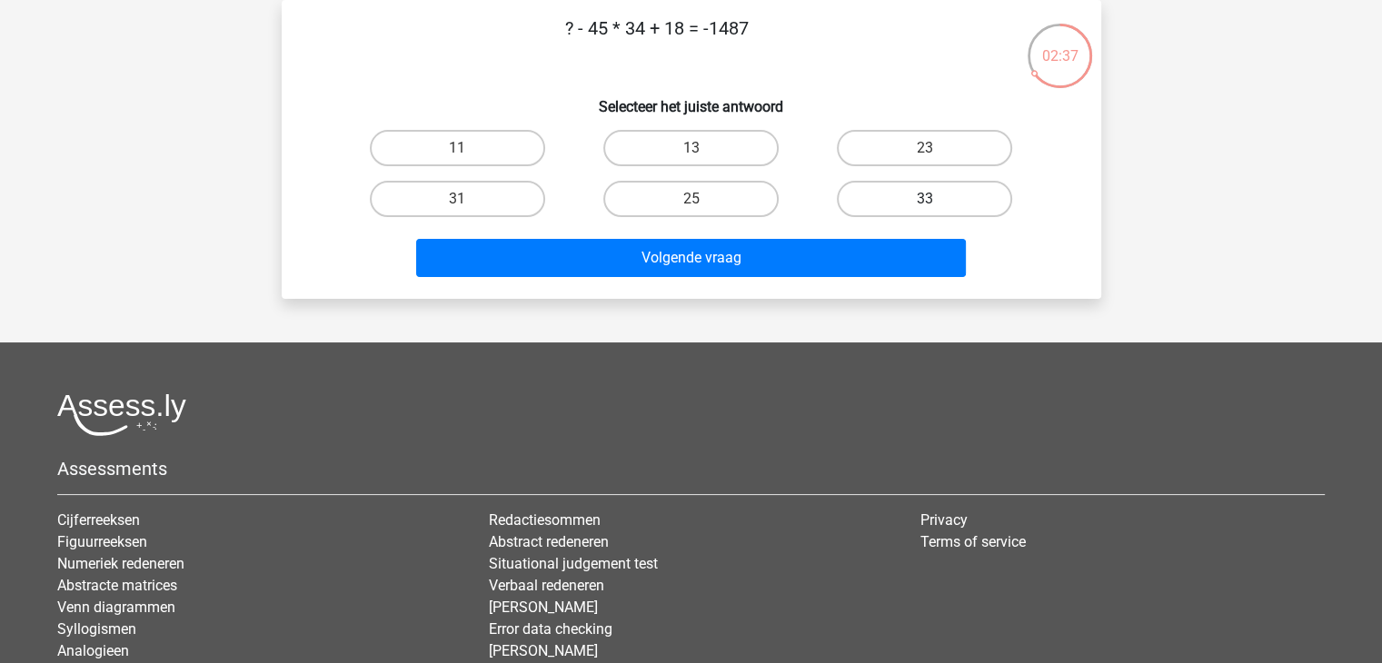
click at [914, 201] on label "33" at bounding box center [924, 199] width 175 height 36
click at [925, 201] on input "33" at bounding box center [931, 205] width 12 height 12
radio input "true"
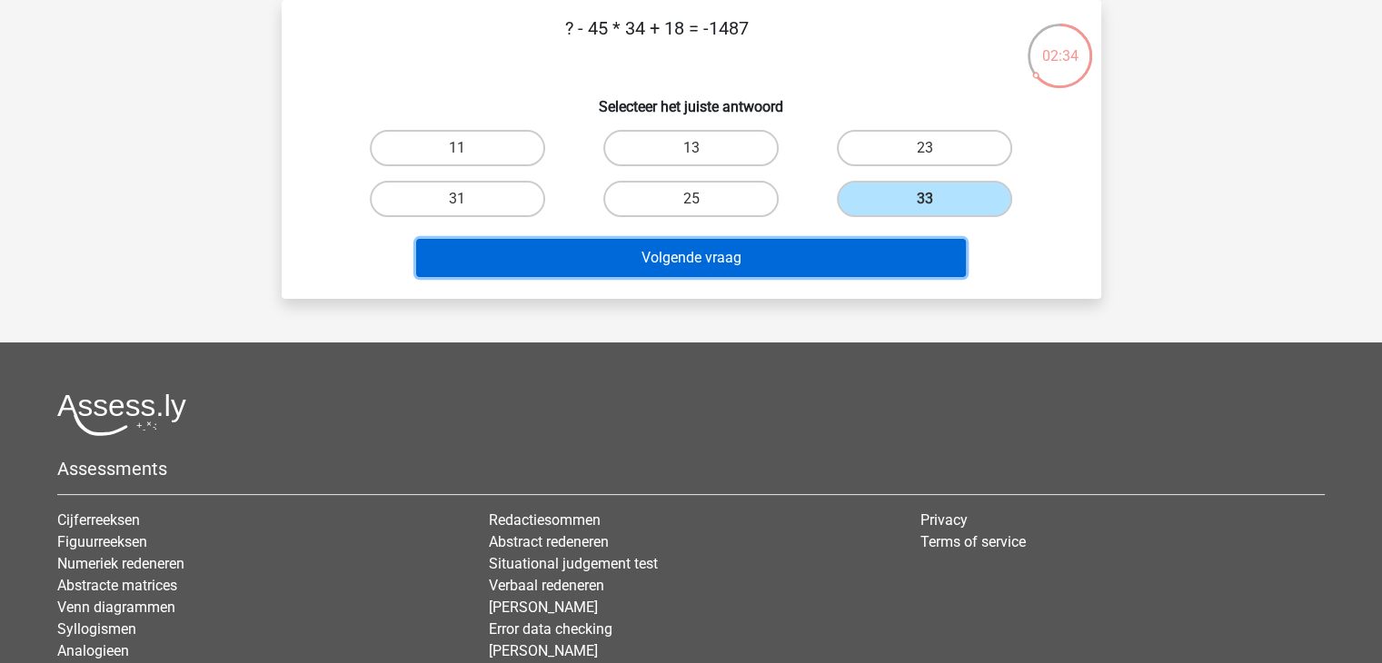
click at [681, 255] on button "Volgende vraag" at bounding box center [691, 258] width 550 height 38
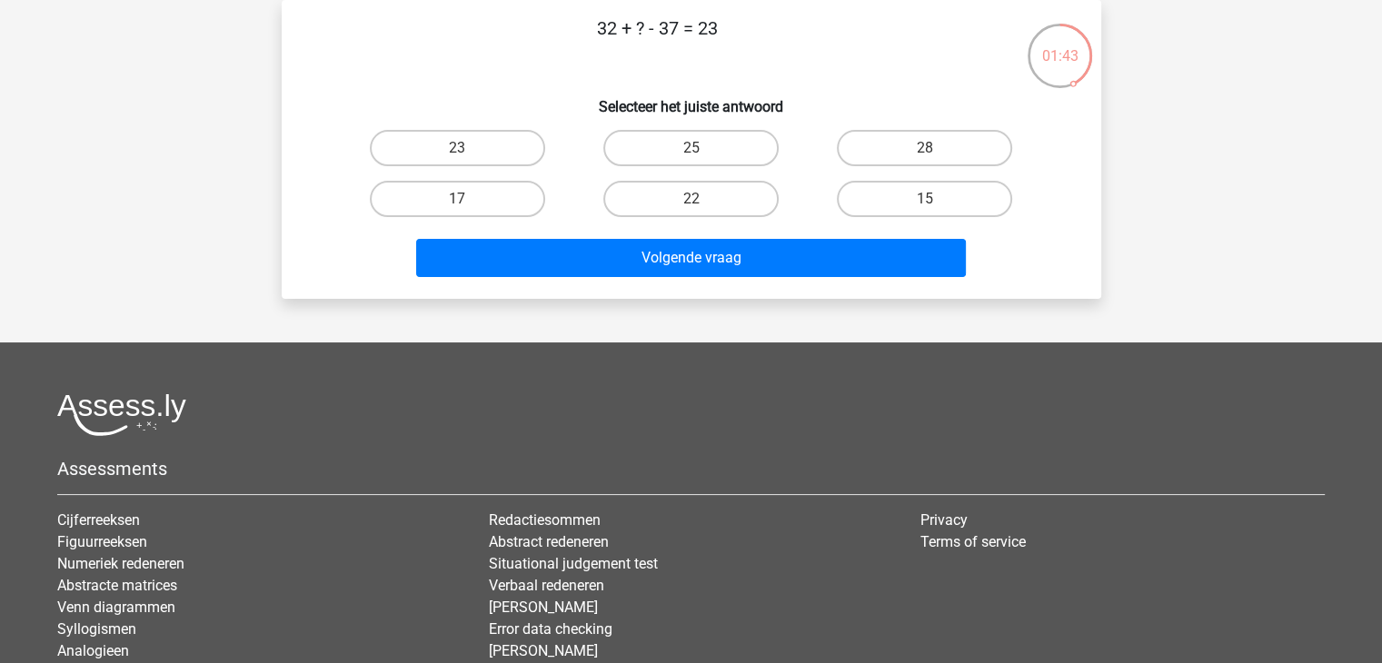
click at [461, 202] on input "17" at bounding box center [463, 205] width 12 height 12
radio input "true"
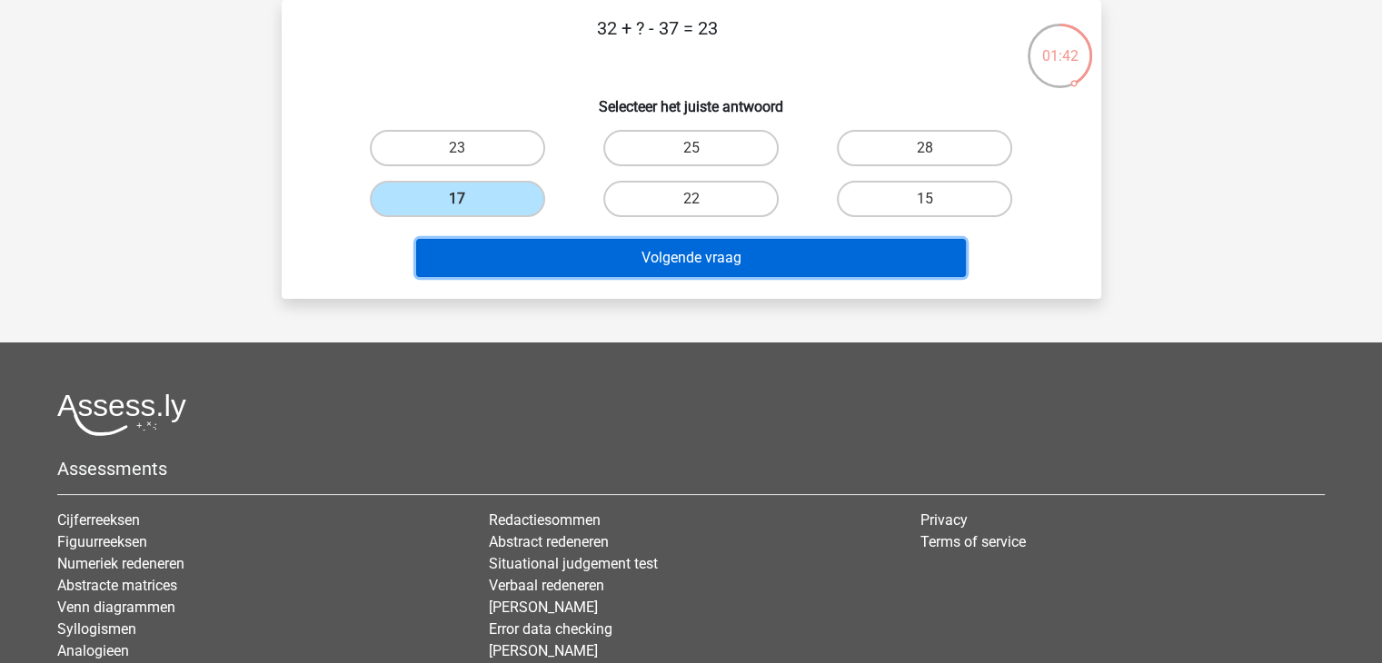
click at [688, 262] on button "Volgende vraag" at bounding box center [691, 258] width 550 height 38
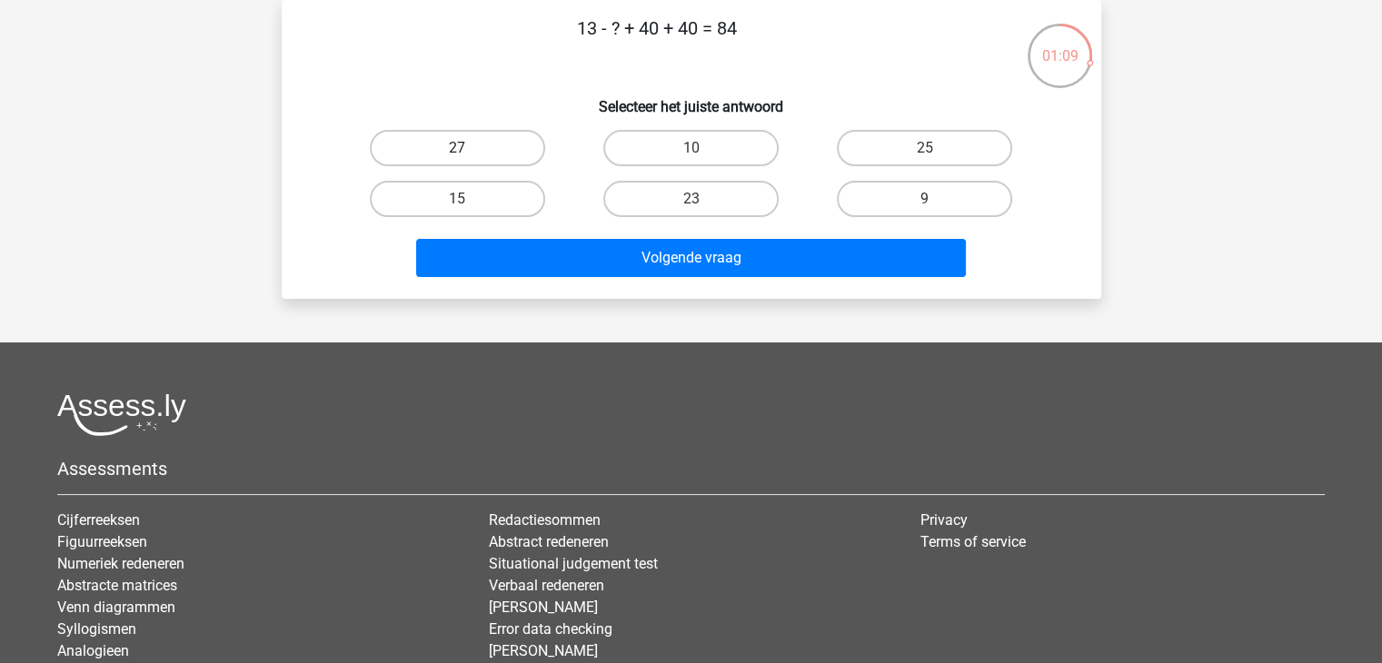
click at [473, 141] on label "27" at bounding box center [457, 148] width 175 height 36
click at [469, 148] on input "27" at bounding box center [463, 154] width 12 height 12
radio input "true"
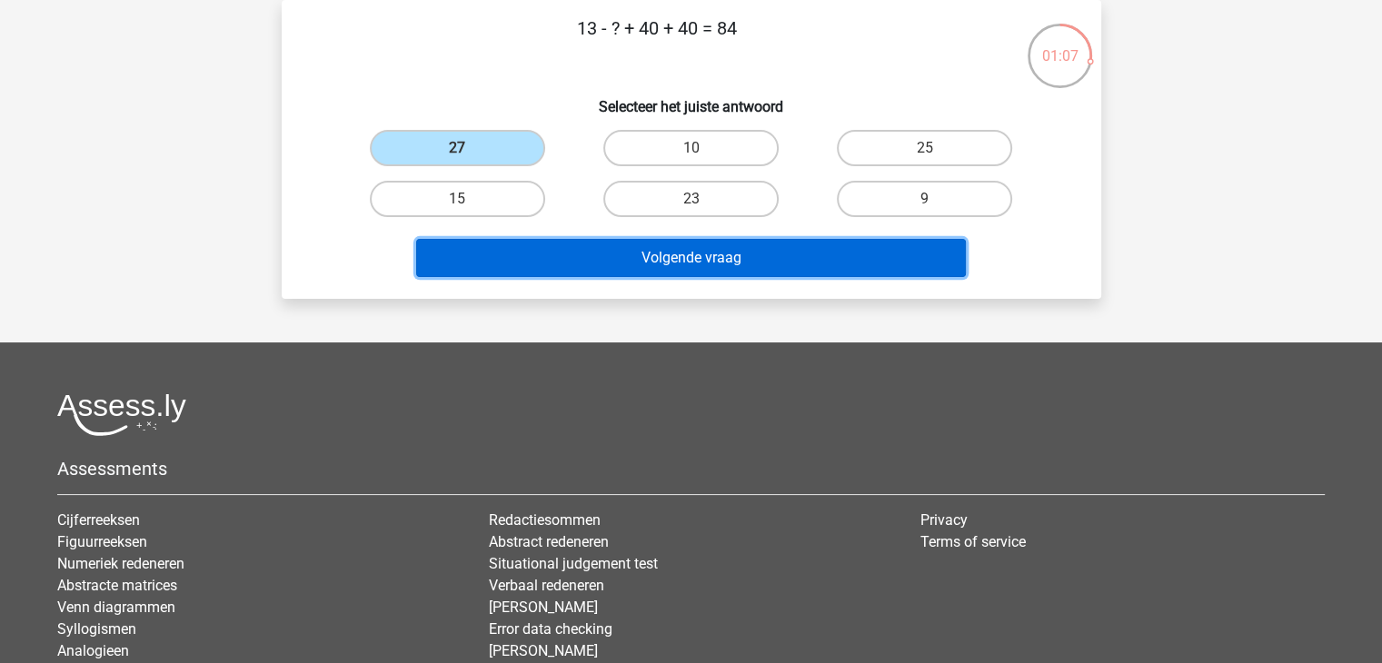
click at [694, 270] on button "Volgende vraag" at bounding box center [691, 258] width 550 height 38
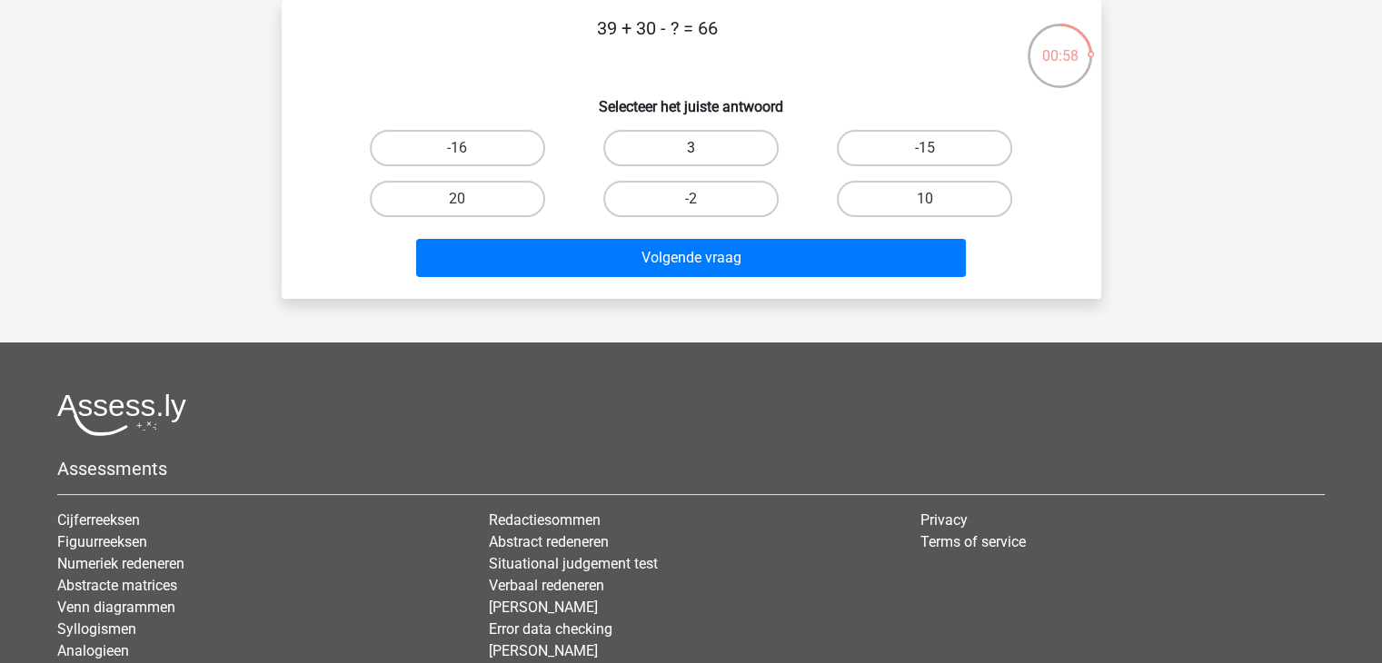
click at [693, 144] on label "3" at bounding box center [690, 148] width 175 height 36
click at [693, 148] on input "3" at bounding box center [696, 154] width 12 height 12
radio input "true"
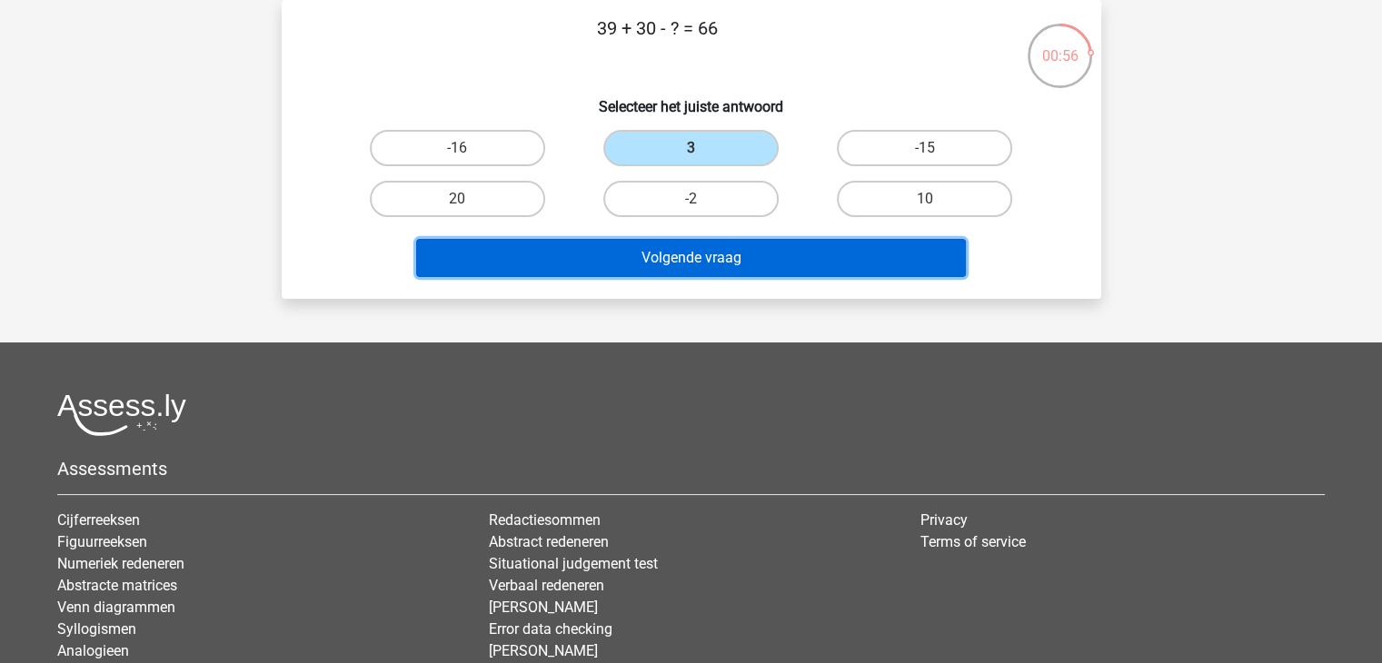
click at [663, 270] on button "Volgende vraag" at bounding box center [691, 258] width 550 height 38
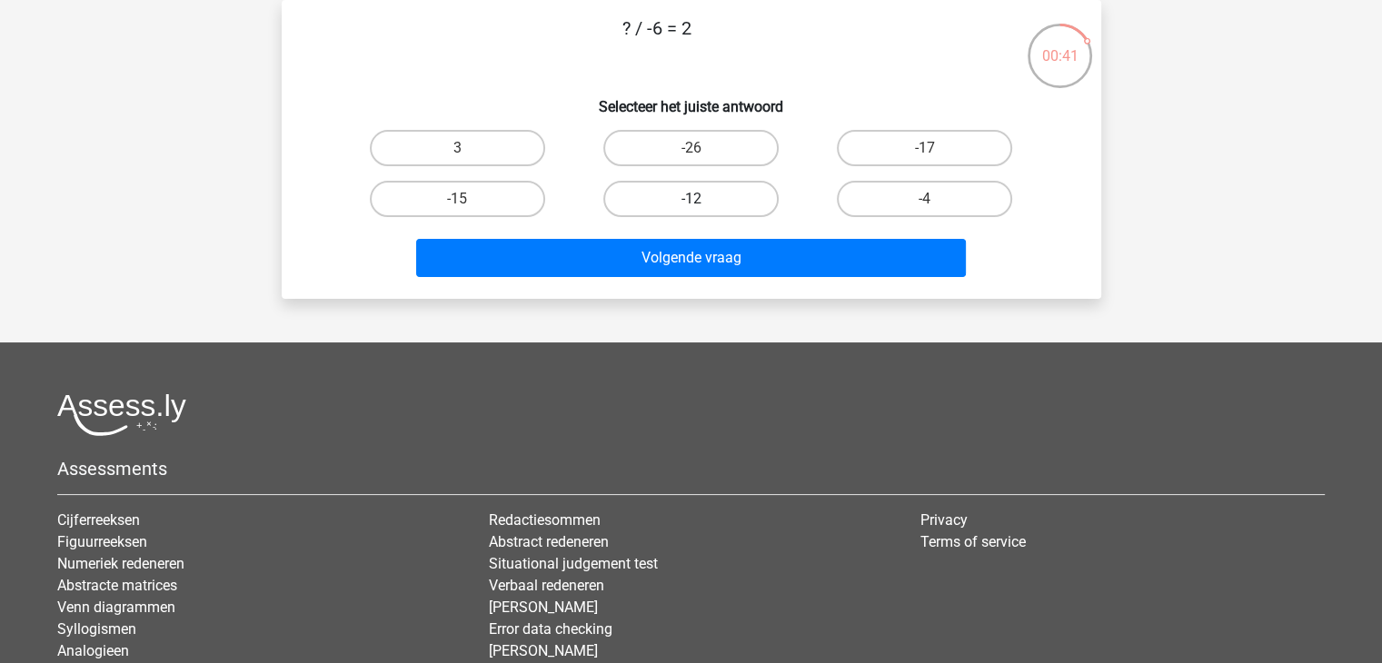
click at [677, 186] on label "-12" at bounding box center [690, 199] width 175 height 36
click at [690, 199] on input "-12" at bounding box center [696, 205] width 12 height 12
radio input "true"
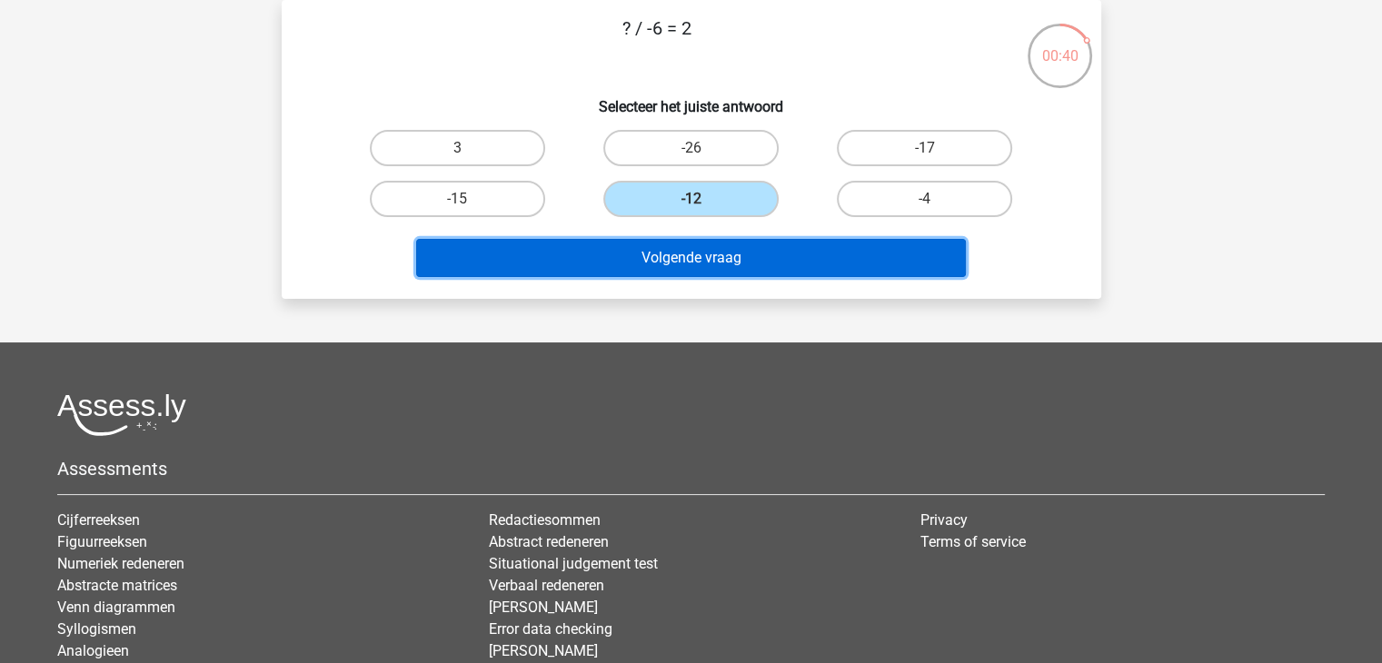
click at [703, 266] on button "Volgende vraag" at bounding box center [691, 258] width 550 height 38
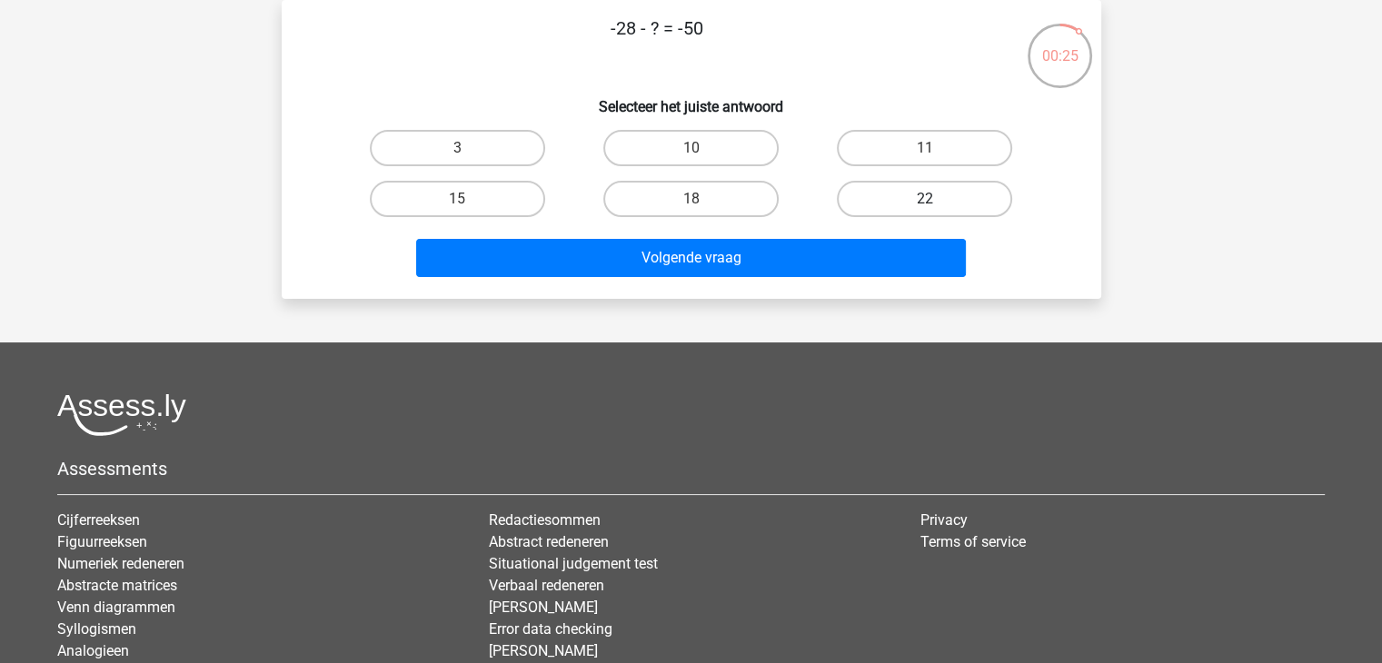
click at [941, 200] on label "22" at bounding box center [924, 199] width 175 height 36
click at [936, 200] on input "22" at bounding box center [931, 205] width 12 height 12
radio input "true"
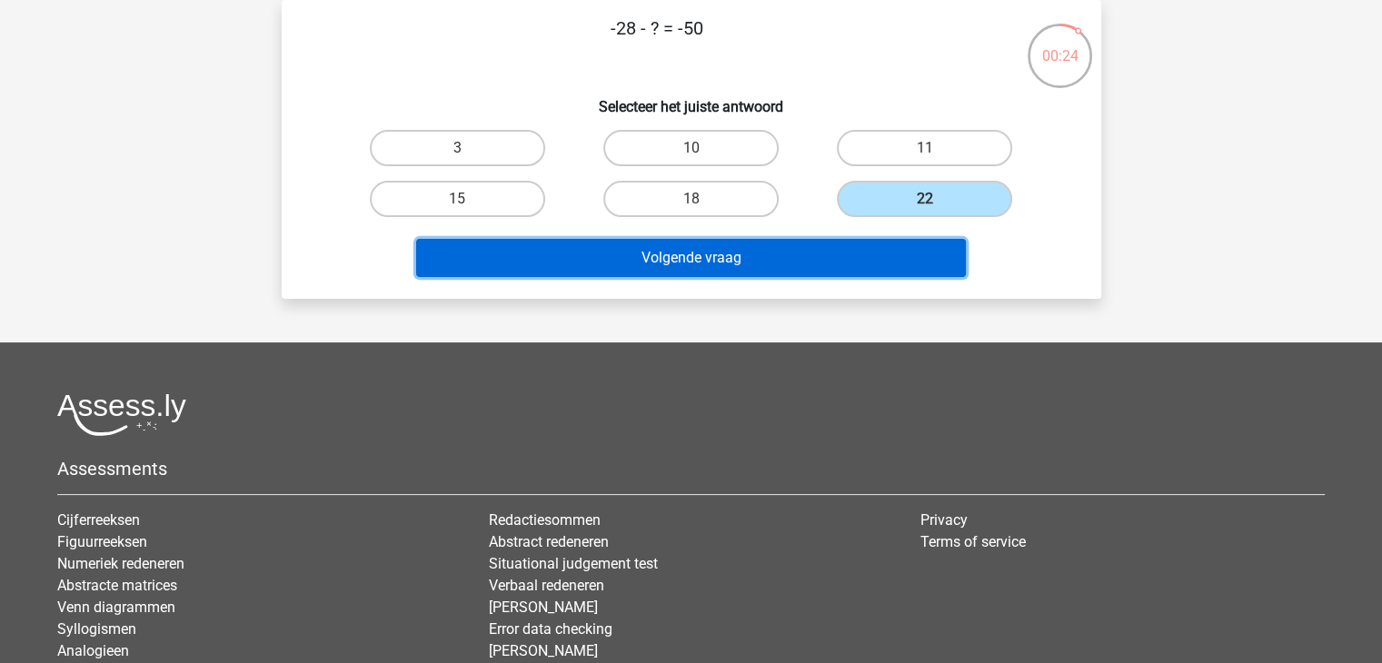
click at [746, 246] on button "Volgende vraag" at bounding box center [691, 258] width 550 height 38
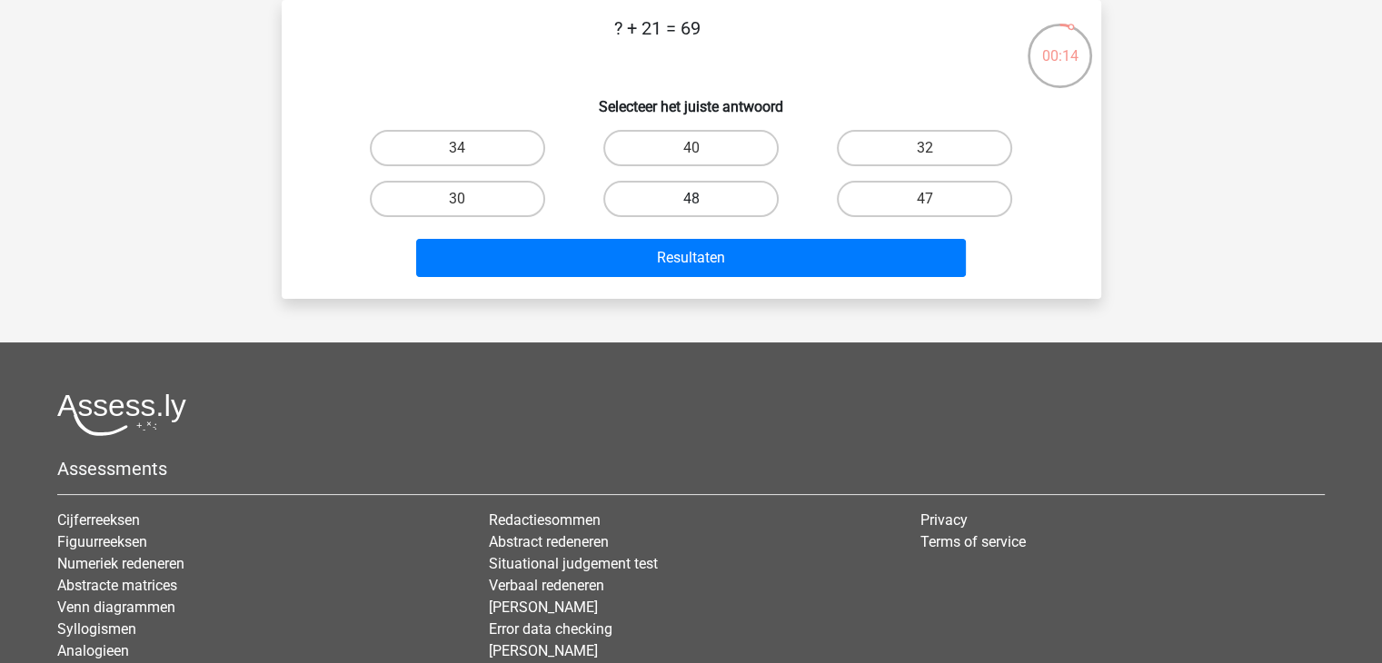
click at [718, 195] on label "48" at bounding box center [690, 199] width 175 height 36
click at [702, 199] on input "48" at bounding box center [696, 205] width 12 height 12
radio input "true"
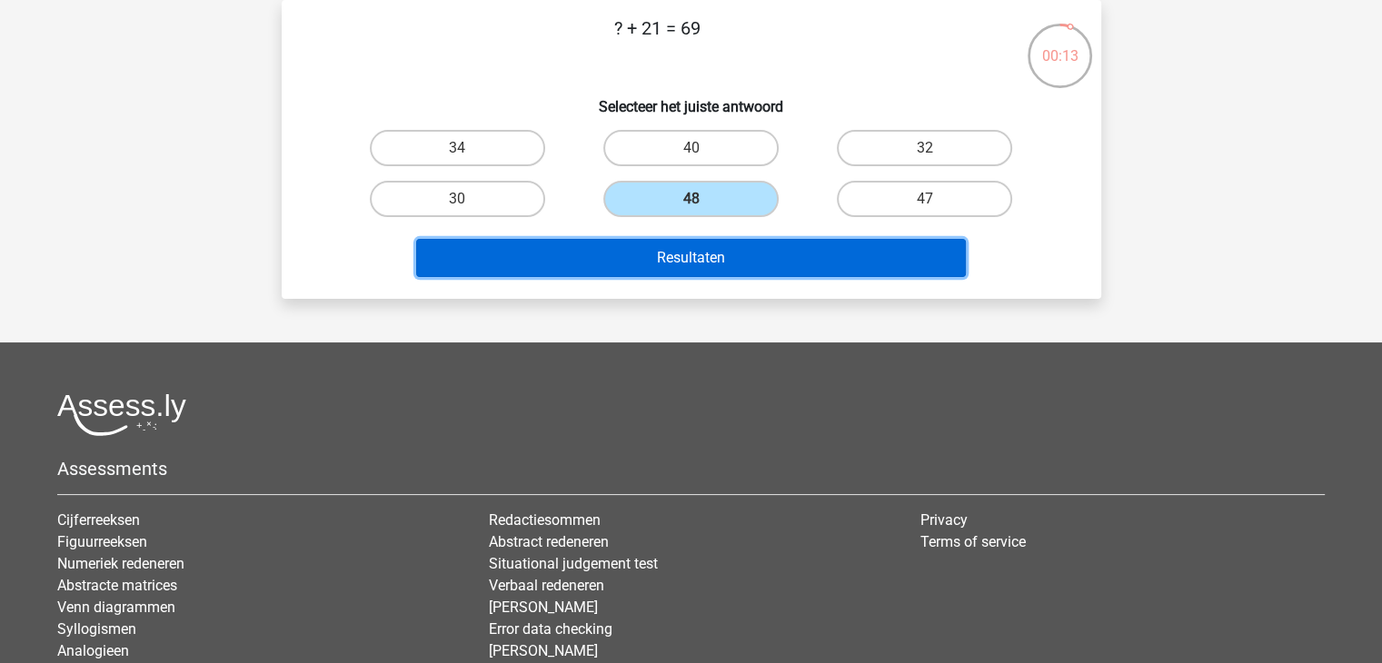
click at [696, 257] on button "Resultaten" at bounding box center [691, 258] width 550 height 38
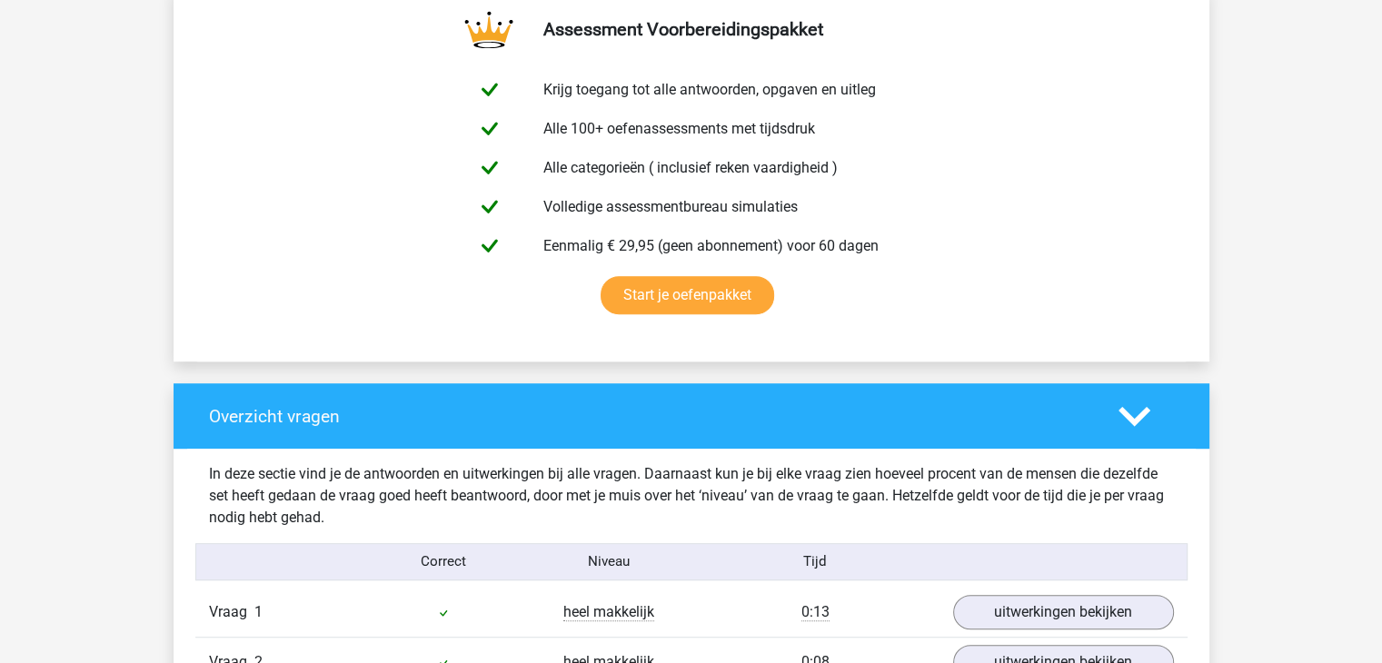
scroll to position [981, 0]
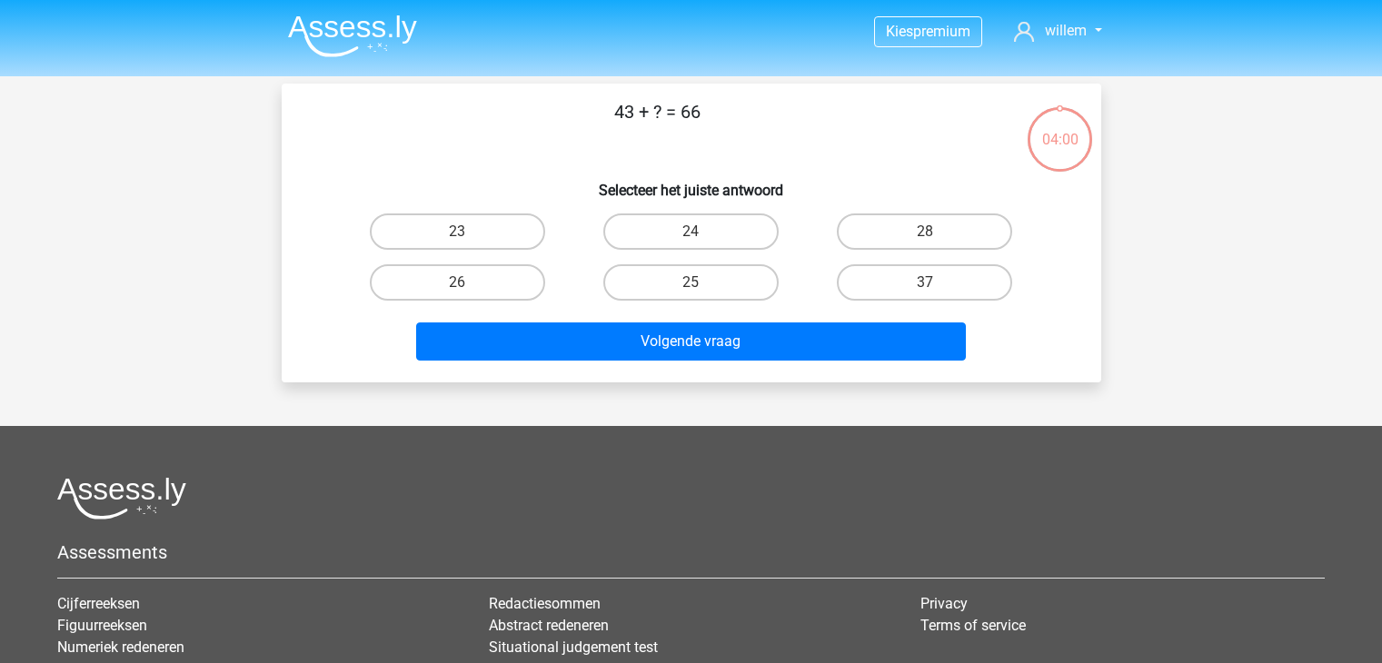
scroll to position [84, 0]
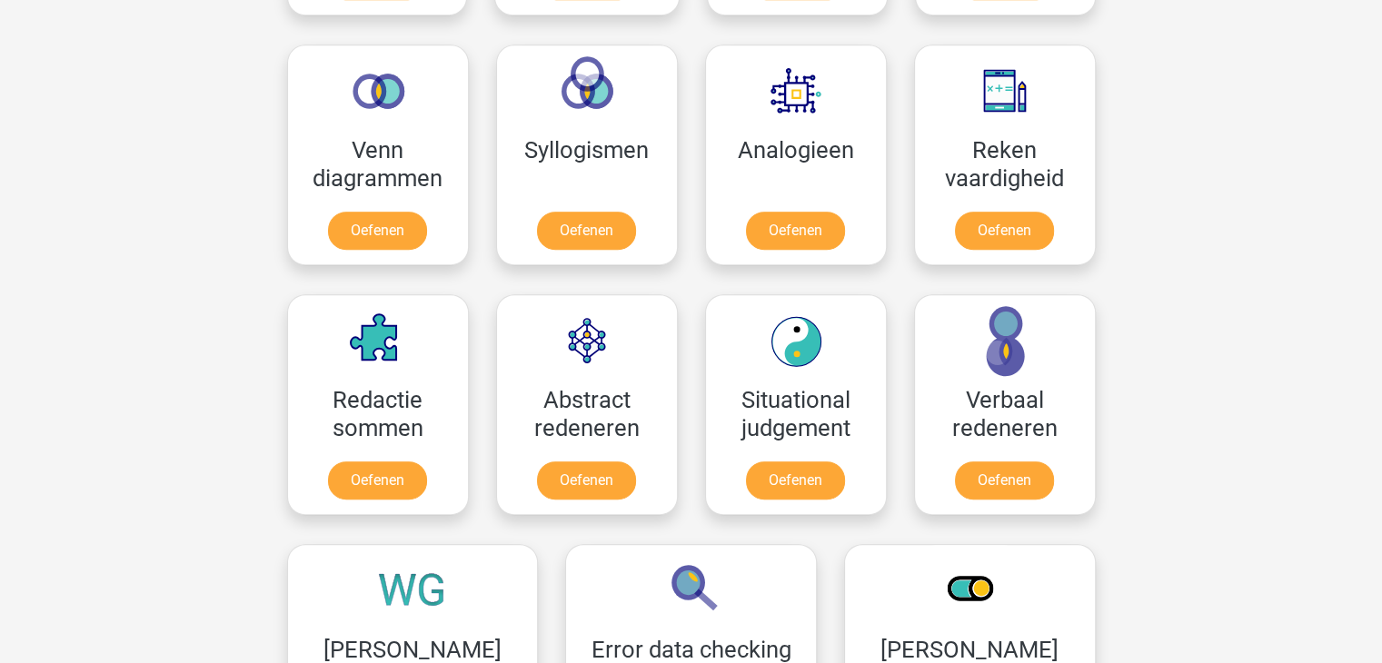
scroll to position [1067, 0]
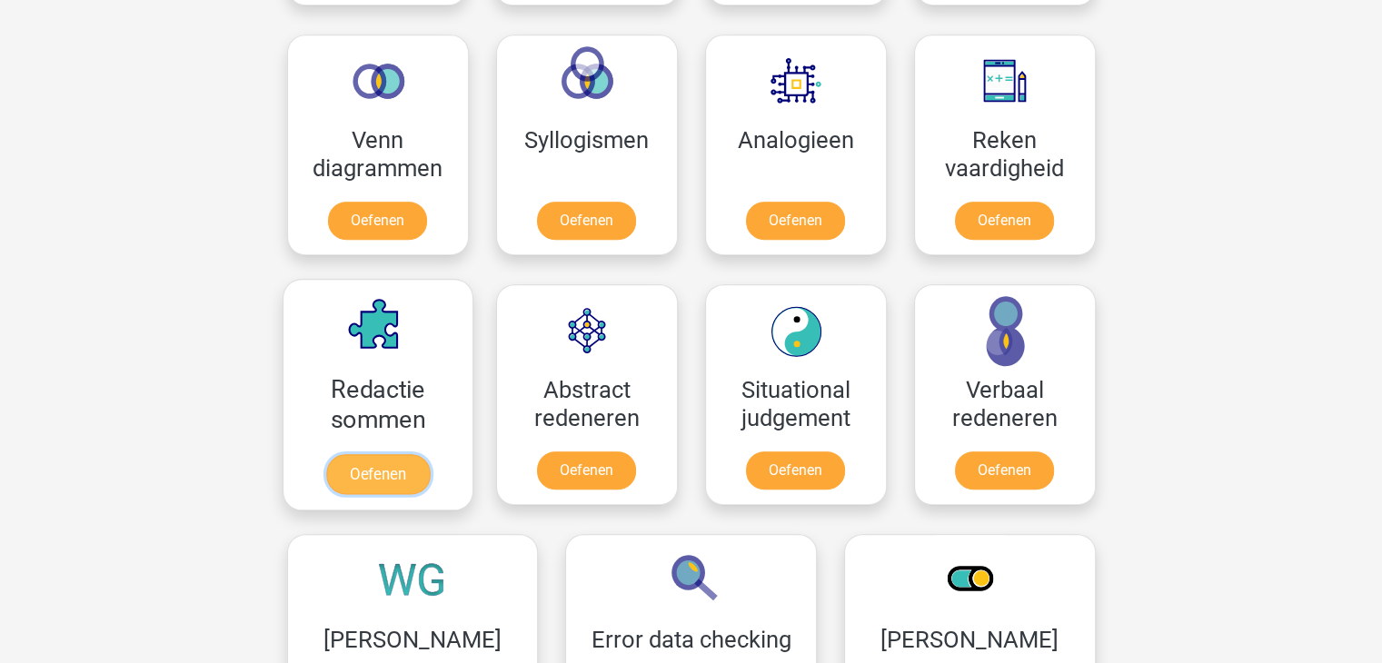
click at [366, 485] on link "Oefenen" at bounding box center [377, 474] width 104 height 40
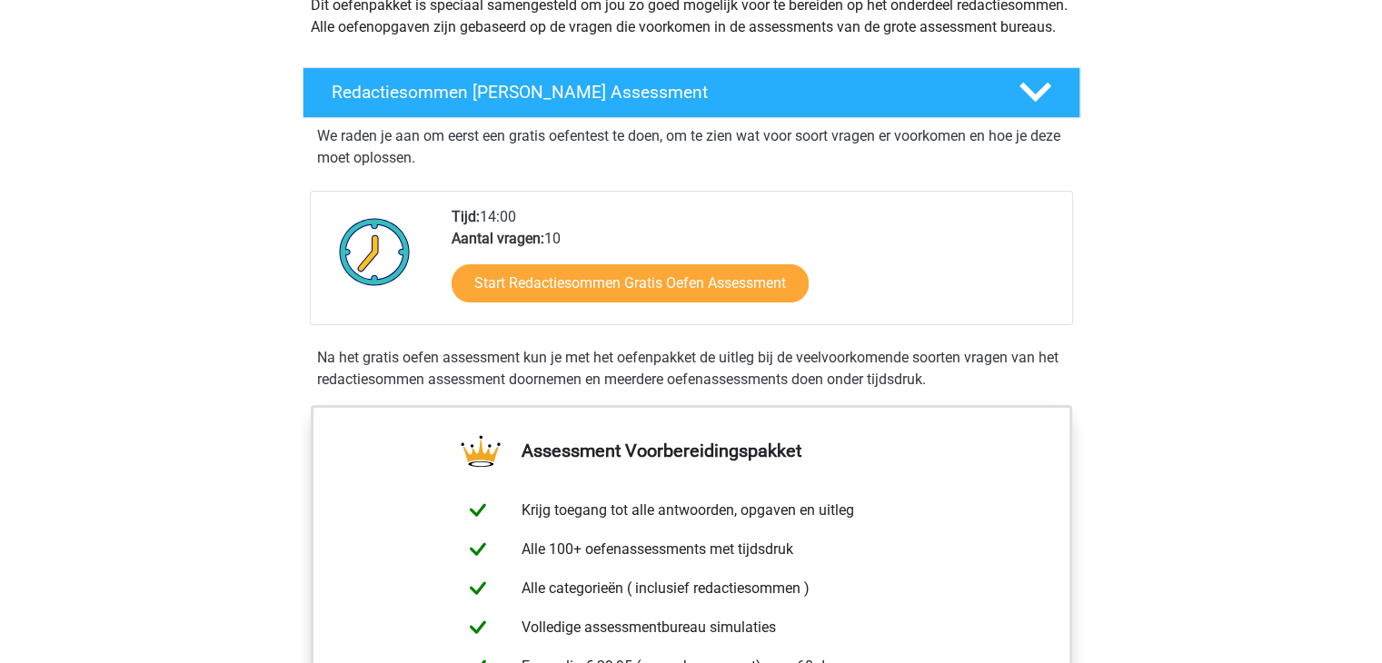
scroll to position [218, 0]
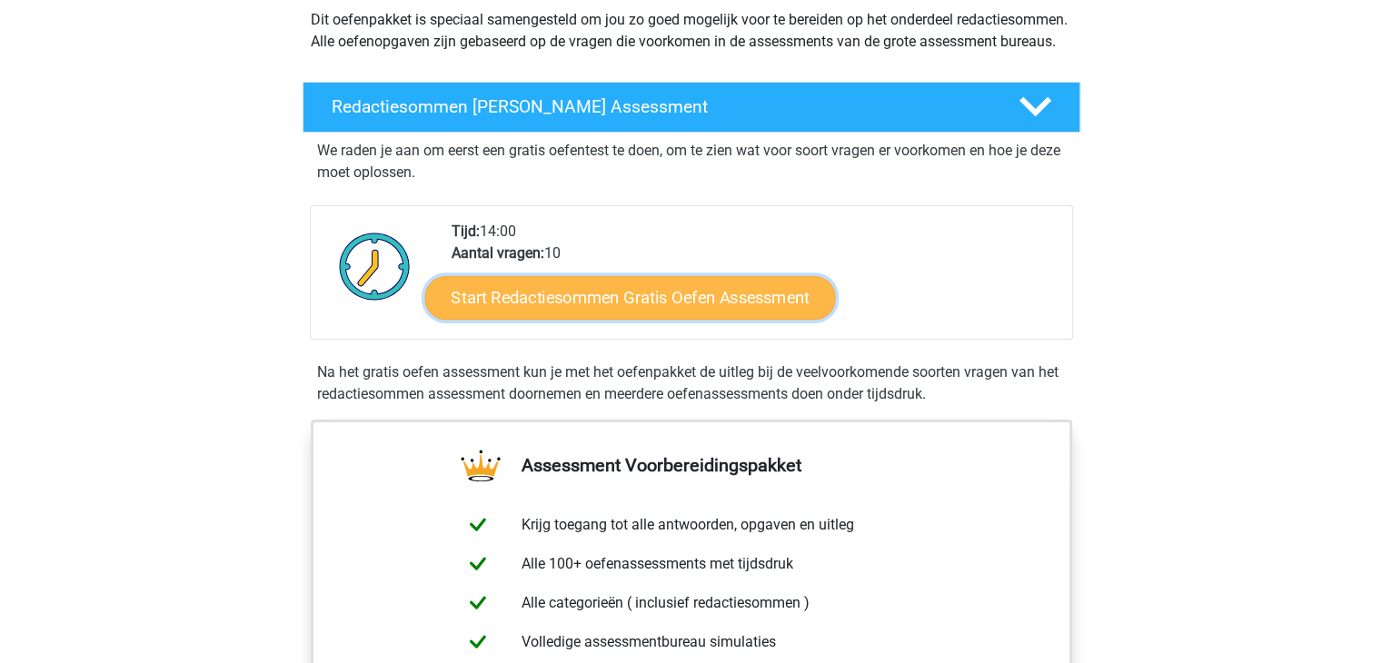
click at [609, 311] on link "Start Redactiesommen Gratis Oefen Assessment" at bounding box center [629, 297] width 411 height 44
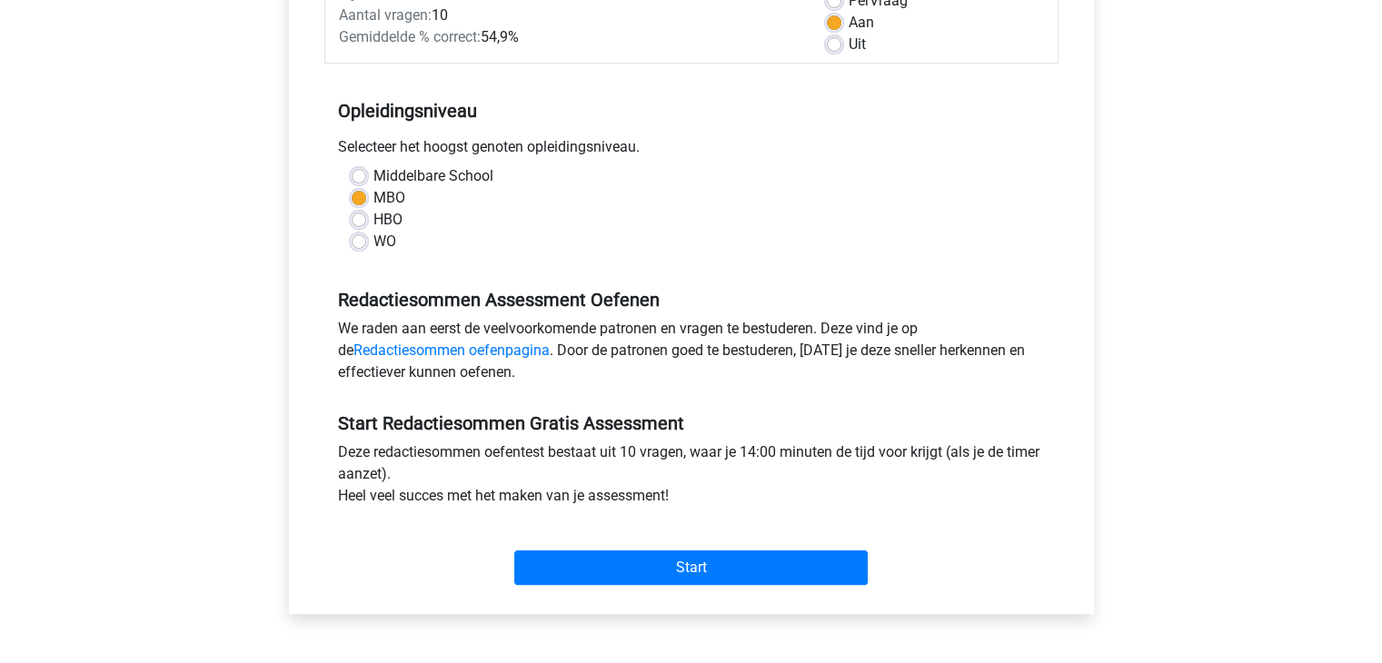
scroll to position [400, 0]
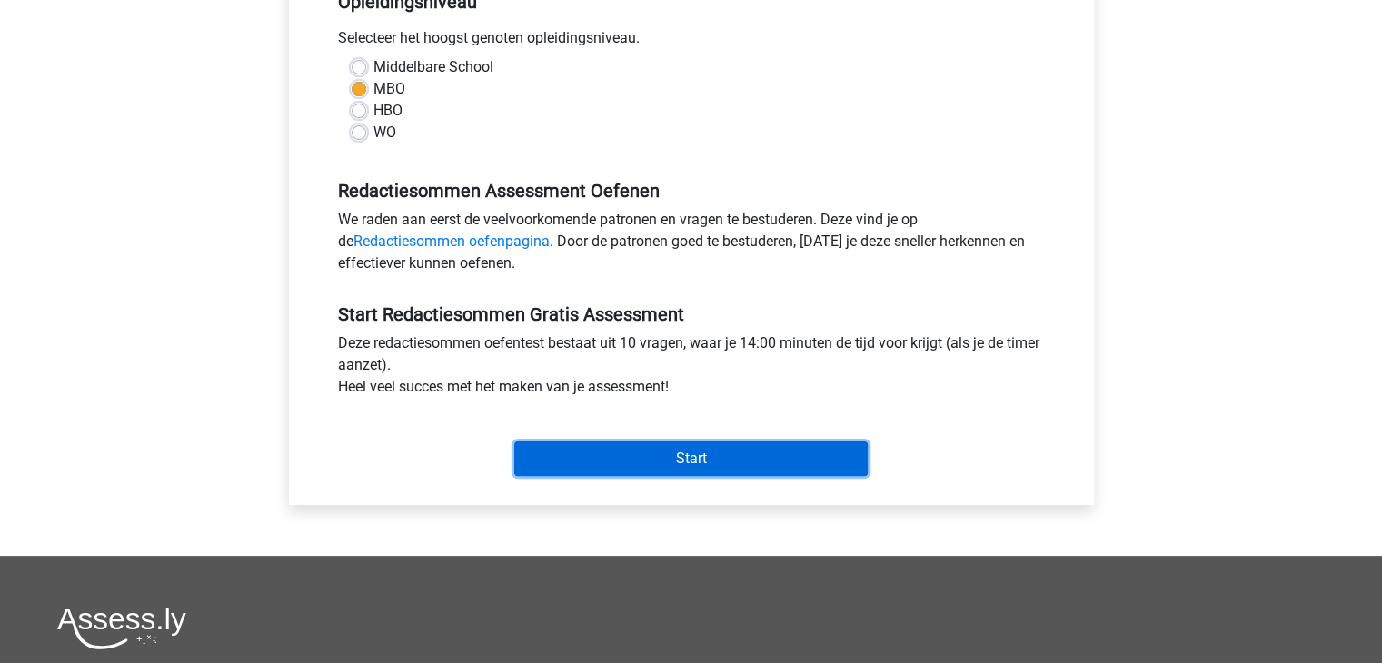
click at [687, 459] on input "Start" at bounding box center [690, 458] width 353 height 35
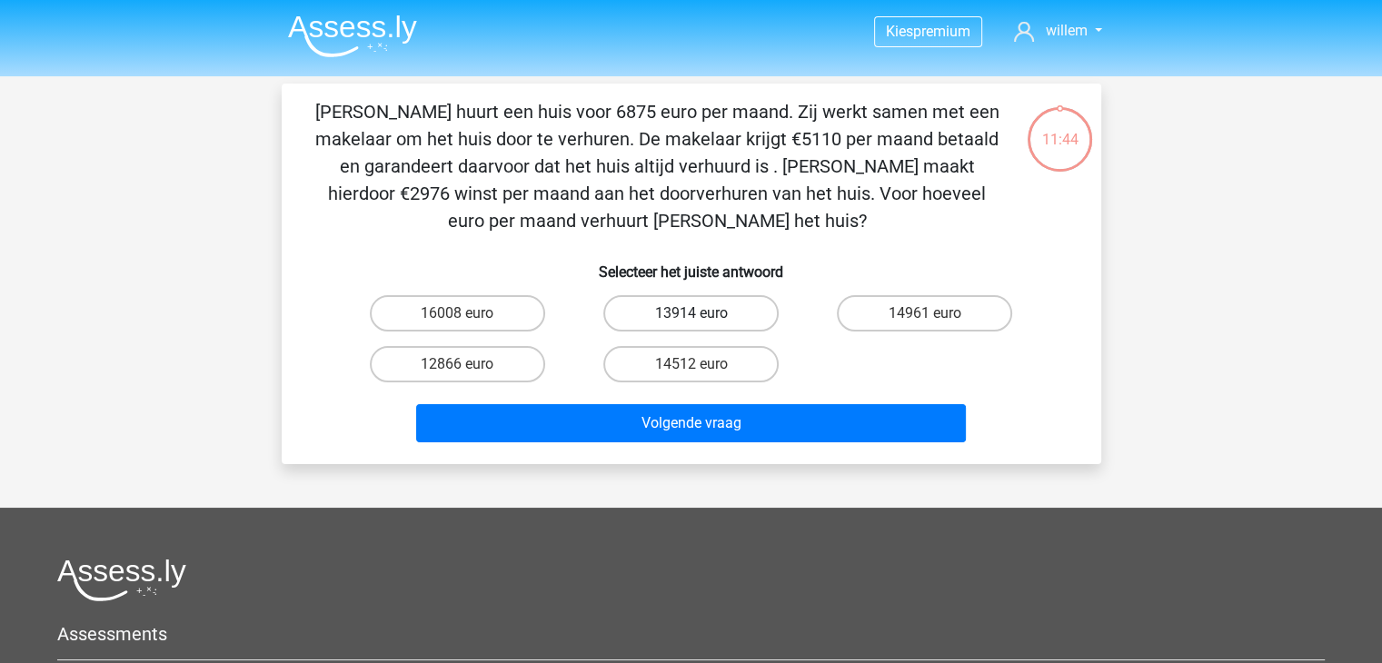
click at [715, 313] on label "13914 euro" at bounding box center [690, 313] width 175 height 36
click at [702, 313] on input "13914 euro" at bounding box center [696, 319] width 12 height 12
radio input "true"
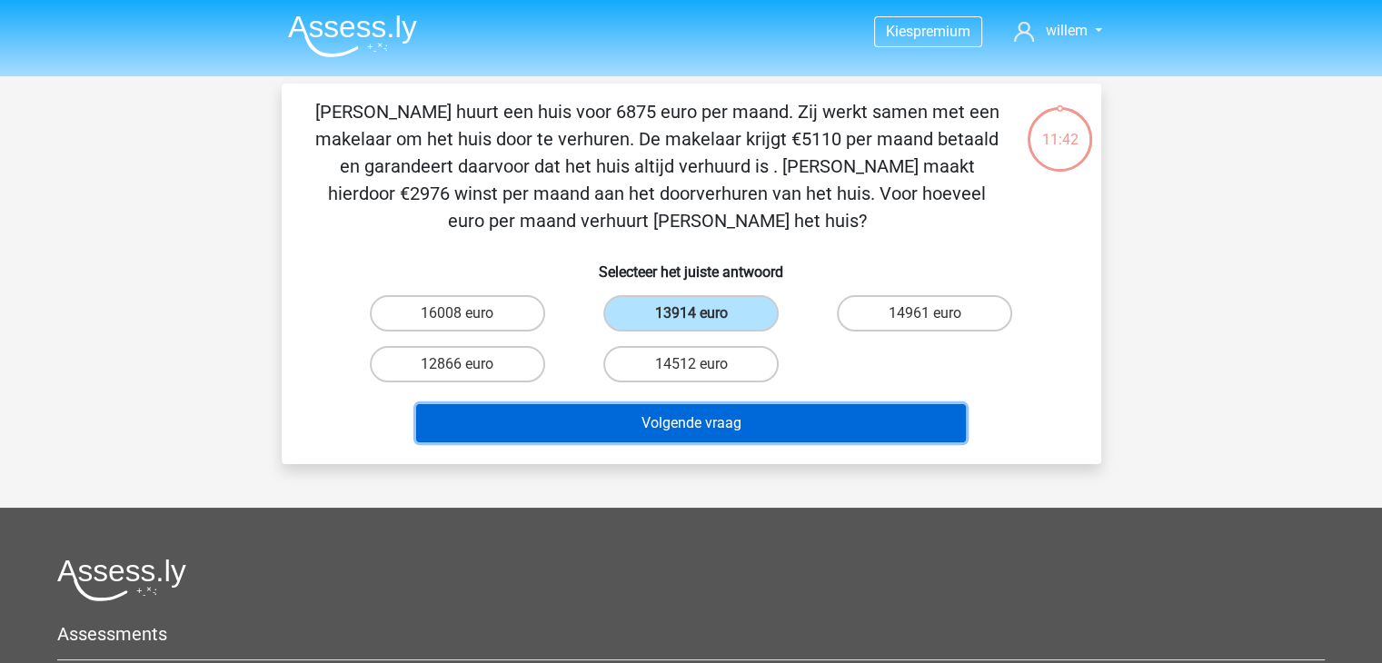
click at [687, 419] on button "Volgende vraag" at bounding box center [691, 423] width 550 height 38
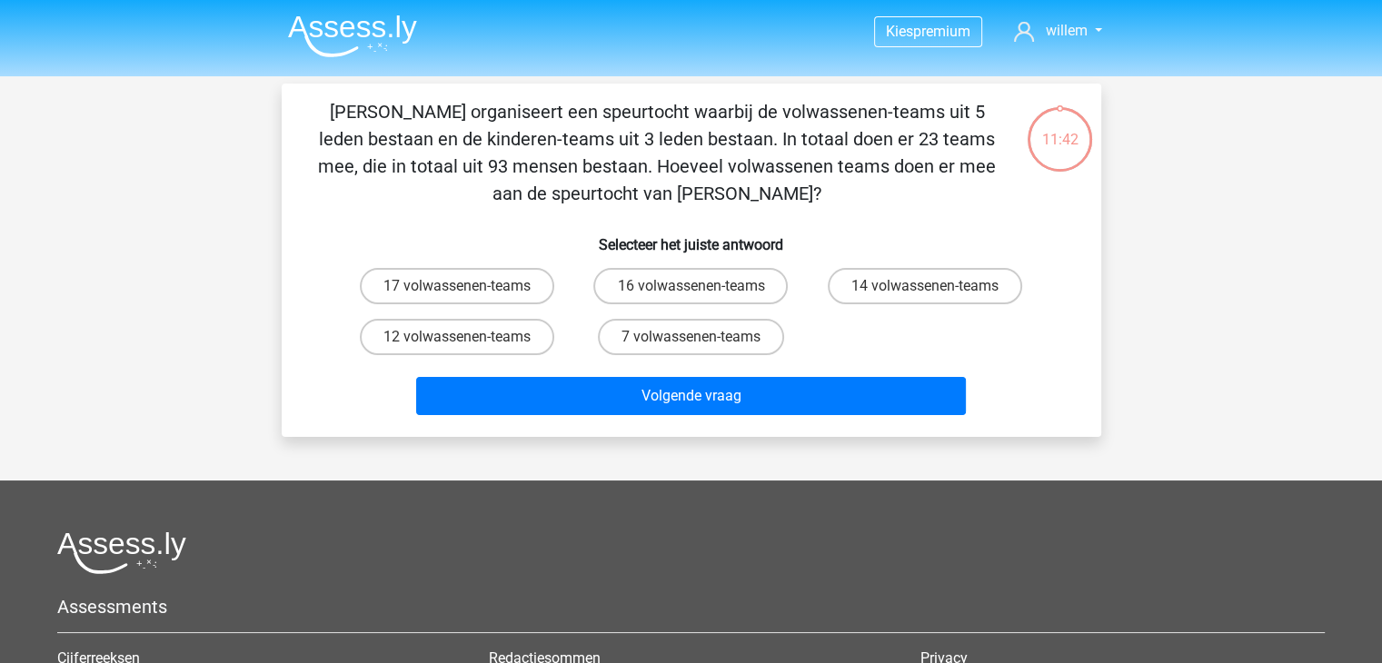
scroll to position [84, 0]
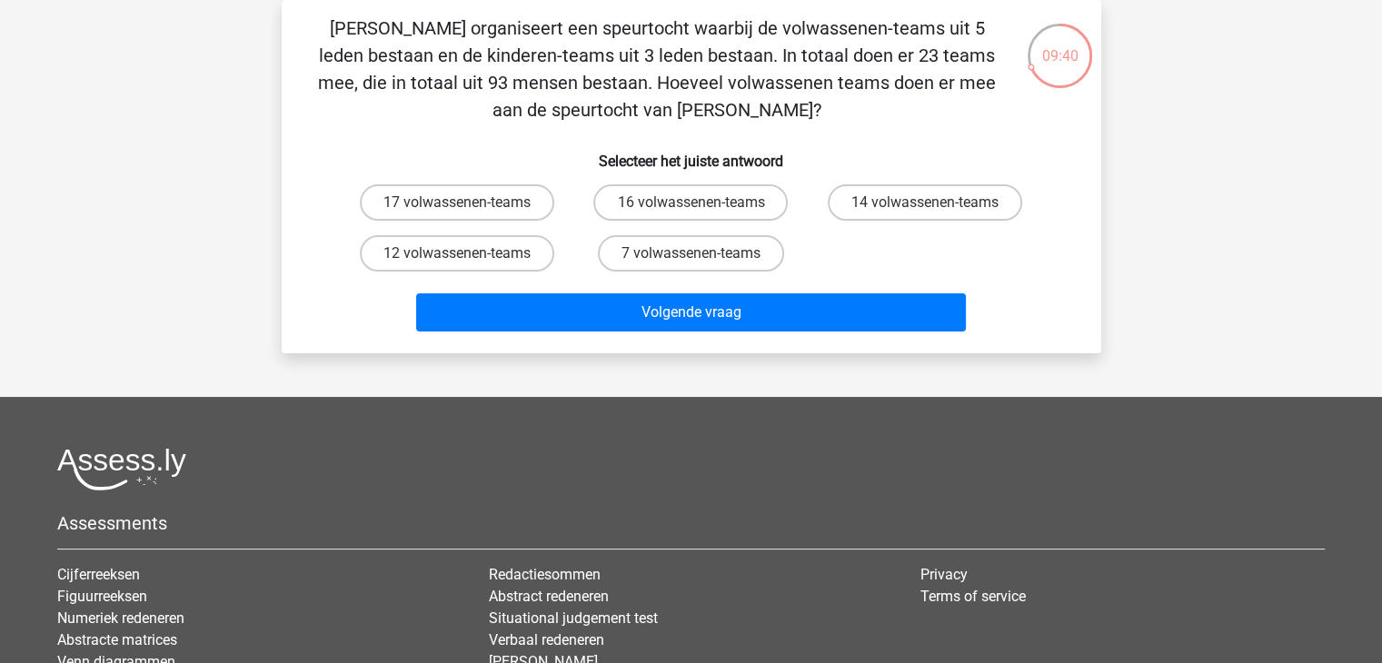
click at [1057, 61] on div "09:40" at bounding box center [1059, 44] width 68 height 45
click at [411, 256] on label "12 volwassenen-teams" at bounding box center [457, 253] width 194 height 36
click at [457, 256] on input "12 volwassenen-teams" at bounding box center [463, 259] width 12 height 12
radio input "true"
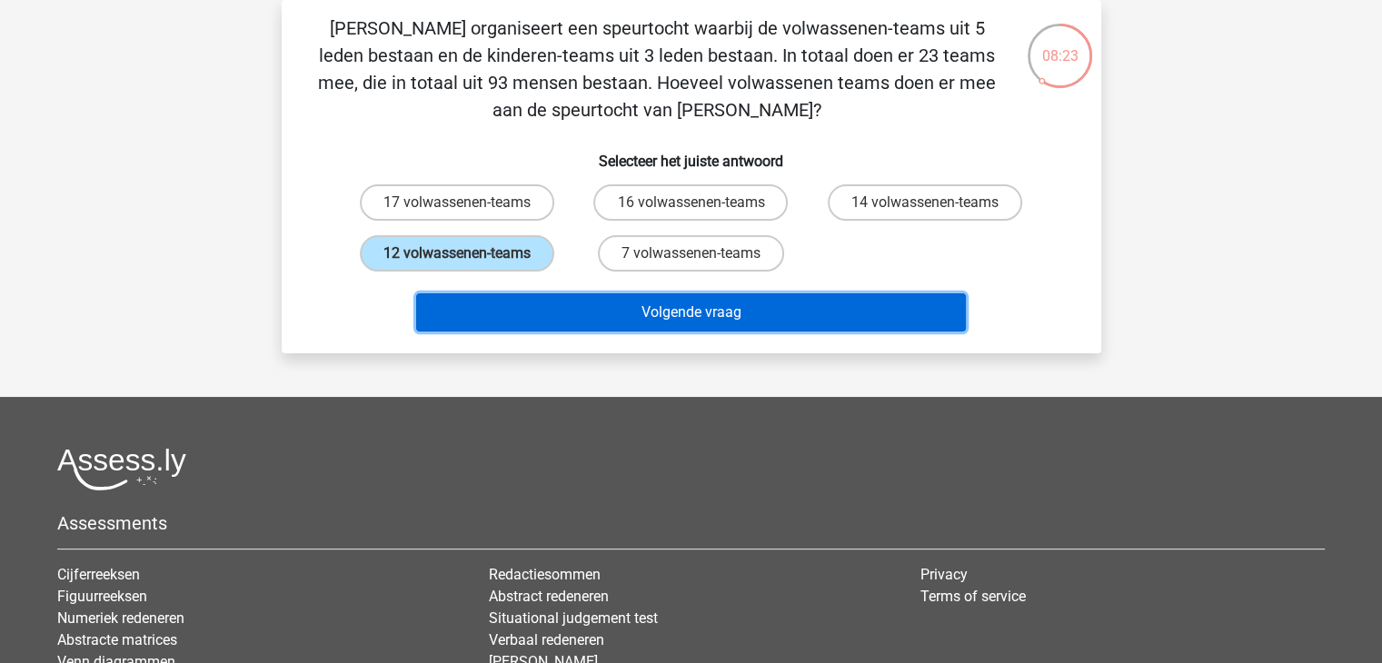
click at [639, 311] on button "Volgende vraag" at bounding box center [691, 312] width 550 height 38
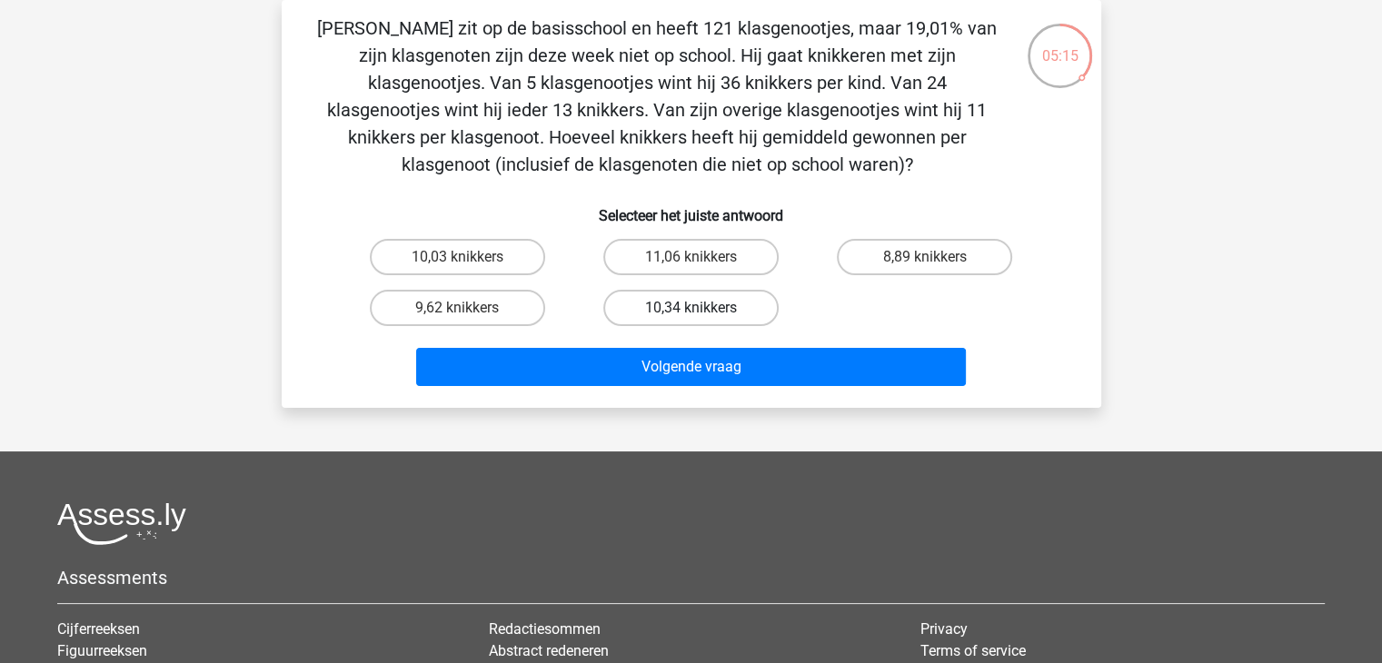
click at [654, 313] on label "10,34 knikkers" at bounding box center [690, 308] width 175 height 36
click at [690, 313] on input "10,34 knikkers" at bounding box center [696, 314] width 12 height 12
radio input "true"
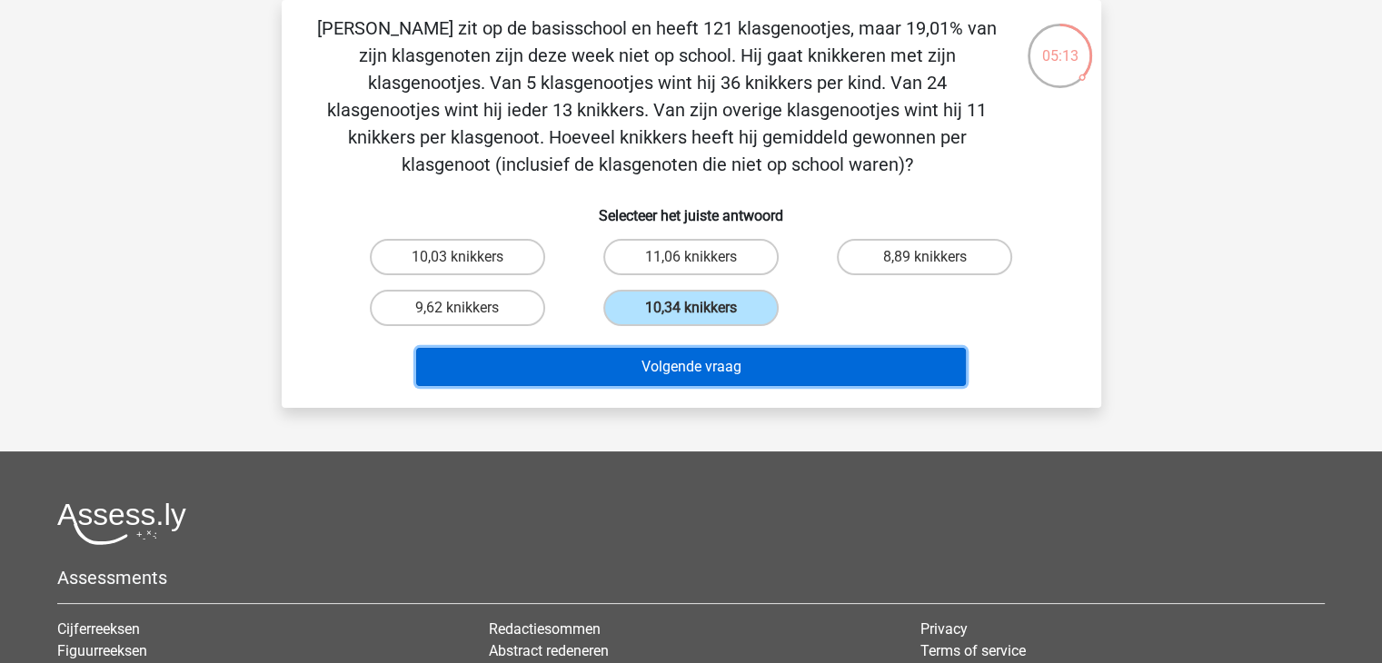
click at [650, 366] on button "Volgende vraag" at bounding box center [691, 367] width 550 height 38
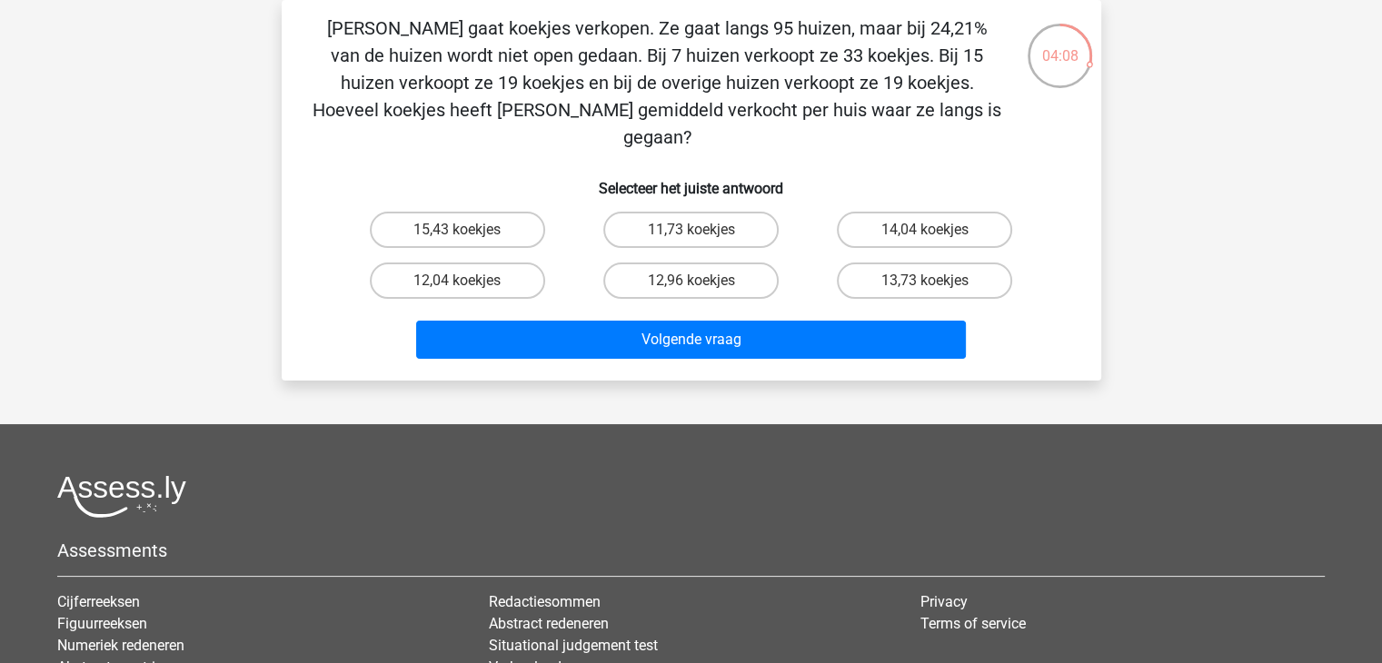
click at [466, 281] on input "12,04 koekjes" at bounding box center [463, 287] width 12 height 12
radio input "true"
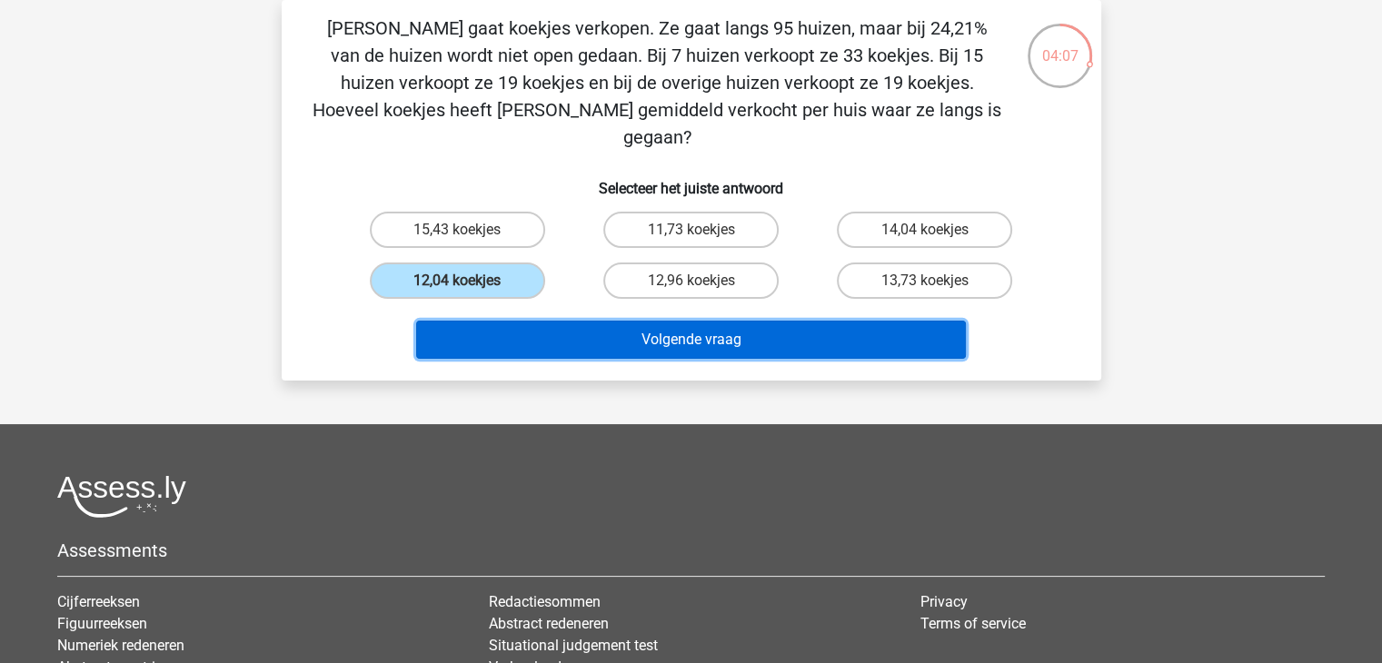
click at [670, 321] on button "Volgende vraag" at bounding box center [691, 340] width 550 height 38
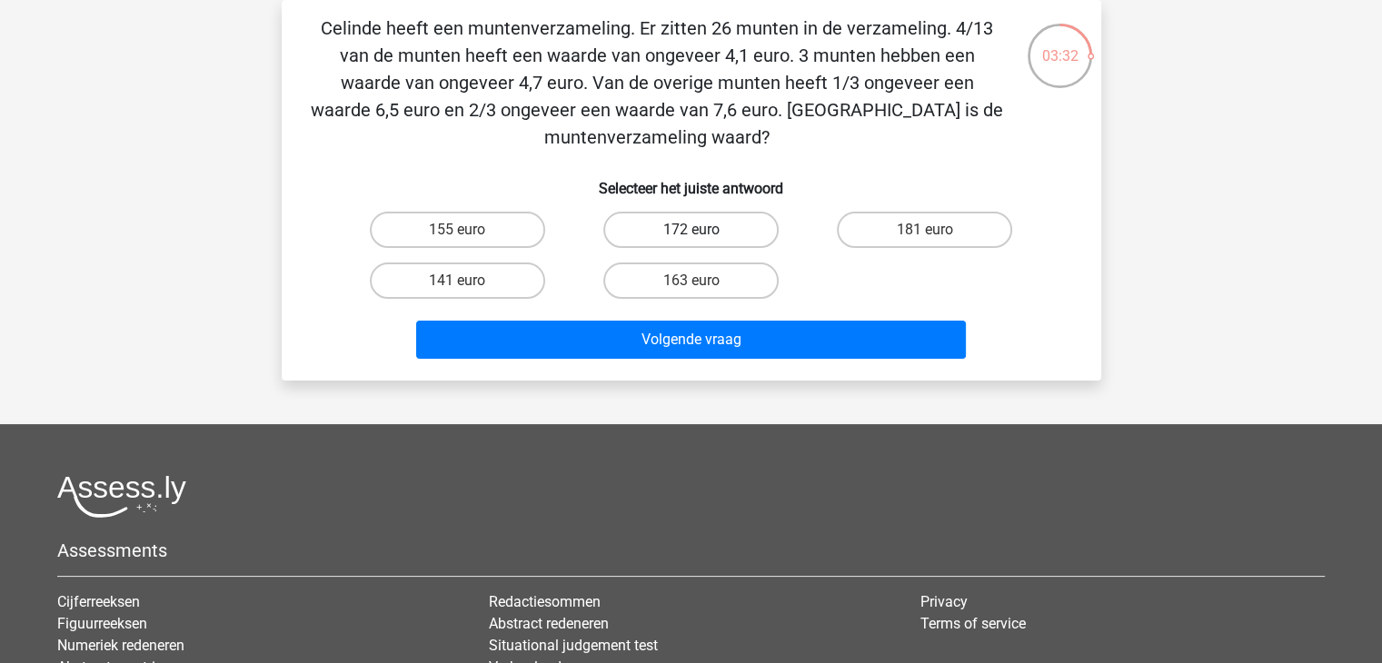
drag, startPoint x: 679, startPoint y: 237, endPoint x: 620, endPoint y: 233, distance: 59.2
click at [620, 233] on label "172 euro" at bounding box center [690, 230] width 175 height 36
click at [690, 233] on input "172 euro" at bounding box center [696, 236] width 12 height 12
radio input "true"
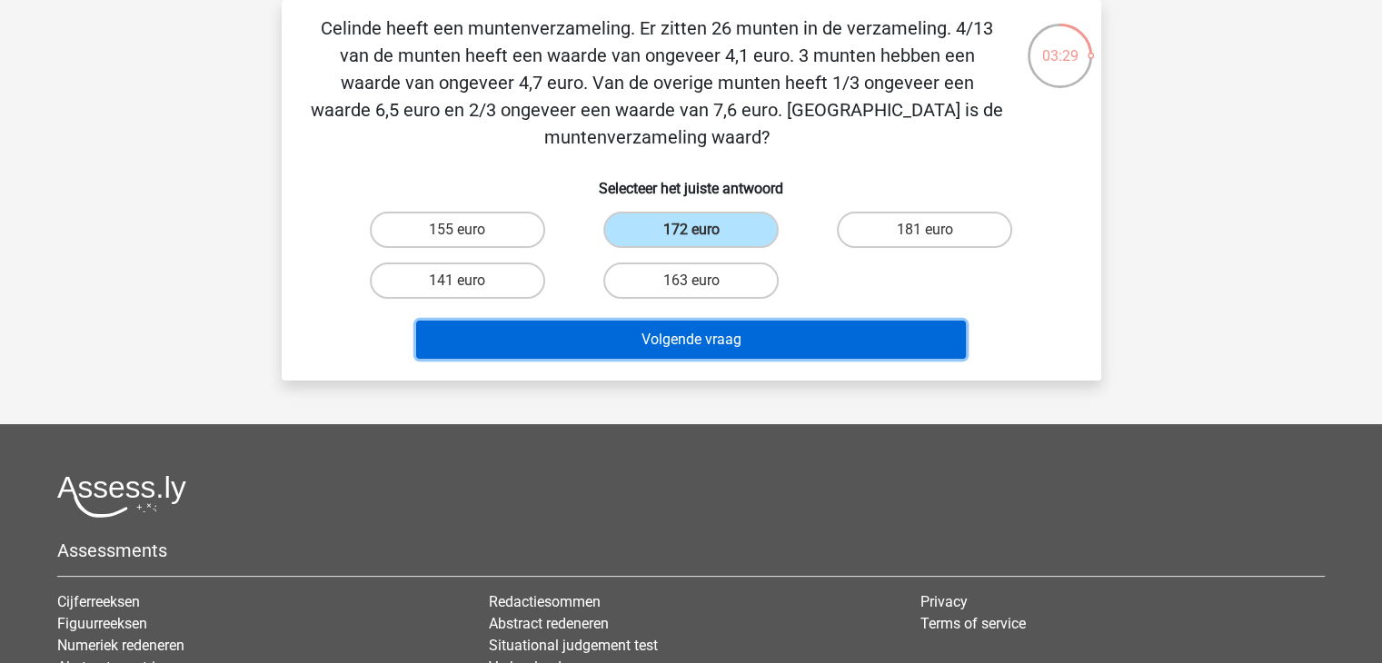
click at [641, 338] on button "Volgende vraag" at bounding box center [691, 340] width 550 height 38
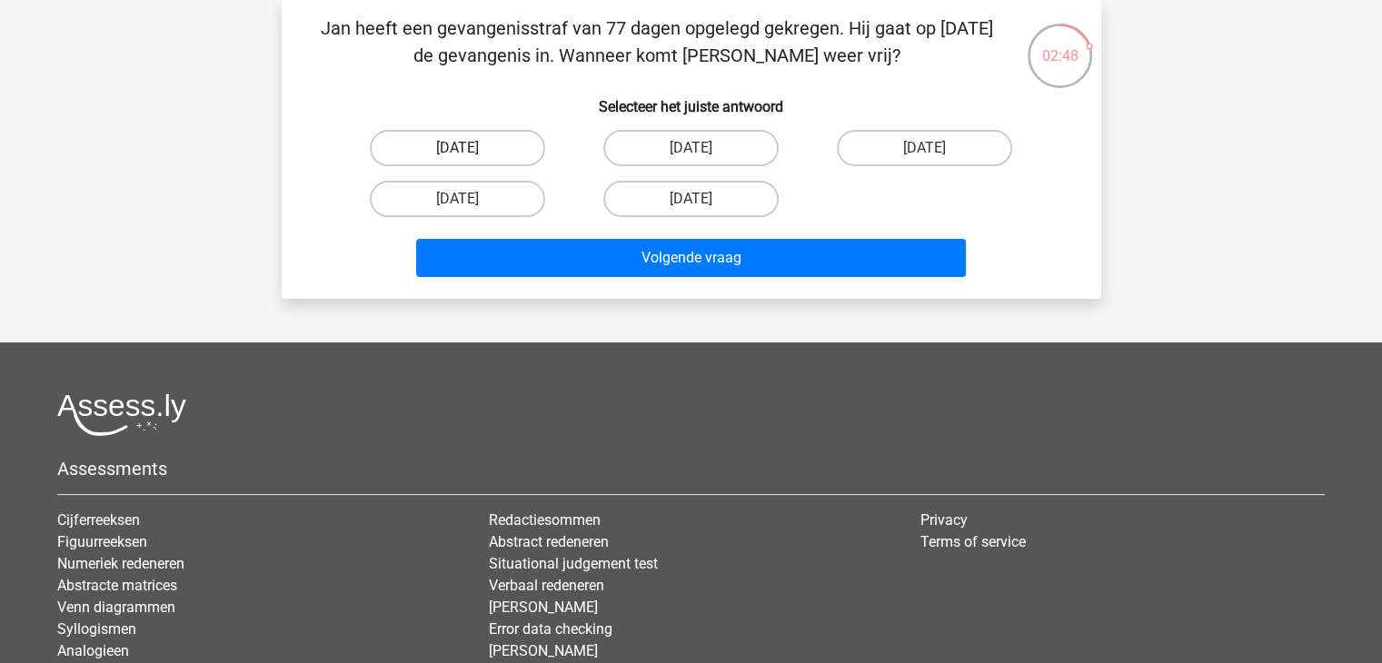
click at [454, 148] on label "17 augustus" at bounding box center [457, 148] width 175 height 36
click at [457, 148] on input "17 augustus" at bounding box center [463, 154] width 12 height 12
radio input "true"
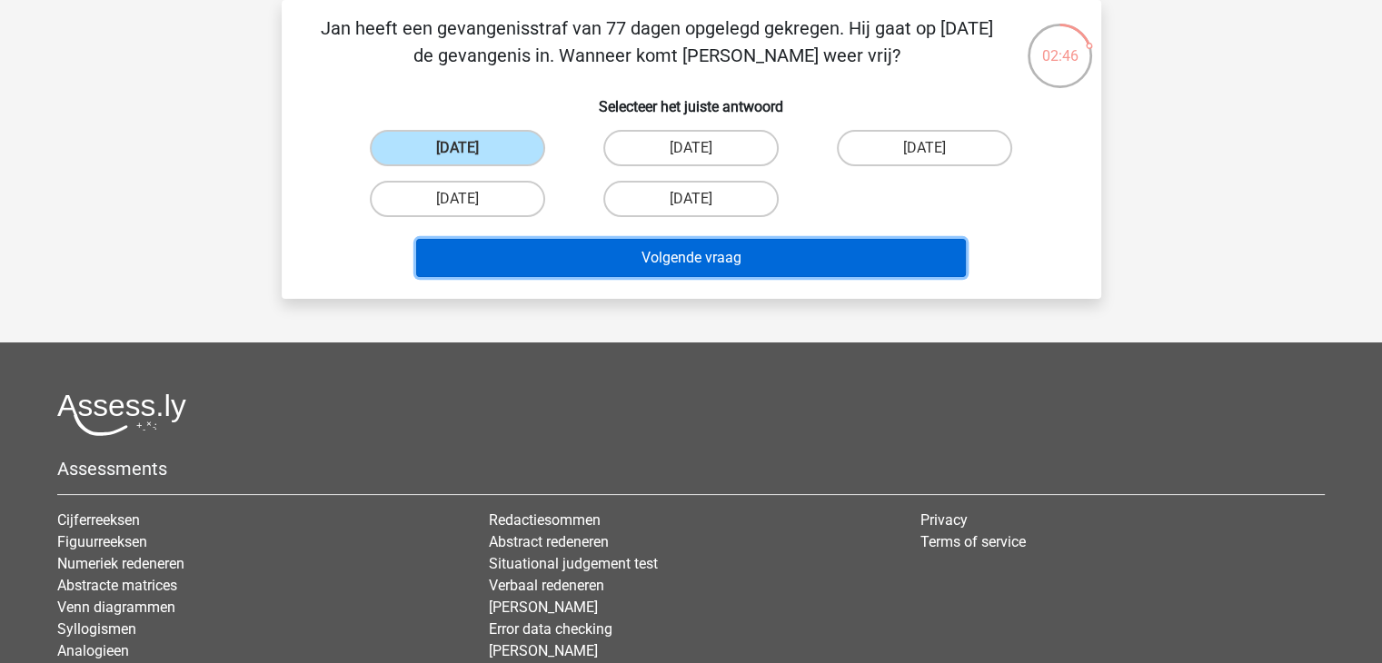
click at [672, 252] on button "Volgende vraag" at bounding box center [691, 258] width 550 height 38
drag, startPoint x: 672, startPoint y: 252, endPoint x: 655, endPoint y: 146, distance: 106.8
click at [655, 146] on div "Jan heeft een gevangenisstraf van 98 dagen opgelegd gekregen. Hij gaat op 16 me…" at bounding box center [691, 150] width 805 height 270
click at [665, 255] on button "Volgende vraag" at bounding box center [691, 258] width 550 height 38
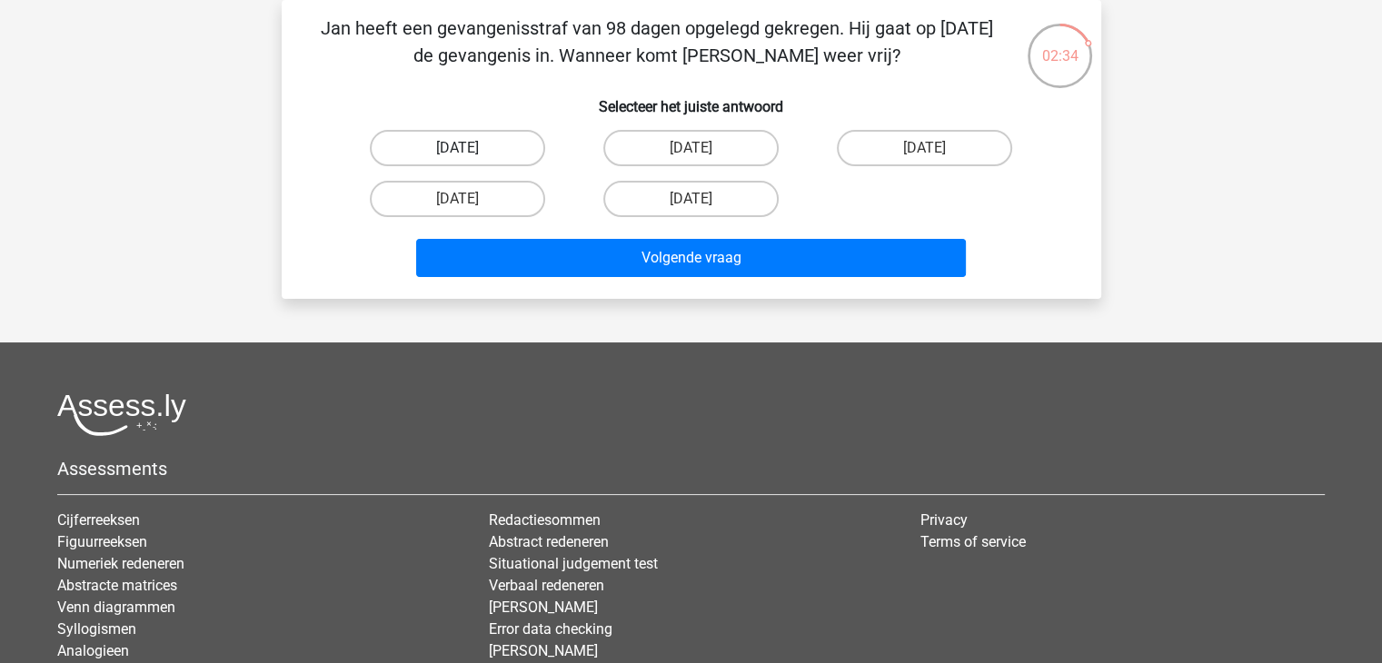
click at [442, 148] on label "19 augustus" at bounding box center [457, 148] width 175 height 36
click at [457, 148] on input "19 augustus" at bounding box center [463, 154] width 12 height 12
radio input "true"
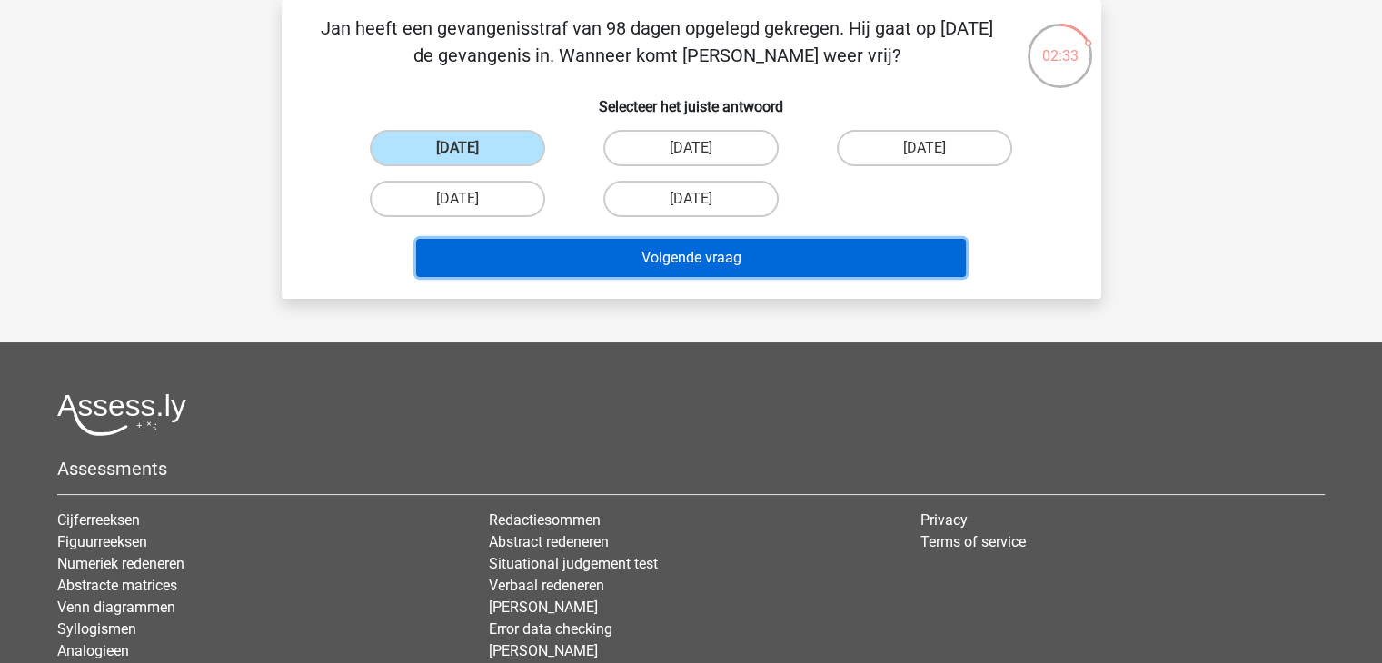
click at [642, 262] on button "Volgende vraag" at bounding box center [691, 258] width 550 height 38
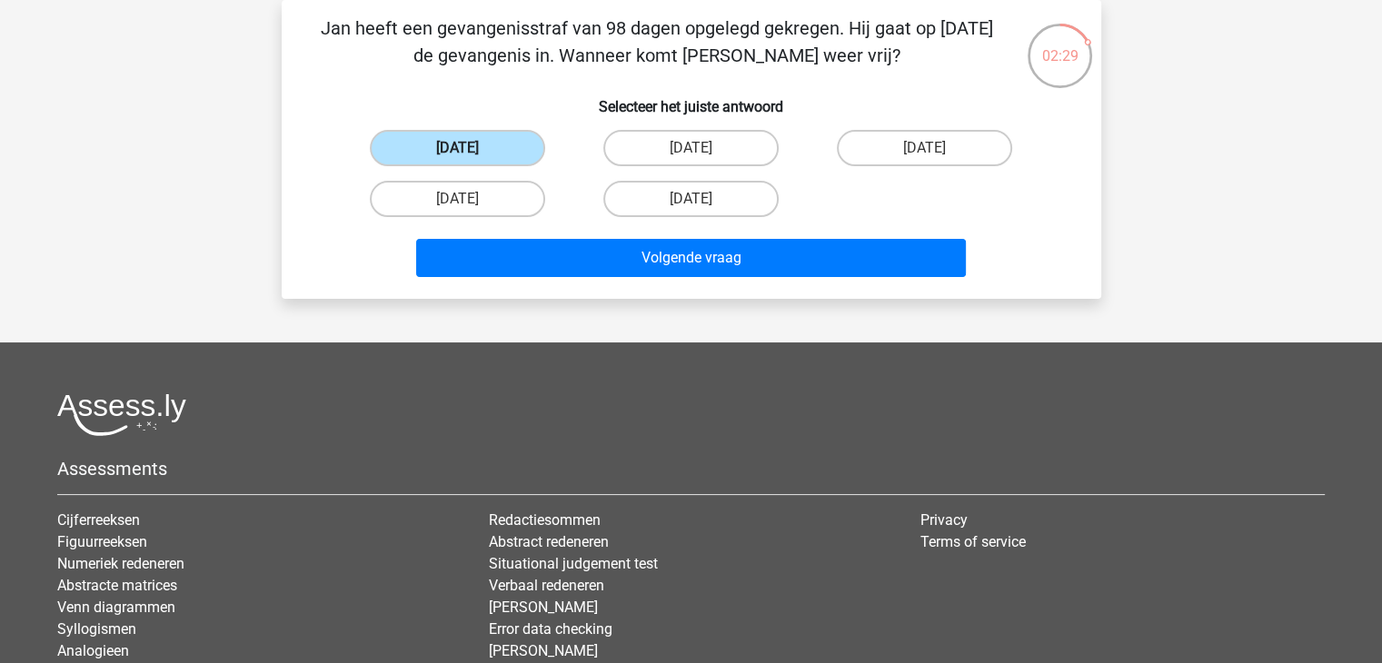
click at [474, 132] on label "19 augustus" at bounding box center [457, 148] width 175 height 36
click at [469, 148] on input "19 augustus" at bounding box center [463, 154] width 12 height 12
click at [466, 146] on label "19 augustus" at bounding box center [457, 148] width 175 height 36
click at [466, 148] on input "19 augustus" at bounding box center [463, 154] width 12 height 12
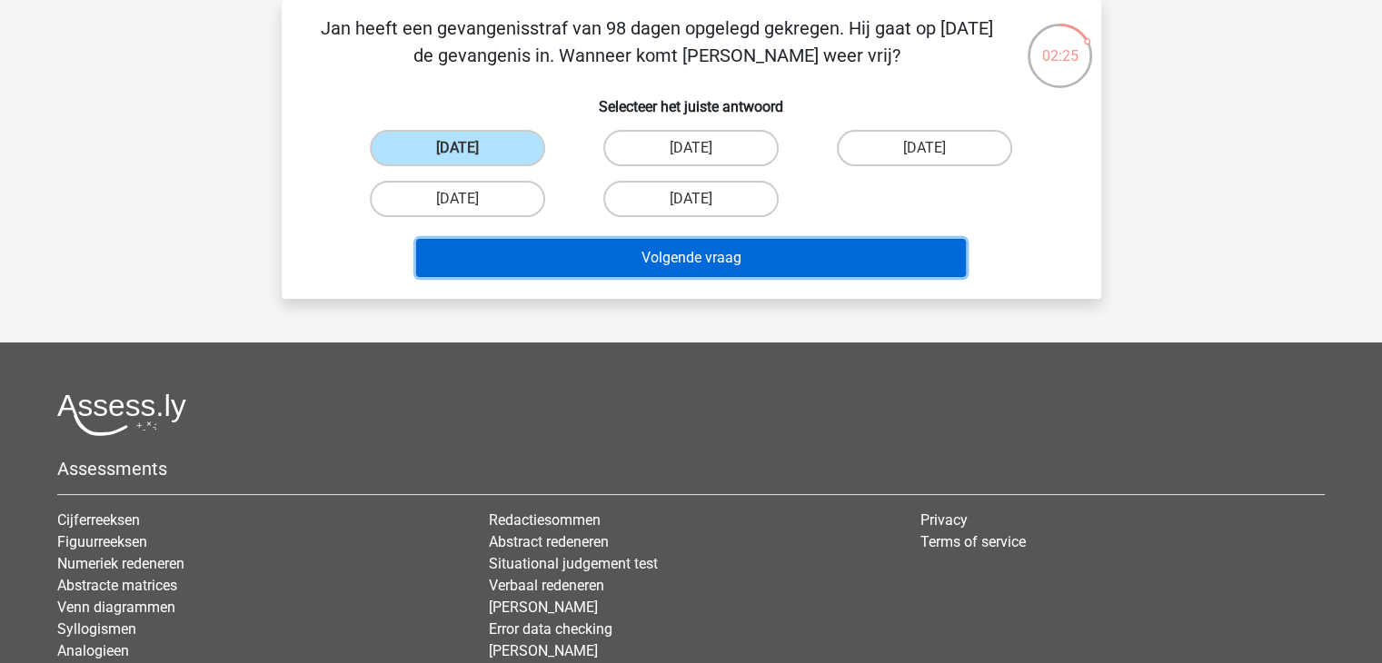
click at [696, 258] on button "Volgende vraag" at bounding box center [691, 258] width 550 height 38
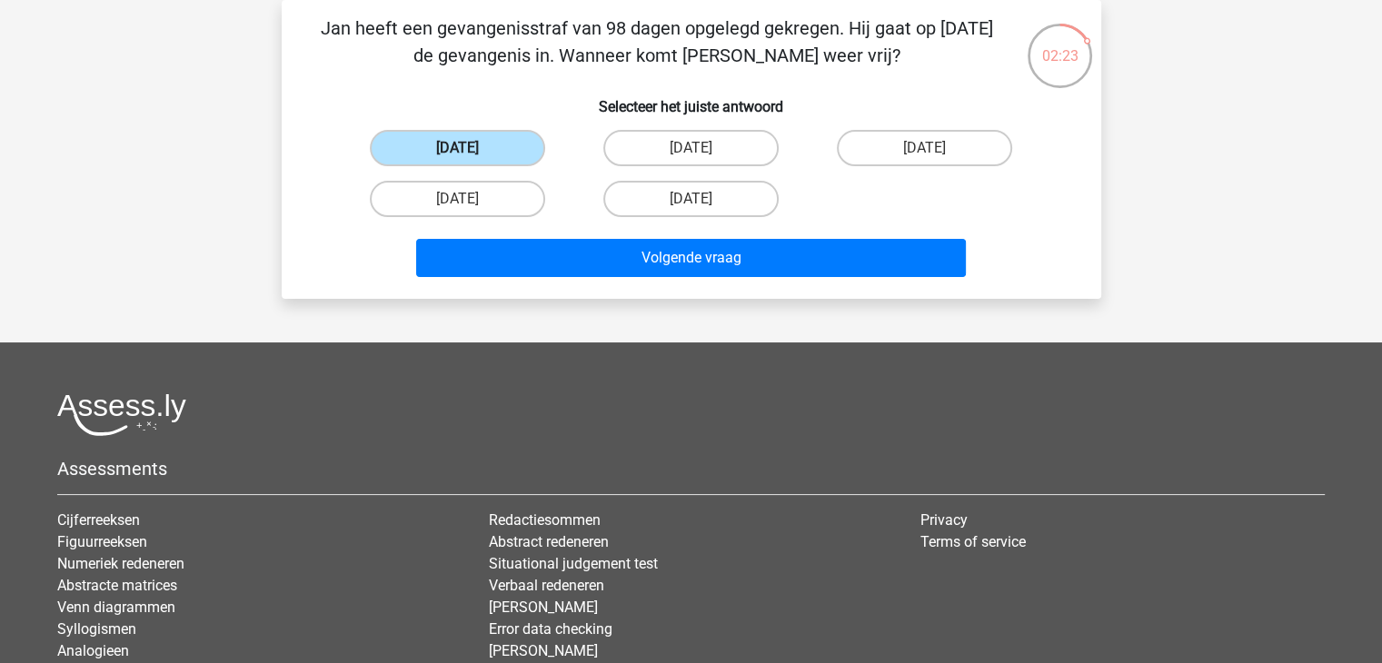
click at [486, 155] on label "19 augustus" at bounding box center [457, 148] width 175 height 36
click at [469, 155] on input "19 augustus" at bounding box center [463, 154] width 12 height 12
click at [659, 148] on label "16 augustus" at bounding box center [690, 148] width 175 height 36
click at [690, 148] on input "16 augustus" at bounding box center [696, 154] width 12 height 12
radio input "true"
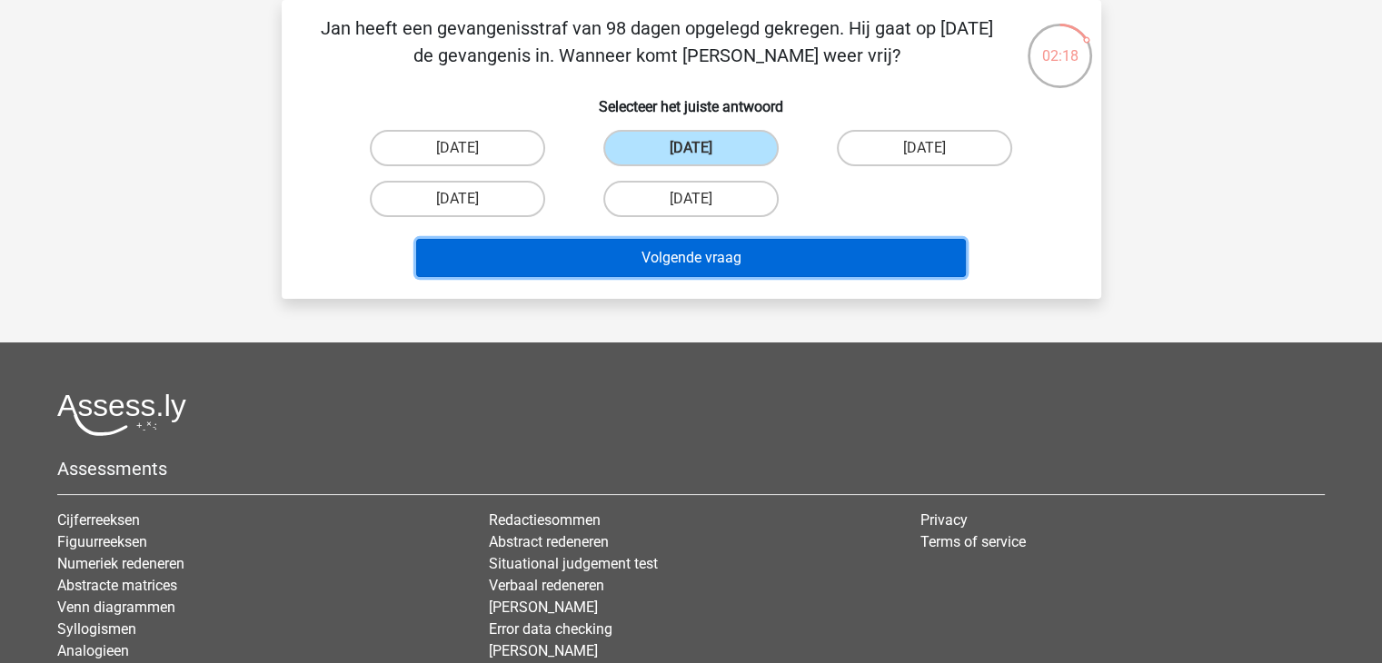
click at [690, 248] on button "Volgende vraag" at bounding box center [691, 258] width 550 height 38
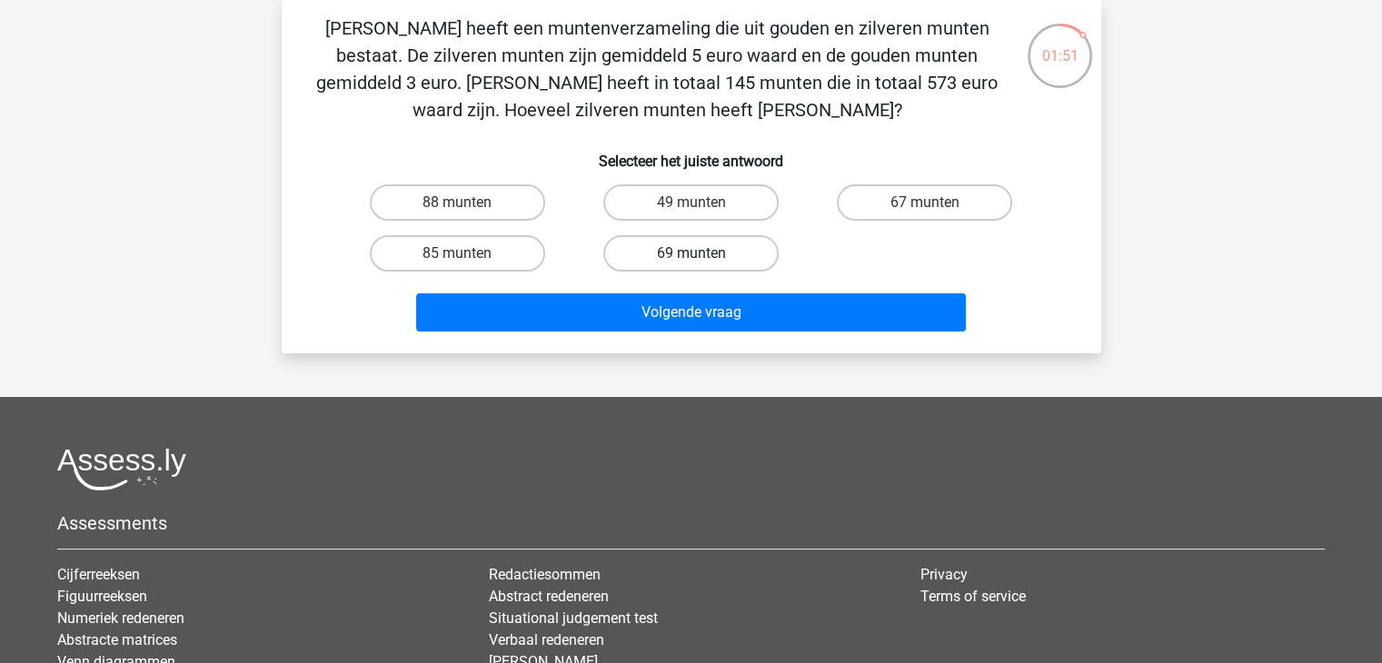
click at [690, 248] on label "69 munten" at bounding box center [690, 253] width 175 height 36
click at [690, 253] on input "69 munten" at bounding box center [696, 259] width 12 height 12
radio input "true"
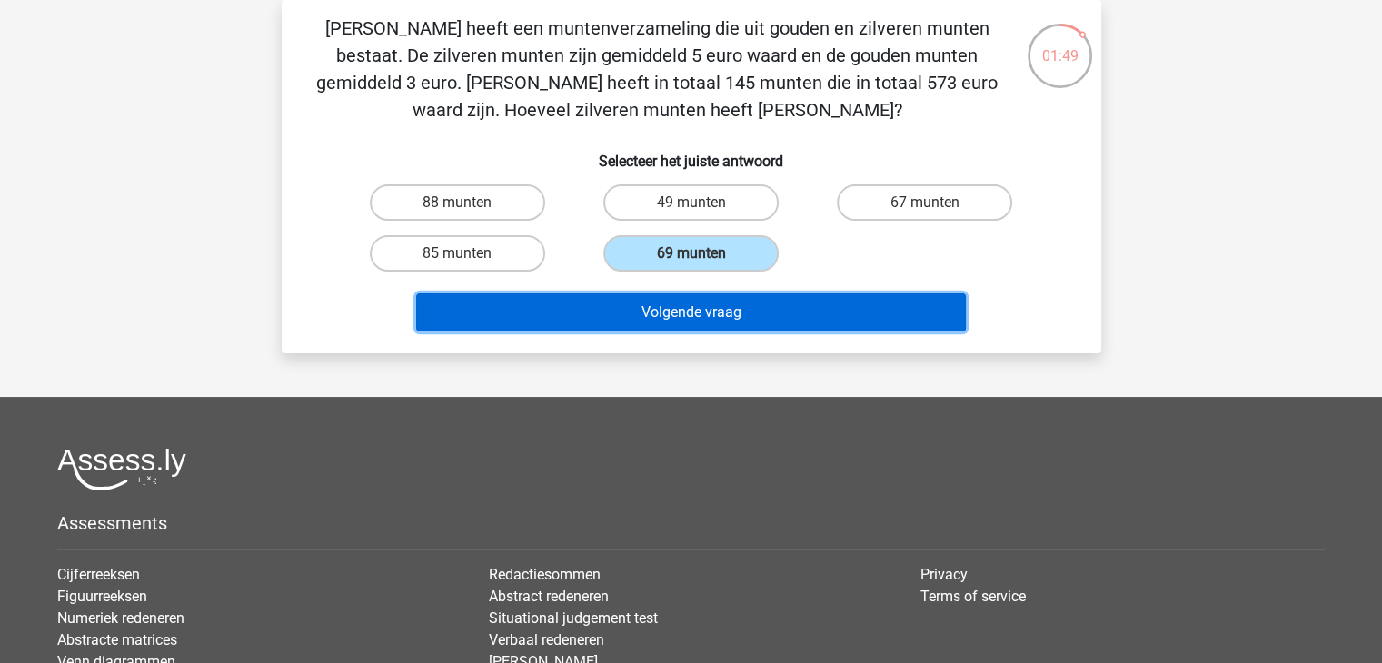
click at [676, 313] on button "Volgende vraag" at bounding box center [691, 312] width 550 height 38
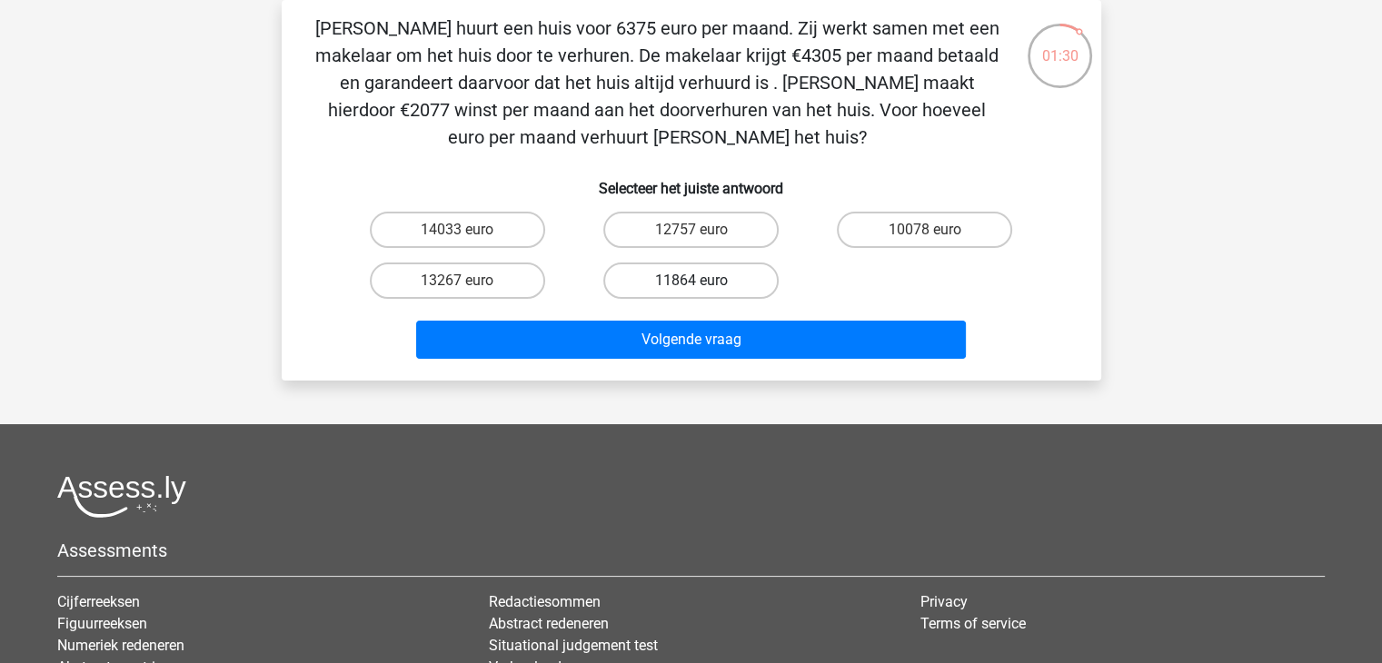
click at [688, 281] on label "11864 euro" at bounding box center [690, 280] width 175 height 36
click at [690, 281] on input "11864 euro" at bounding box center [696, 287] width 12 height 12
radio input "true"
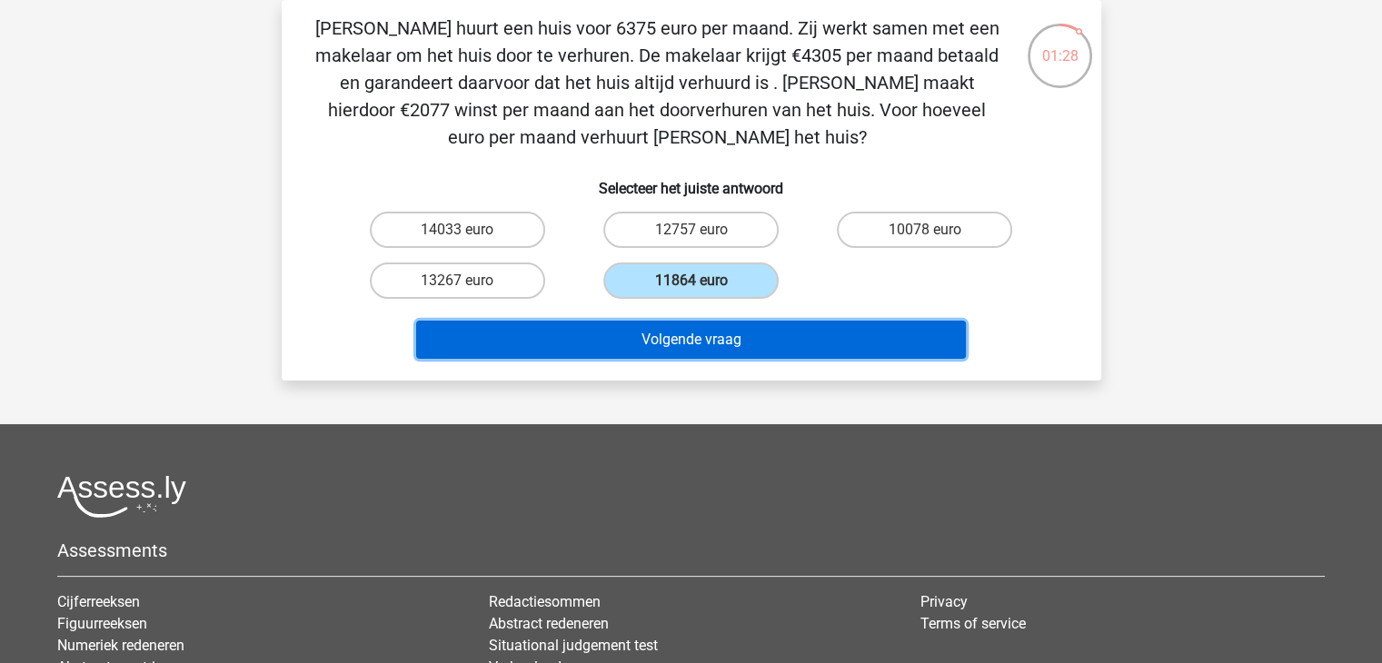
click at [683, 336] on button "Volgende vraag" at bounding box center [691, 340] width 550 height 38
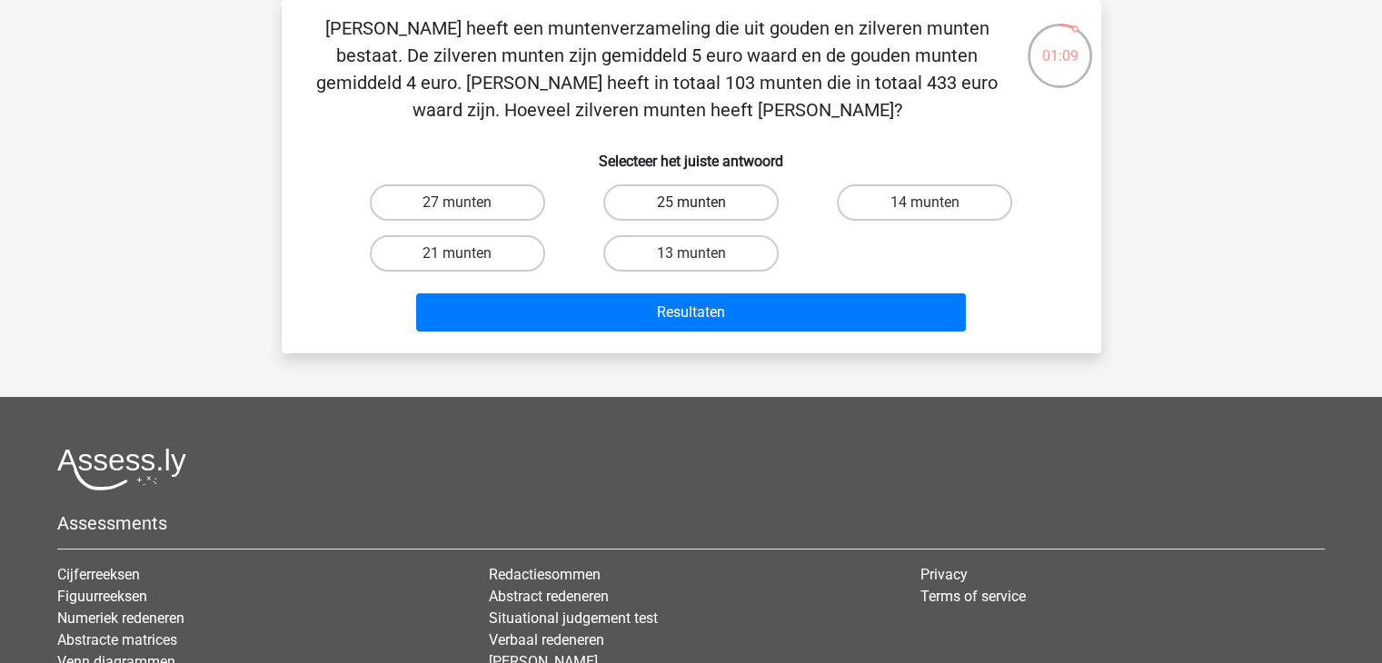
click at [679, 200] on label "25 munten" at bounding box center [690, 202] width 175 height 36
click at [690, 203] on input "25 munten" at bounding box center [696, 209] width 12 height 12
radio input "true"
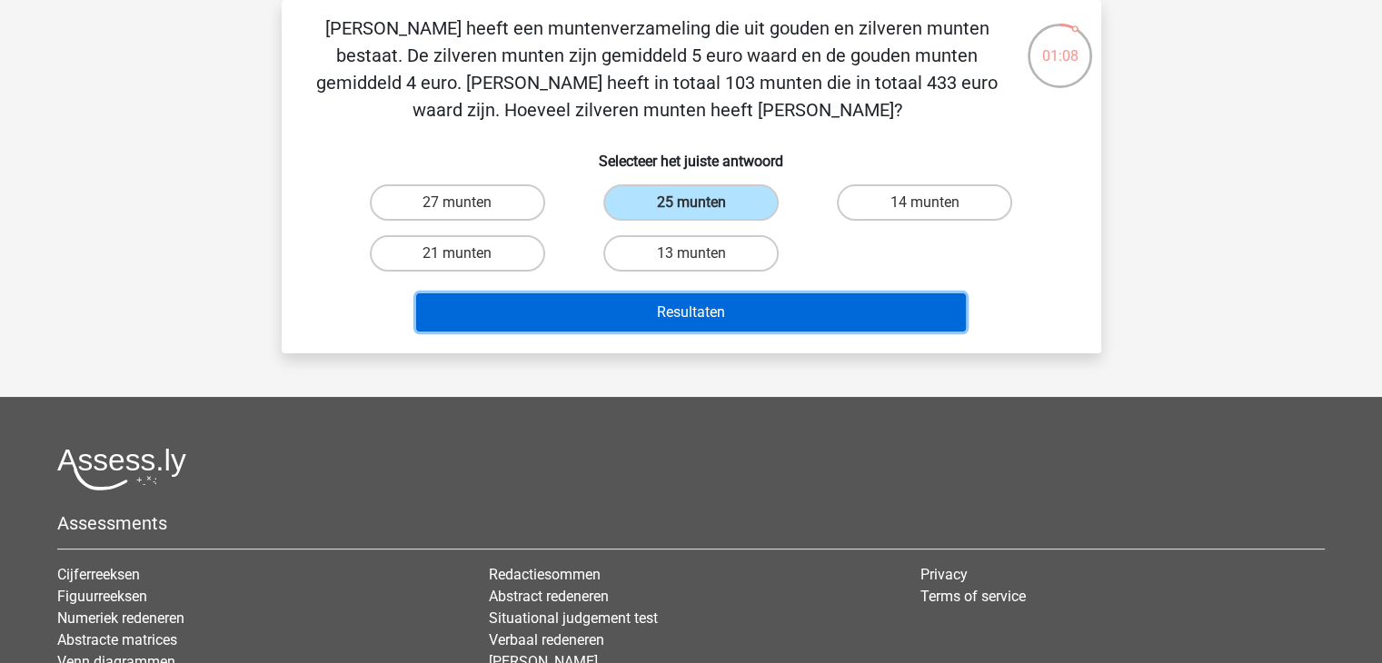
click at [651, 317] on button "Resultaten" at bounding box center [691, 312] width 550 height 38
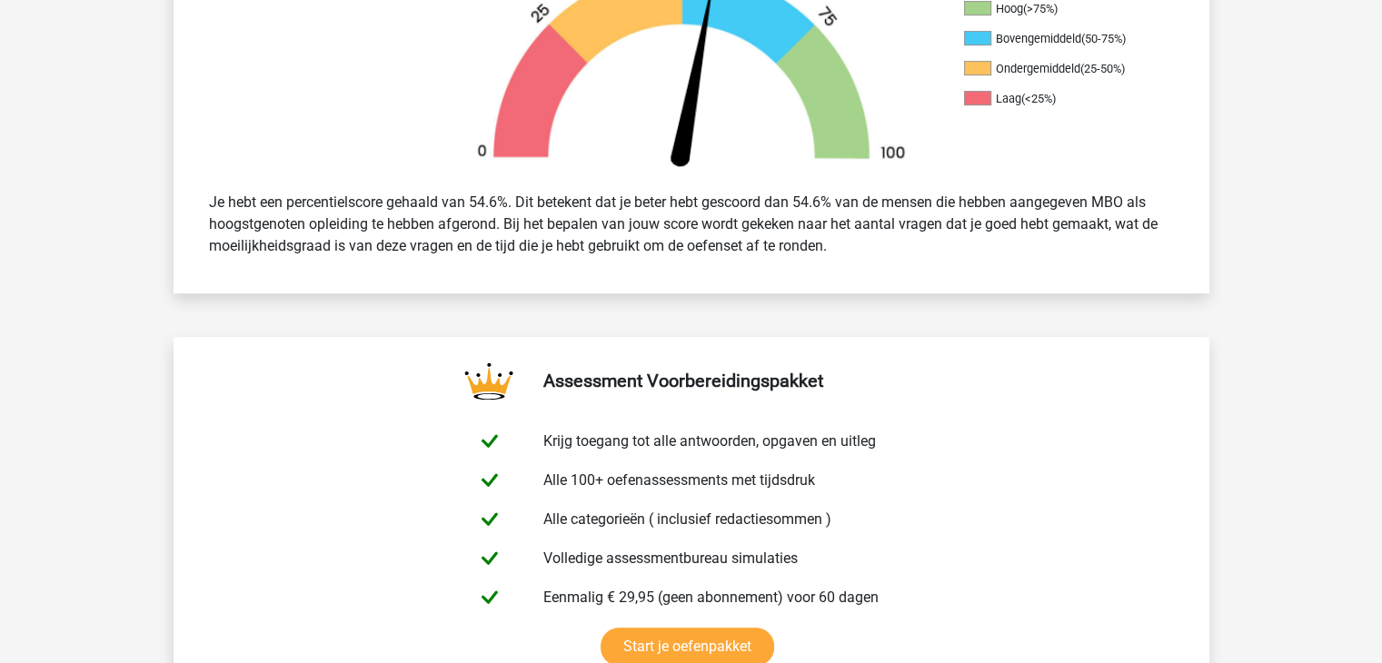
scroll to position [763, 0]
